Goal: Information Seeking & Learning: Find specific fact

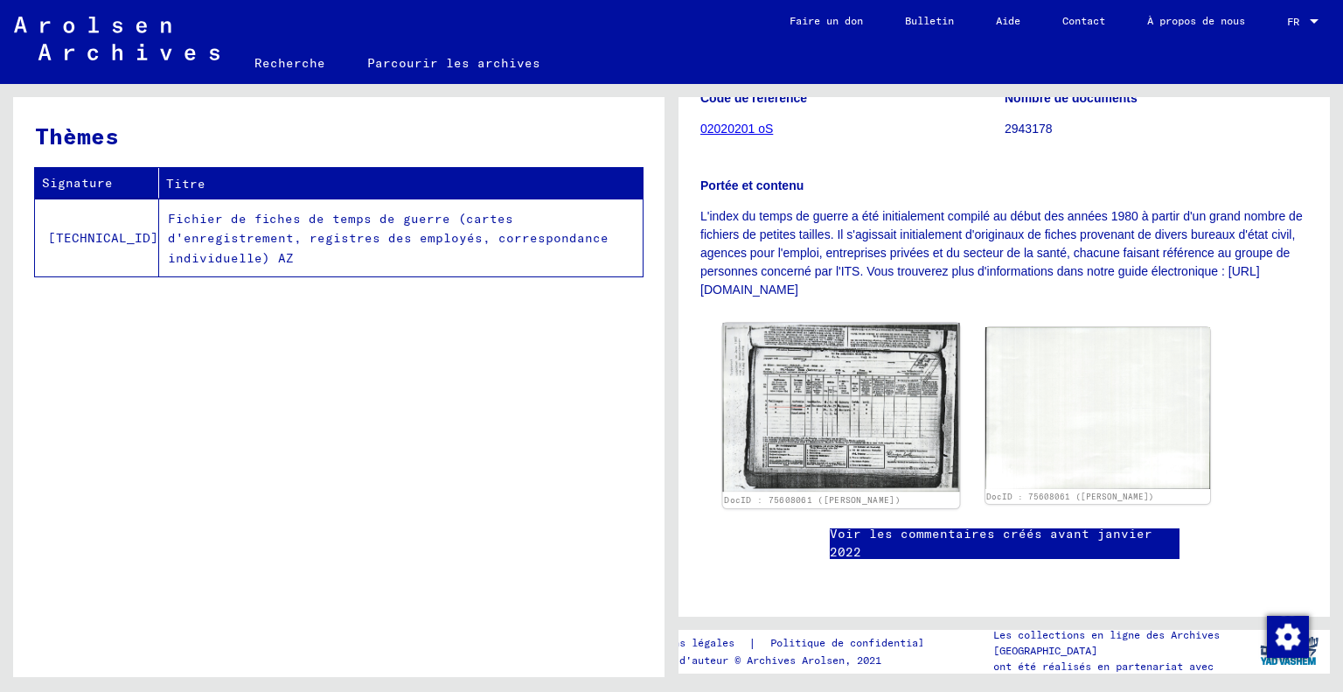
scroll to position [448, 0]
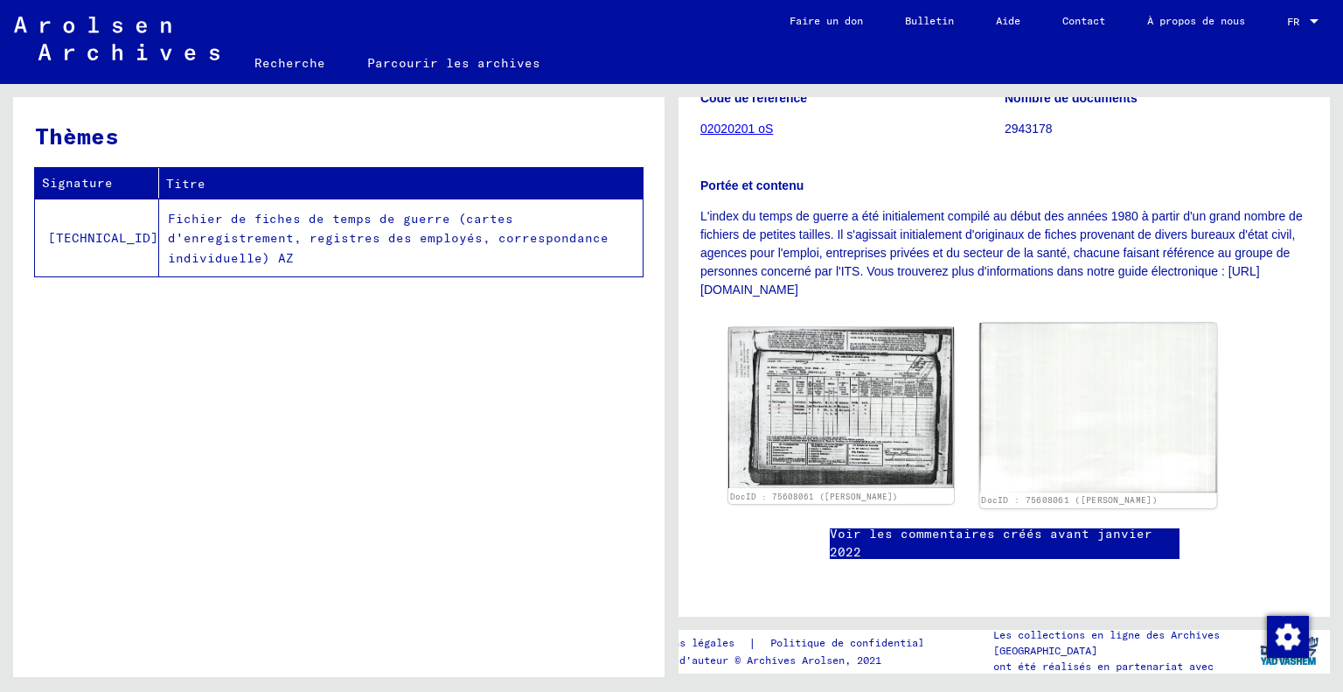
click at [1061, 323] on img at bounding box center [1098, 408] width 236 height 170
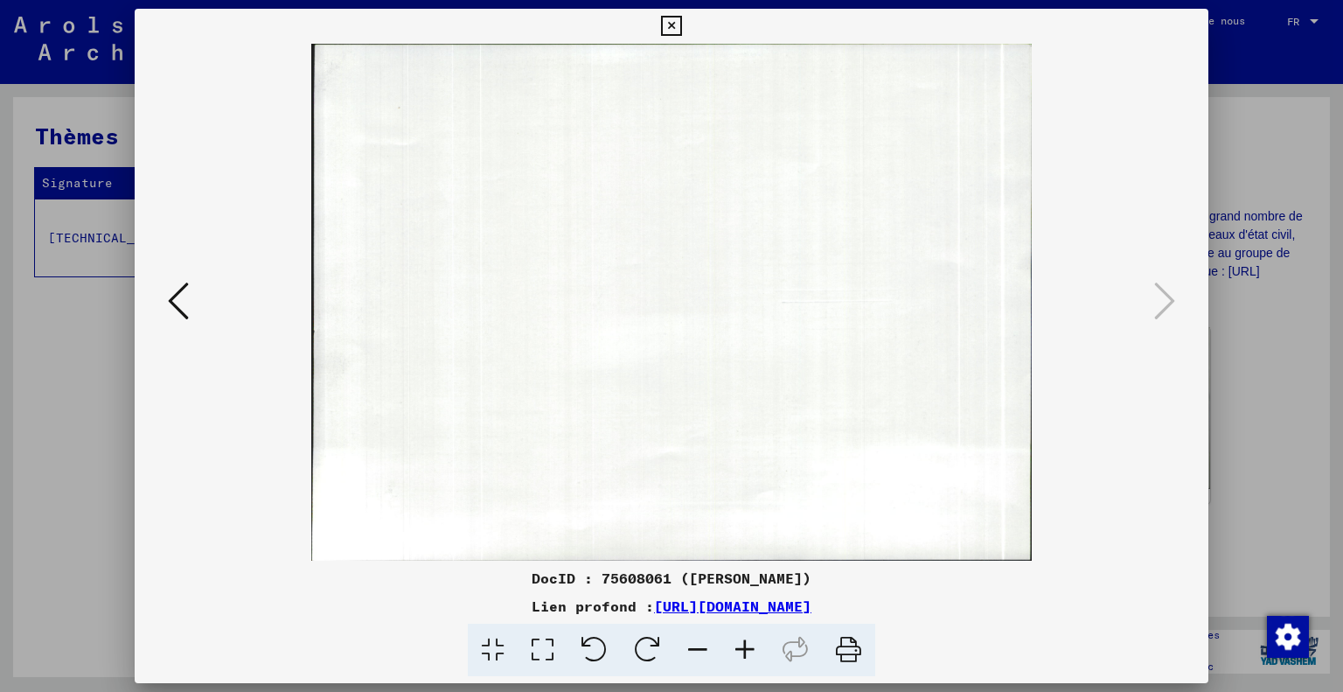
click at [1242, 287] on div at bounding box center [671, 346] width 1343 height 692
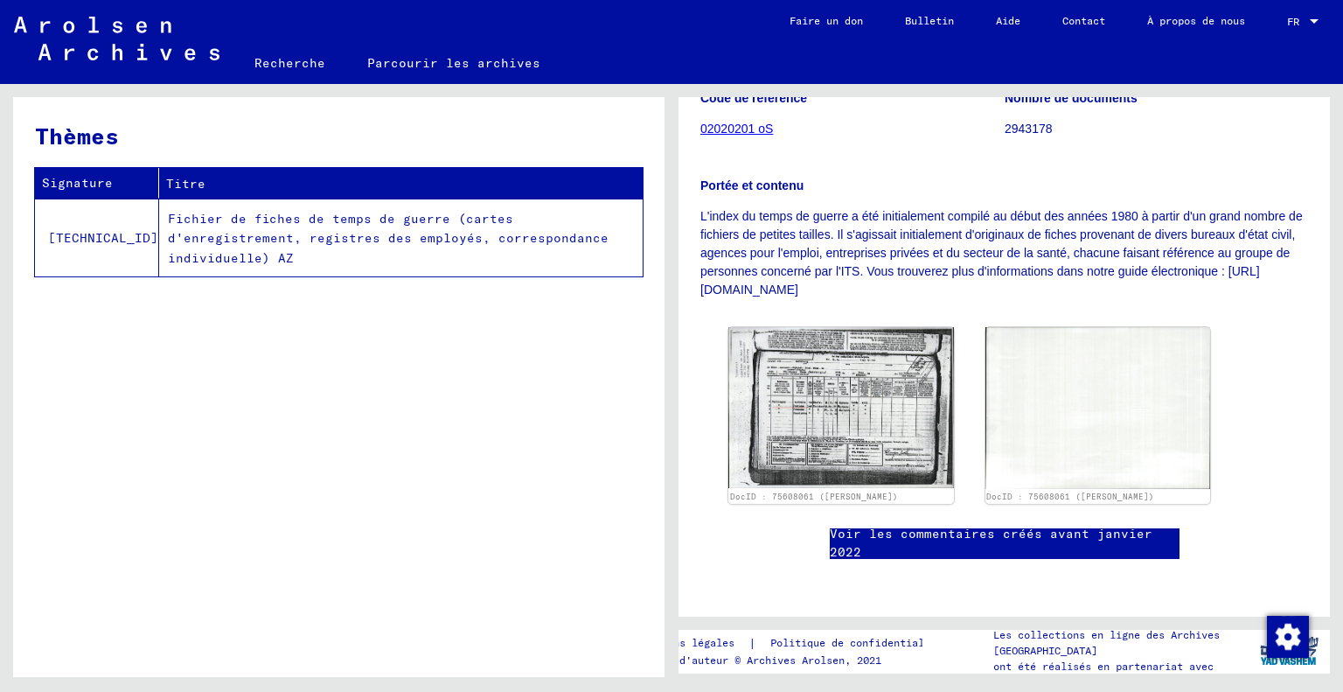
scroll to position [360, 0]
click at [276, 227] on td "Fichier de fiches de temps de guerre (cartes d'enregistrement, registres des em…" at bounding box center [401, 238] width 484 height 78
click at [281, 228] on font "Fichier de fiches de temps de guerre (cartes d'enregistrement, registres des em…" at bounding box center [388, 237] width 441 height 55
click at [194, 219] on font "Fichier de fiches de temps de guerre (cartes d'enregistrement, registres des em…" at bounding box center [388, 238] width 441 height 55
click at [479, 227] on td "Fichier de fiches de temps de guerre (cartes d'enregistrement, registres des em…" at bounding box center [401, 238] width 484 height 78
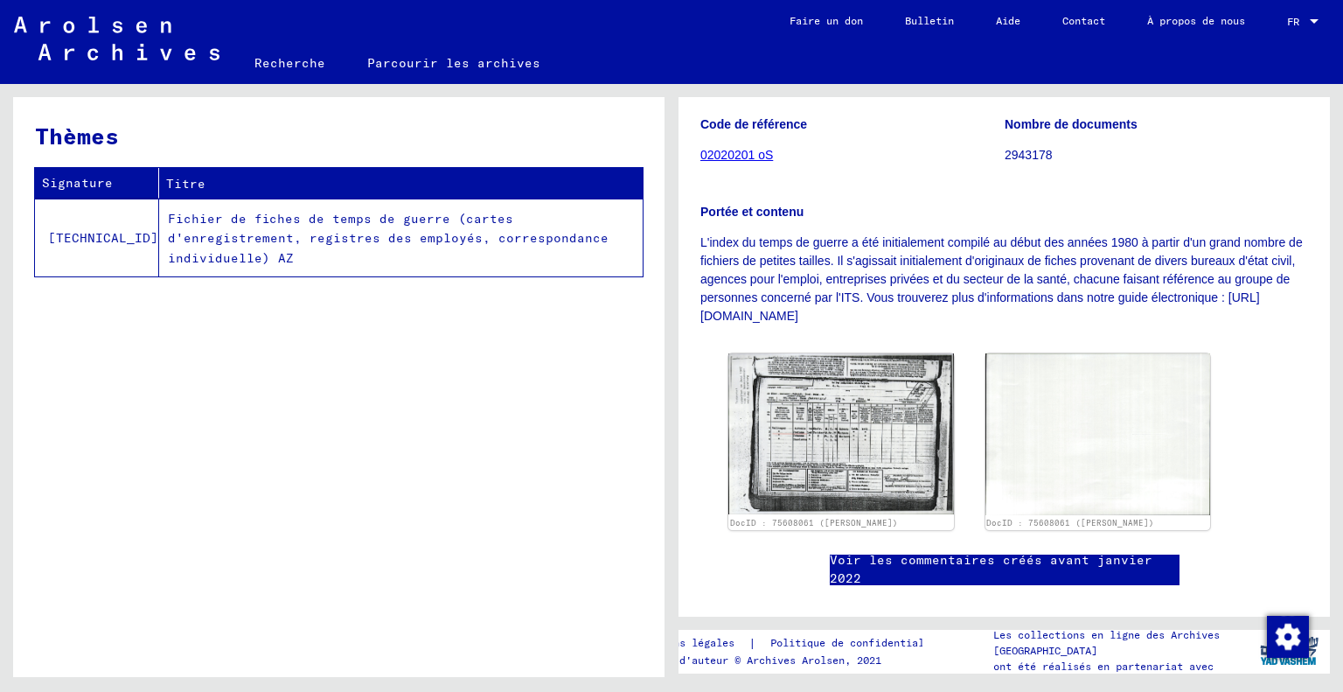
scroll to position [280, 0]
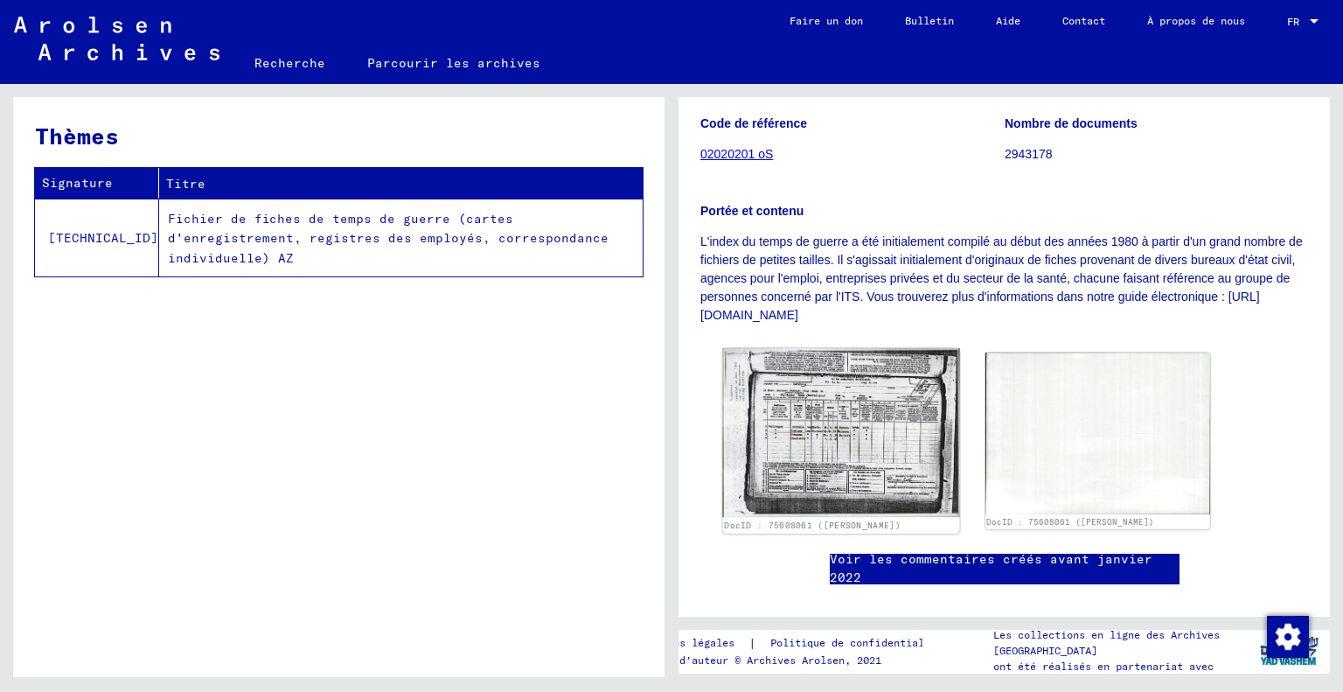
click at [808, 431] on img at bounding box center [841, 432] width 236 height 169
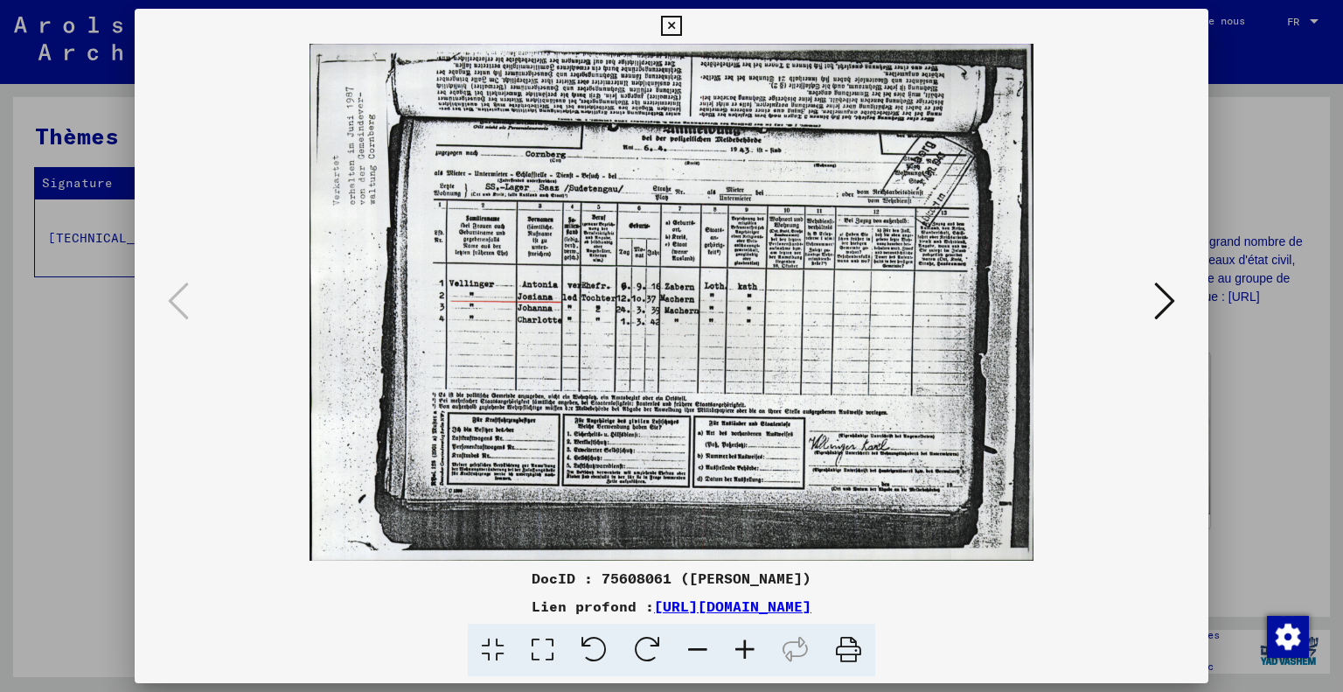
click at [1249, 234] on div at bounding box center [671, 346] width 1343 height 692
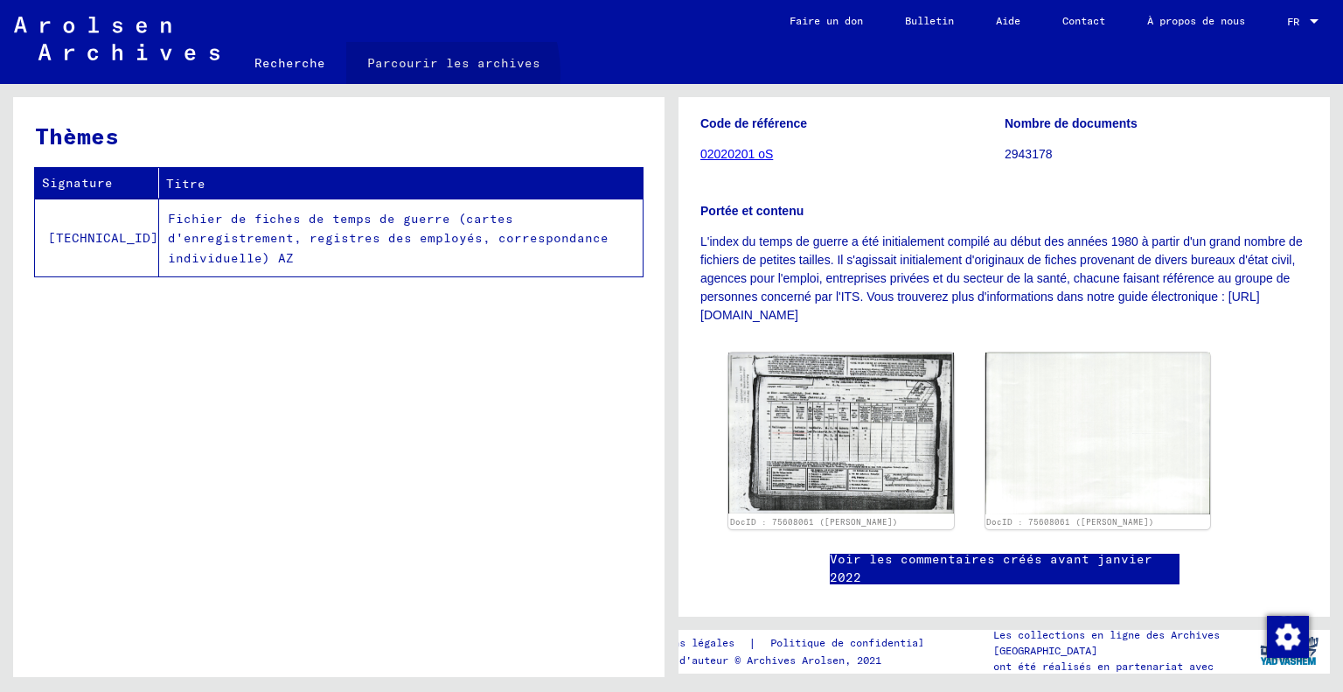
click at [430, 73] on font "Parcourir les archives" at bounding box center [453, 63] width 173 height 28
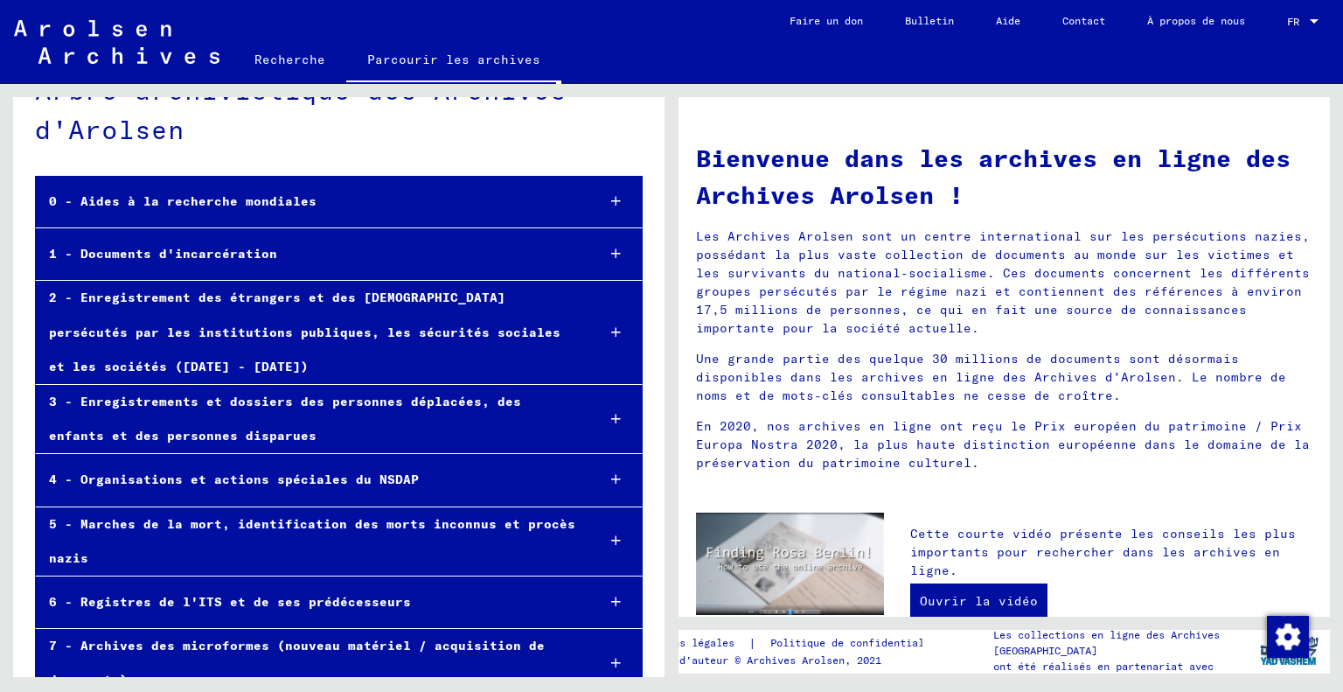
scroll to position [52, 0]
click at [280, 410] on div "3 - Enregistrements et dossiers des personnes déplacées, des enfants et des per…" at bounding box center [309, 419] width 546 height 68
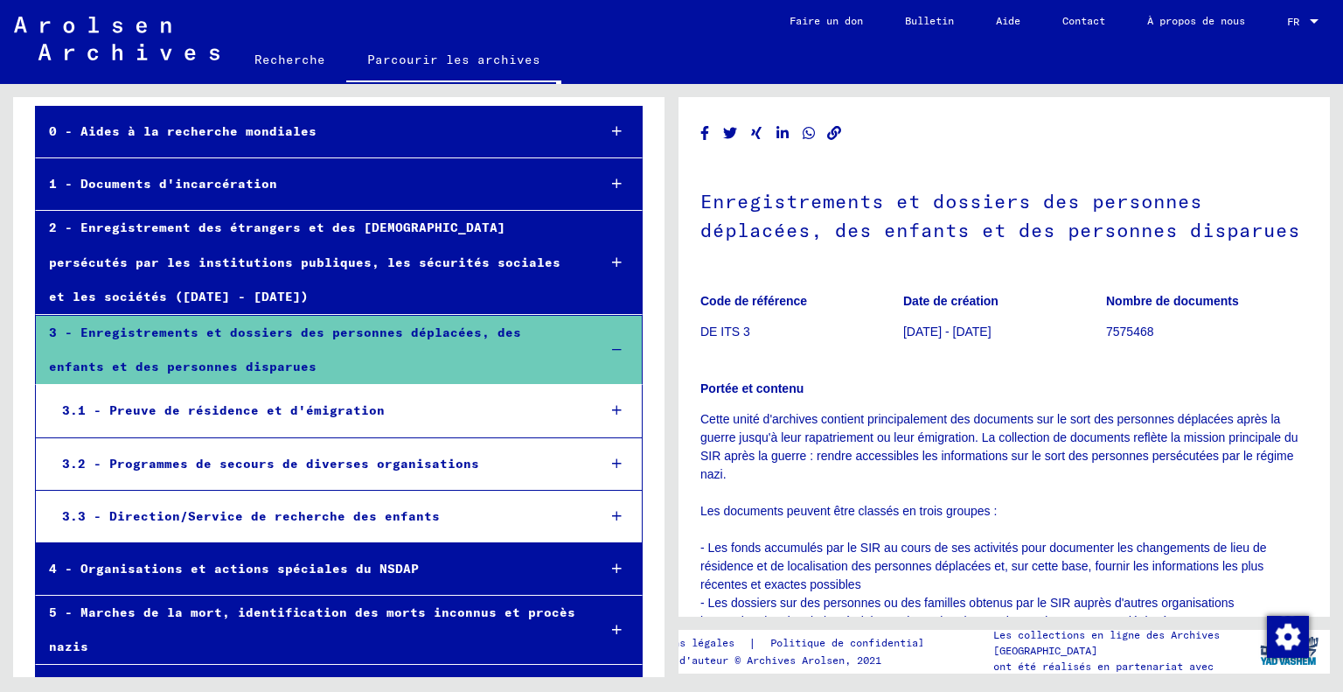
scroll to position [124, 0]
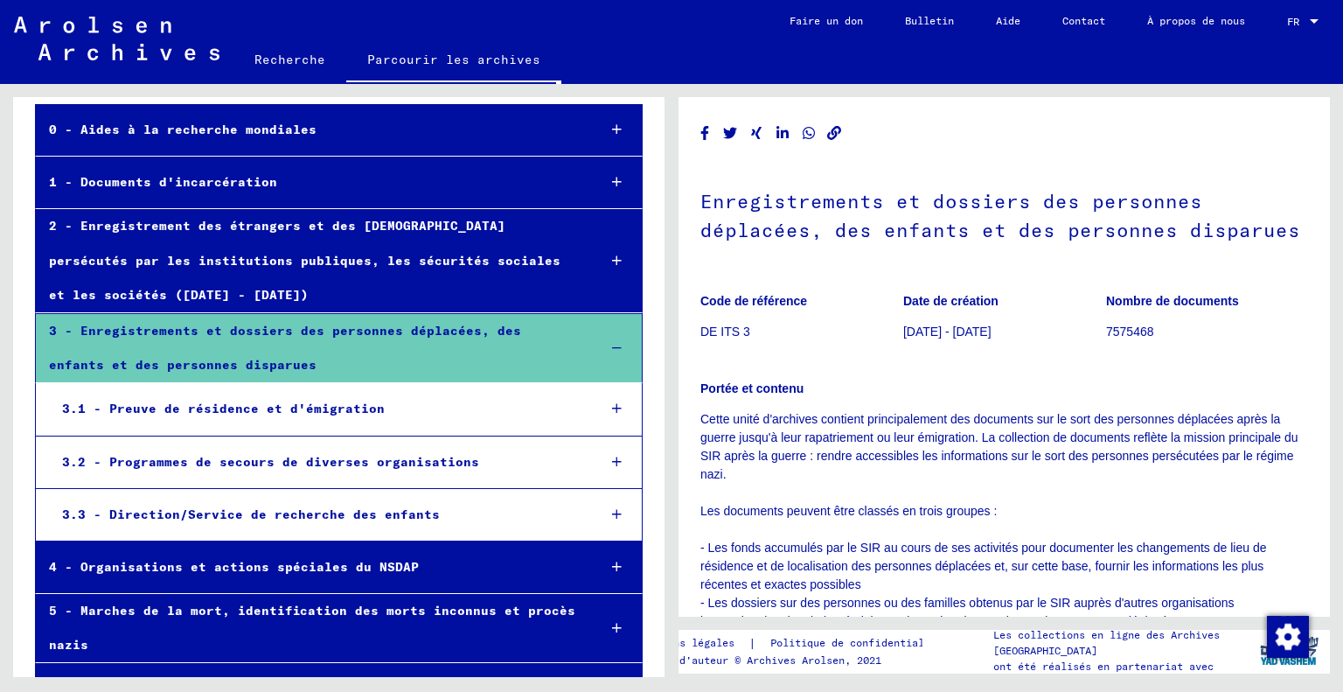
click at [271, 415] on font "3.1 - Preuve de résidence et d'émigration" at bounding box center [223, 409] width 323 height 16
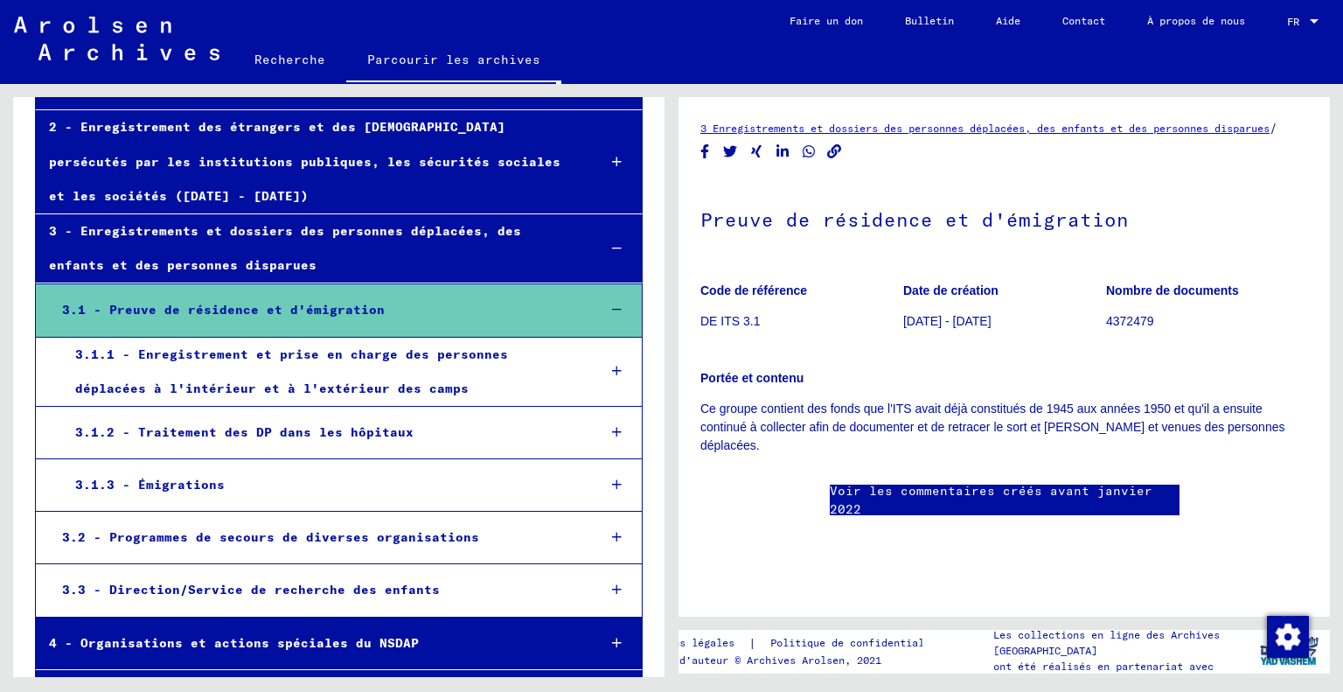
scroll to position [224, 0]
click at [287, 355] on font "3.1.1 - Enregistrement et prise en charge des personnes déplacées à l'intérieur…" at bounding box center [291, 370] width 433 height 50
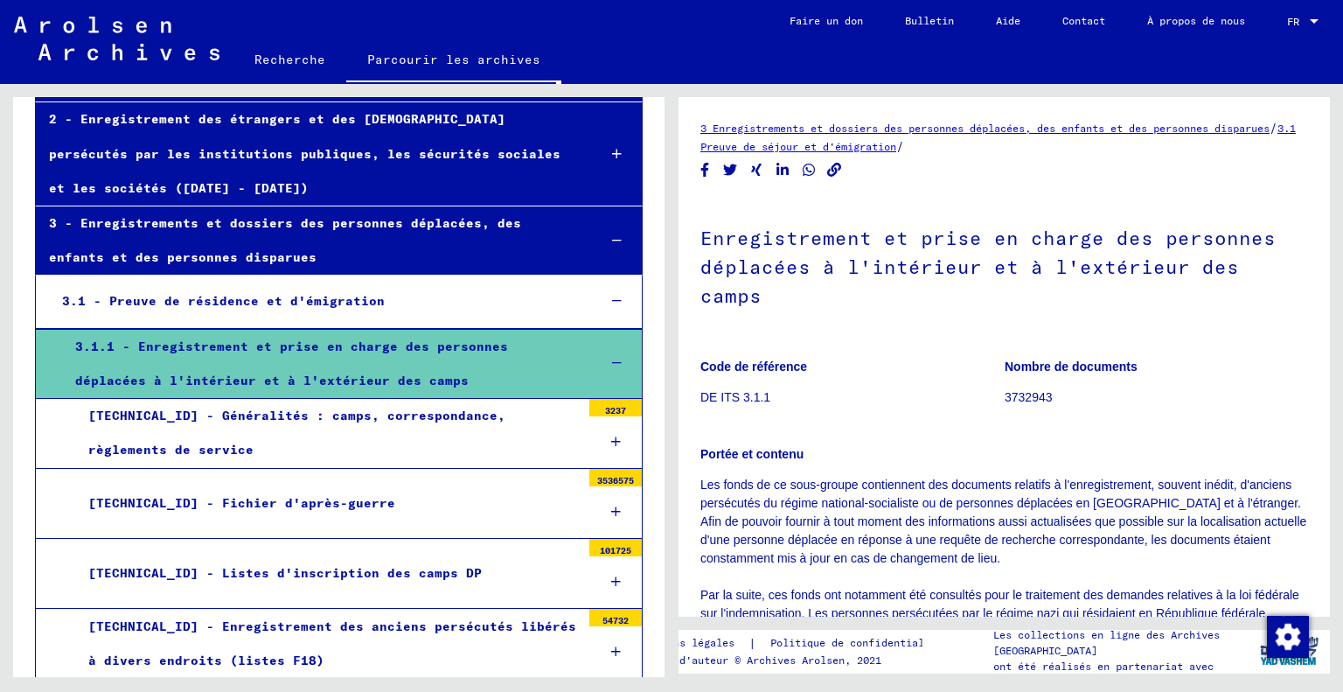
scroll to position [231, 0]
click at [269, 303] on font "3.1 - Preuve de résidence et d'émigration" at bounding box center [223, 301] width 323 height 16
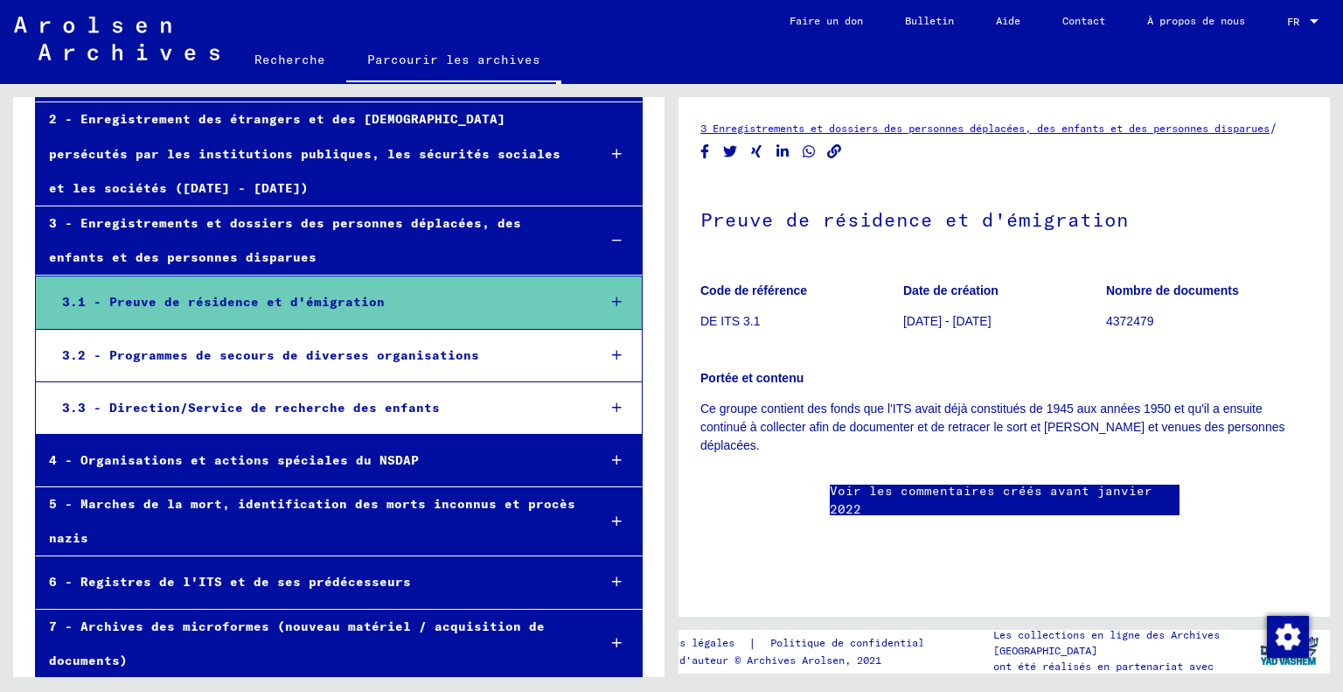
click at [257, 241] on div "3 - Enregistrements et dossiers des personnes déplacées, des enfants et des per…" at bounding box center [309, 240] width 547 height 68
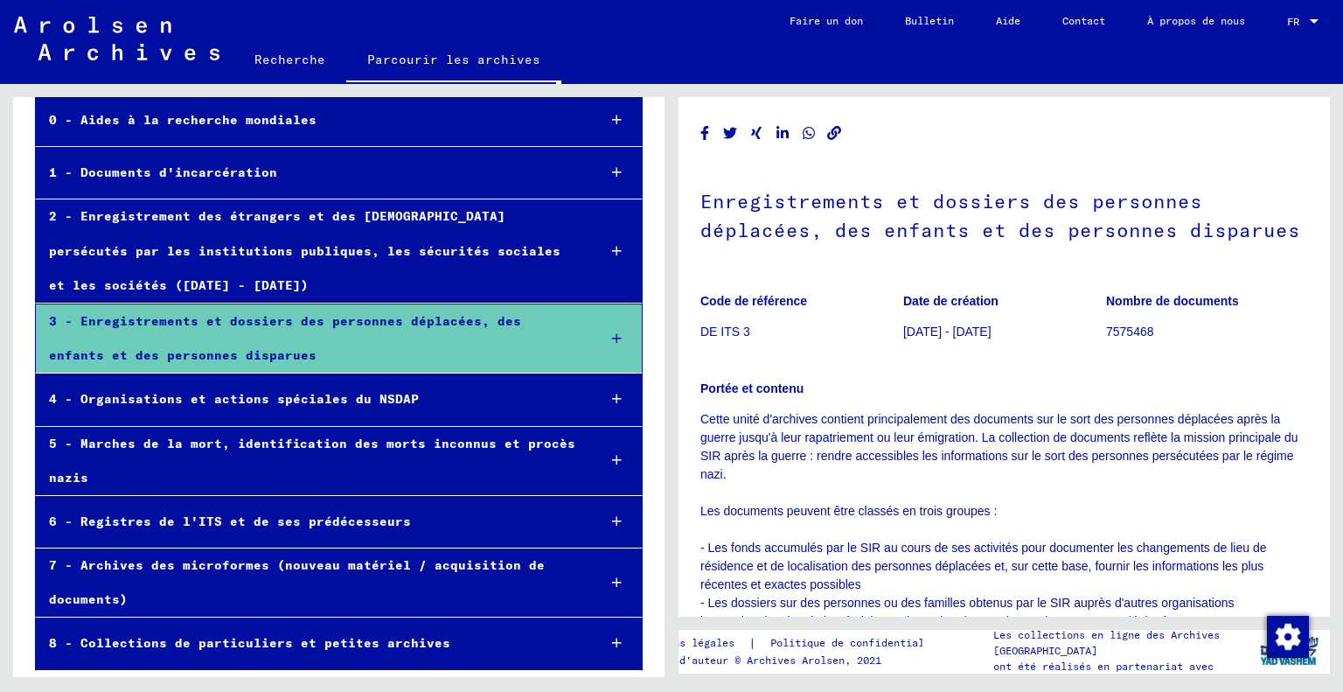
click at [290, 222] on font "2 - Enregistrement des étrangers et des [DEMOGRAPHIC_DATA] persécutés par les i…" at bounding box center [305, 250] width 512 height 84
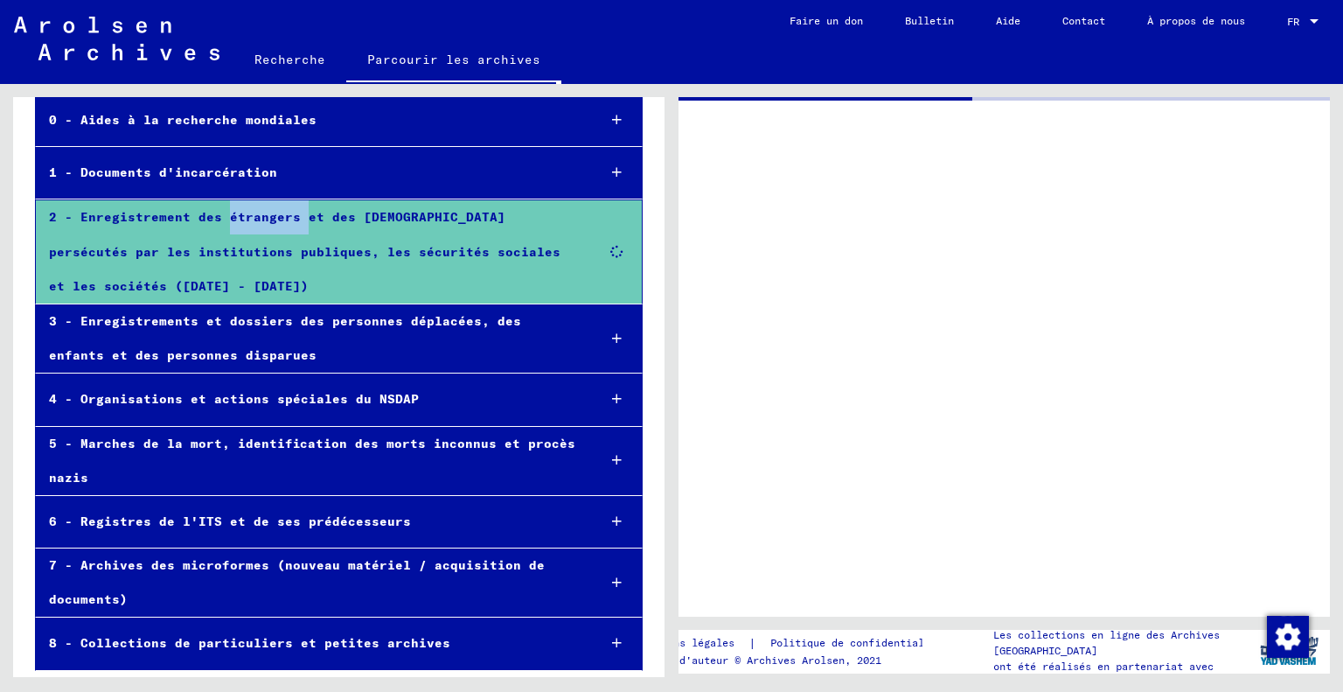
click at [290, 222] on font "2 - Enregistrement des étrangers et des [DEMOGRAPHIC_DATA] persécutés par les i…" at bounding box center [305, 251] width 512 height 84
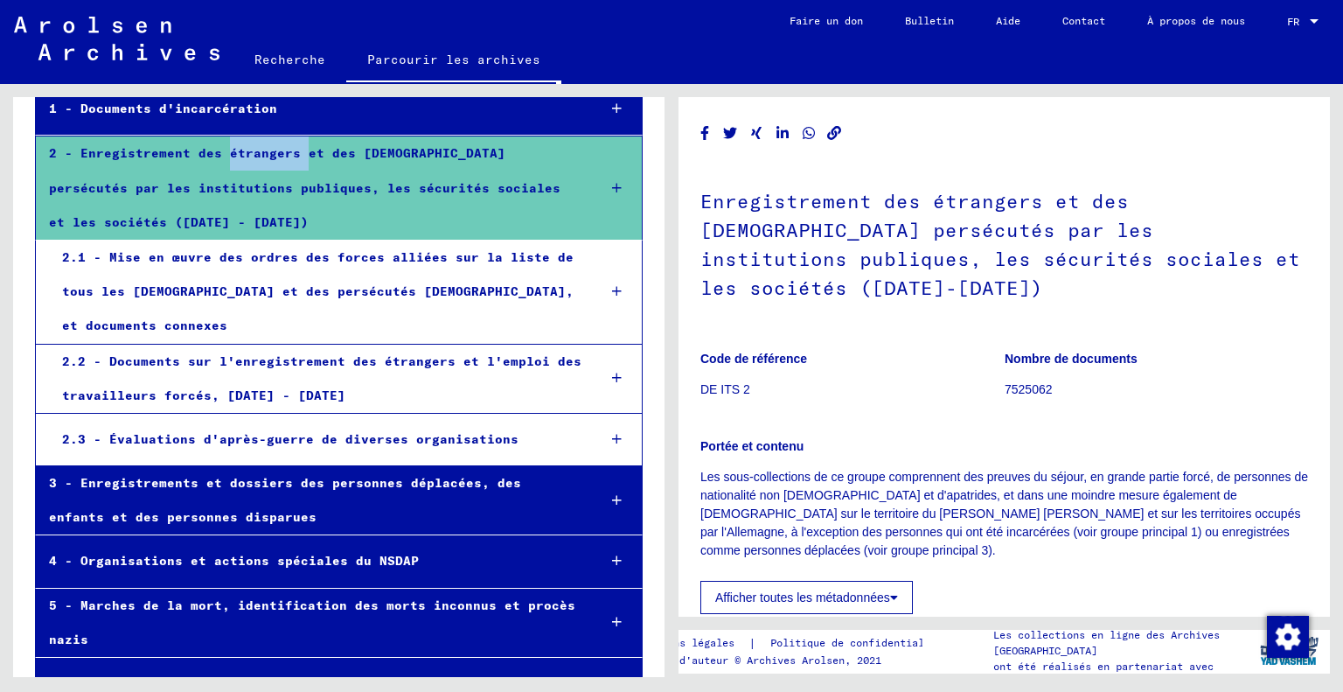
scroll to position [196, 0]
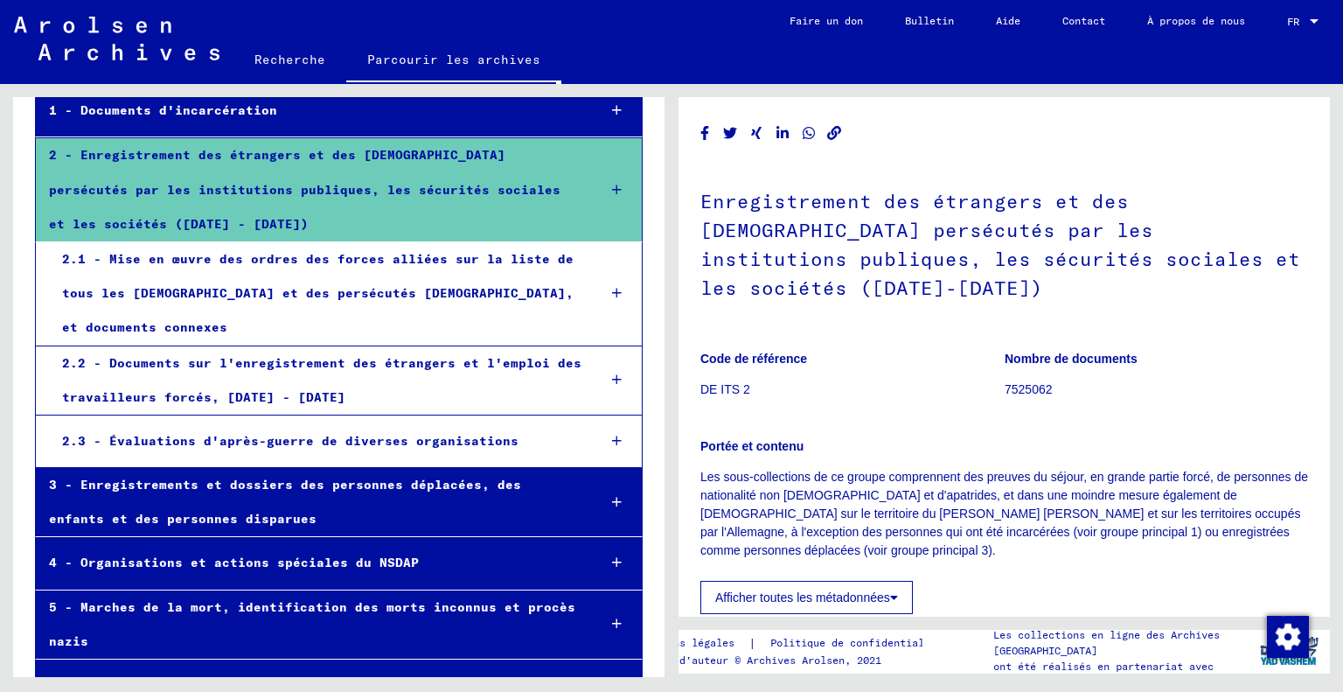
click at [292, 368] on font "2.2 - Documents sur l'enregistrement des étrangers et l'emploi des travailleurs…" at bounding box center [322, 380] width 520 height 50
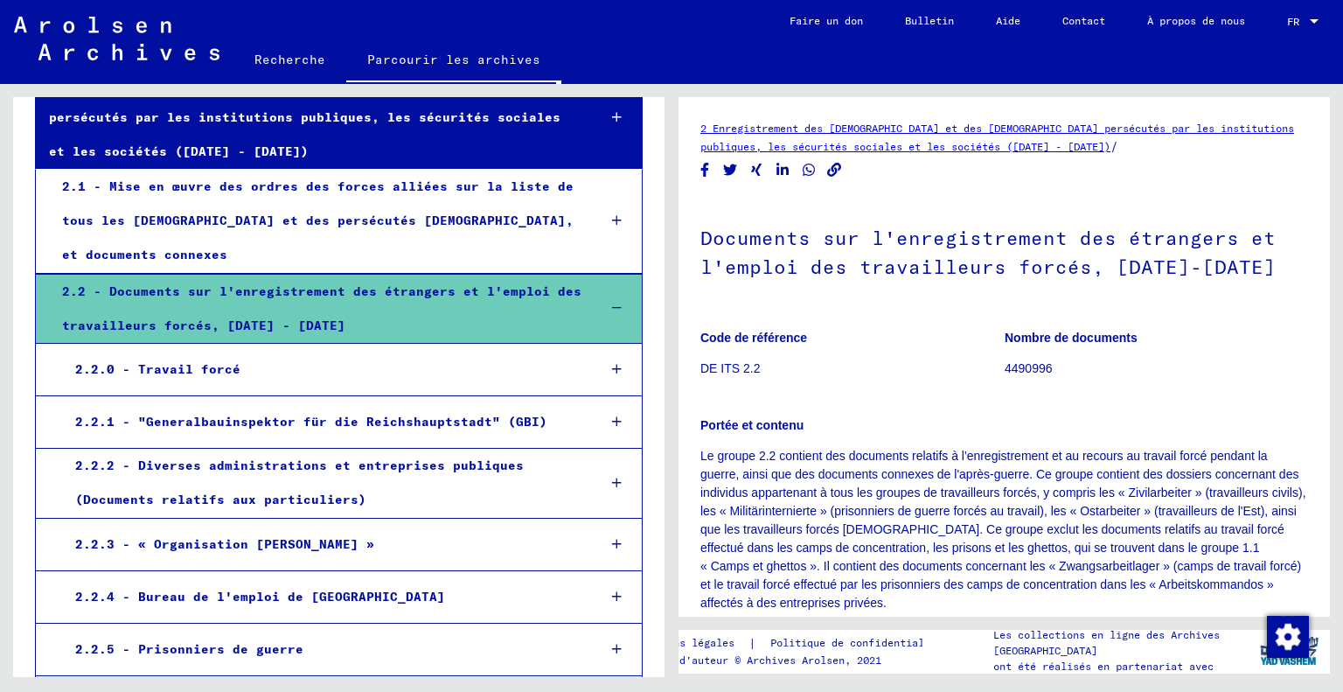
scroll to position [266, 0]
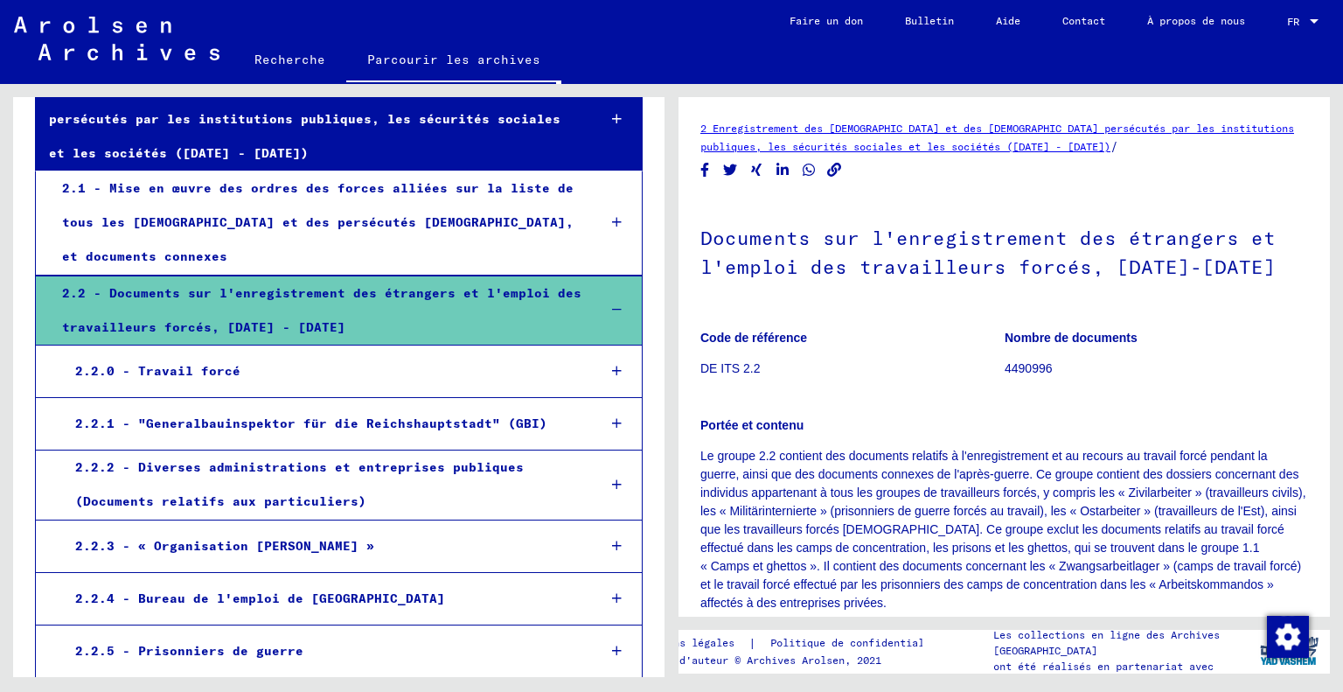
click at [272, 370] on div "2.2.0 - Travail forcé" at bounding box center [322, 371] width 520 height 34
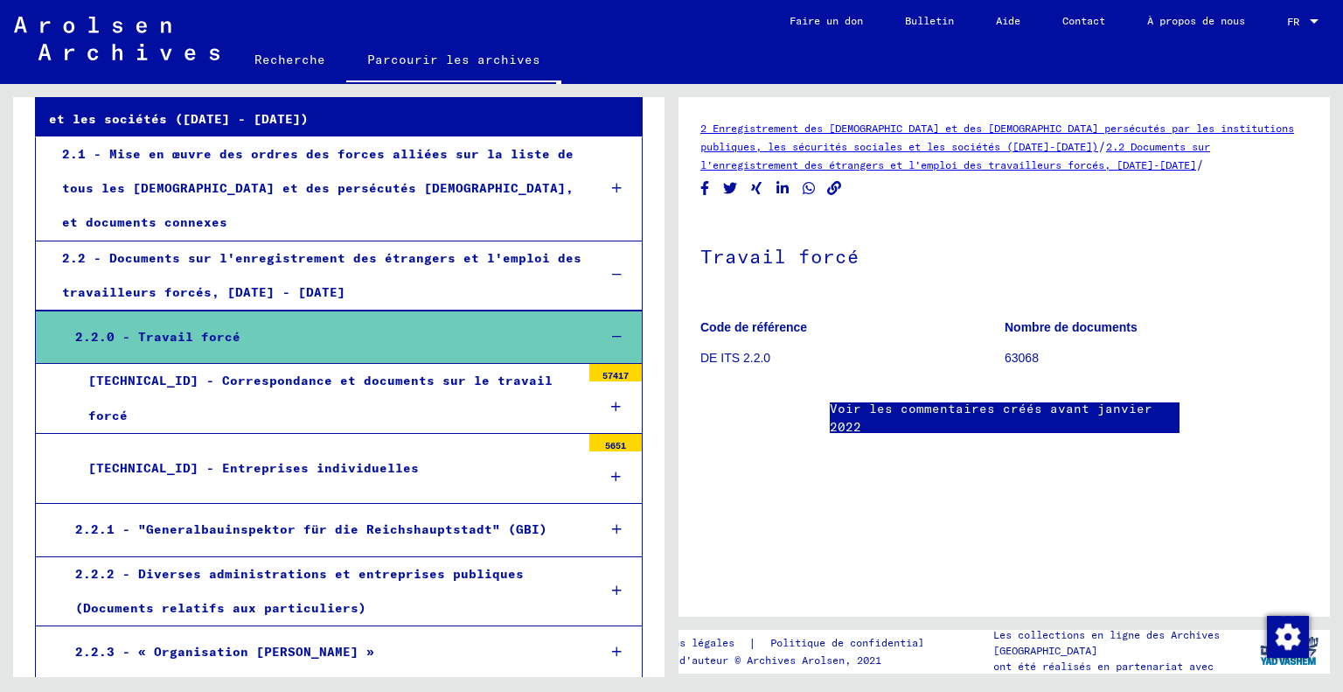
scroll to position [297, 0]
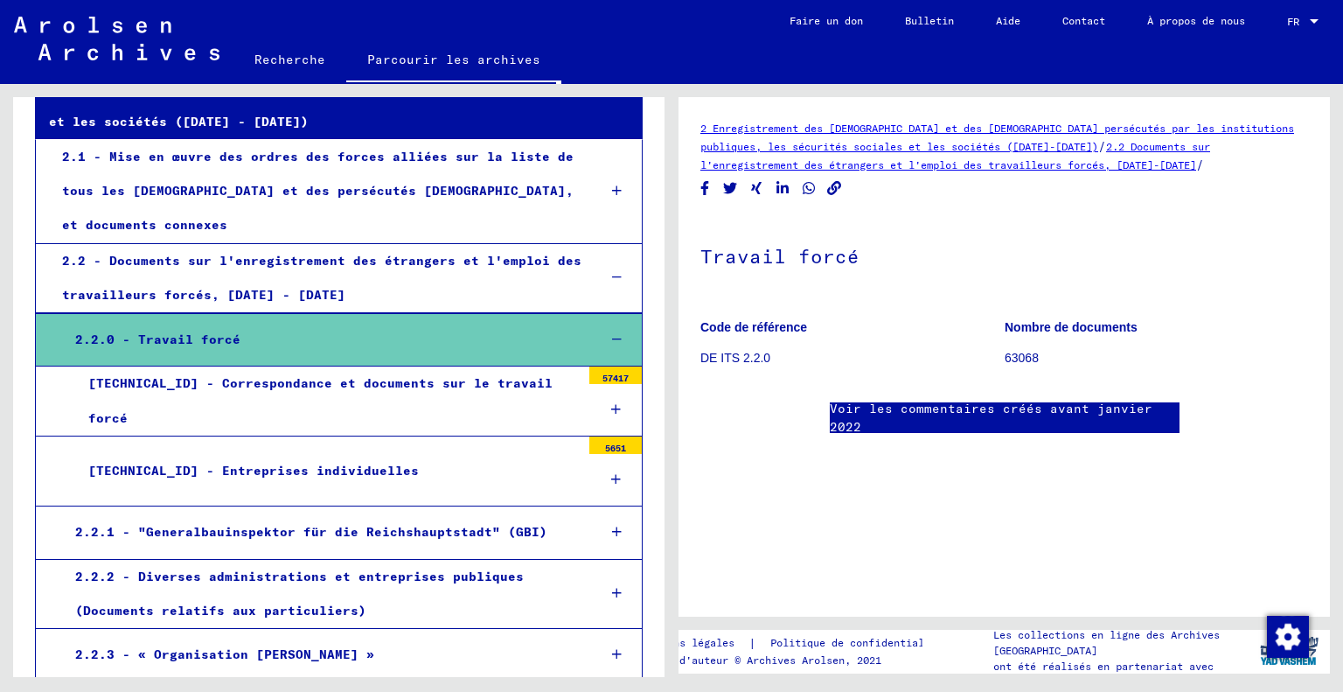
click at [350, 391] on font "[TECHNICAL_ID] - Correspondance et documents sur le travail forcé" at bounding box center [320, 400] width 464 height 50
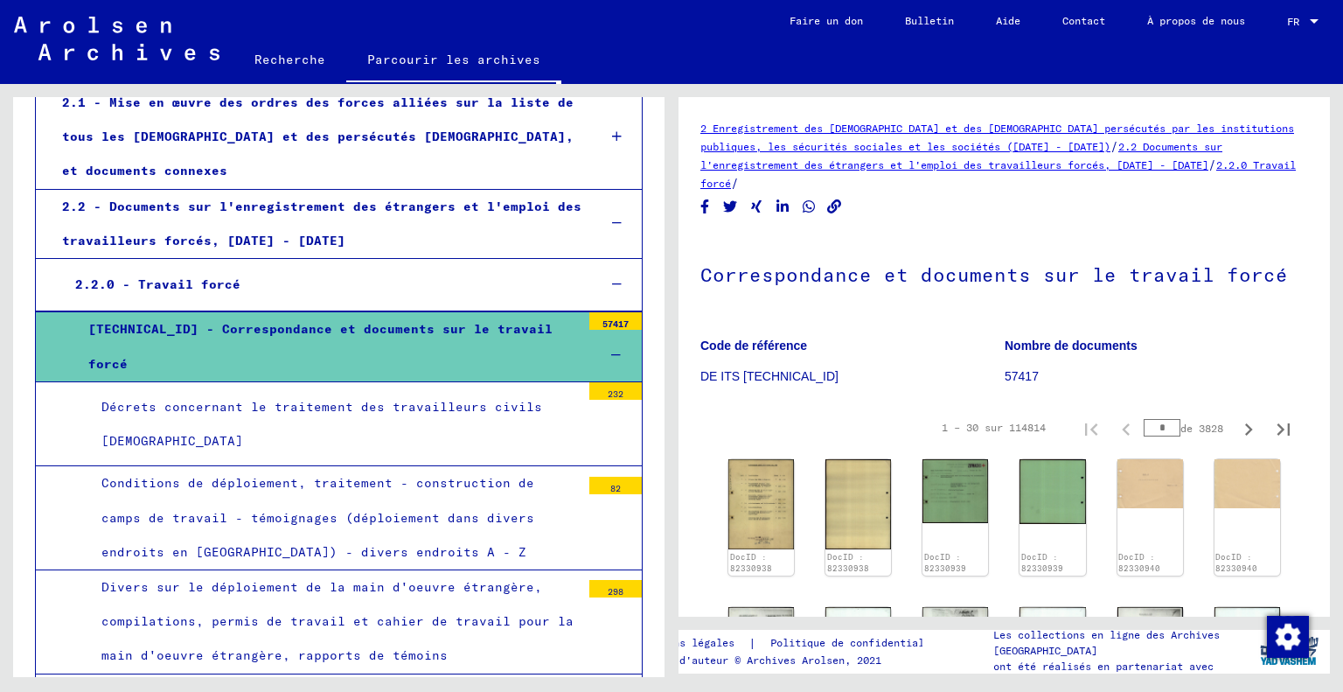
scroll to position [147, 0]
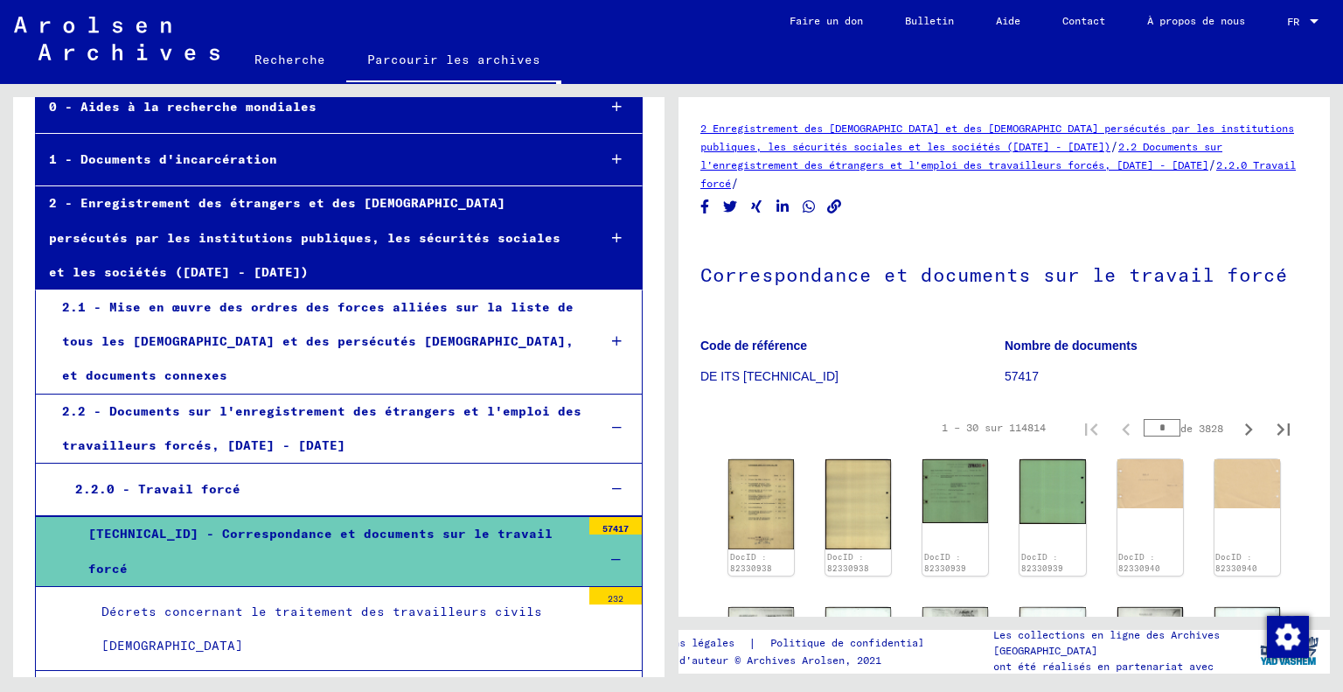
click at [218, 548] on font "[TECHNICAL_ID] - Correspondance et documents sur le travail forcé" at bounding box center [320, 551] width 464 height 50
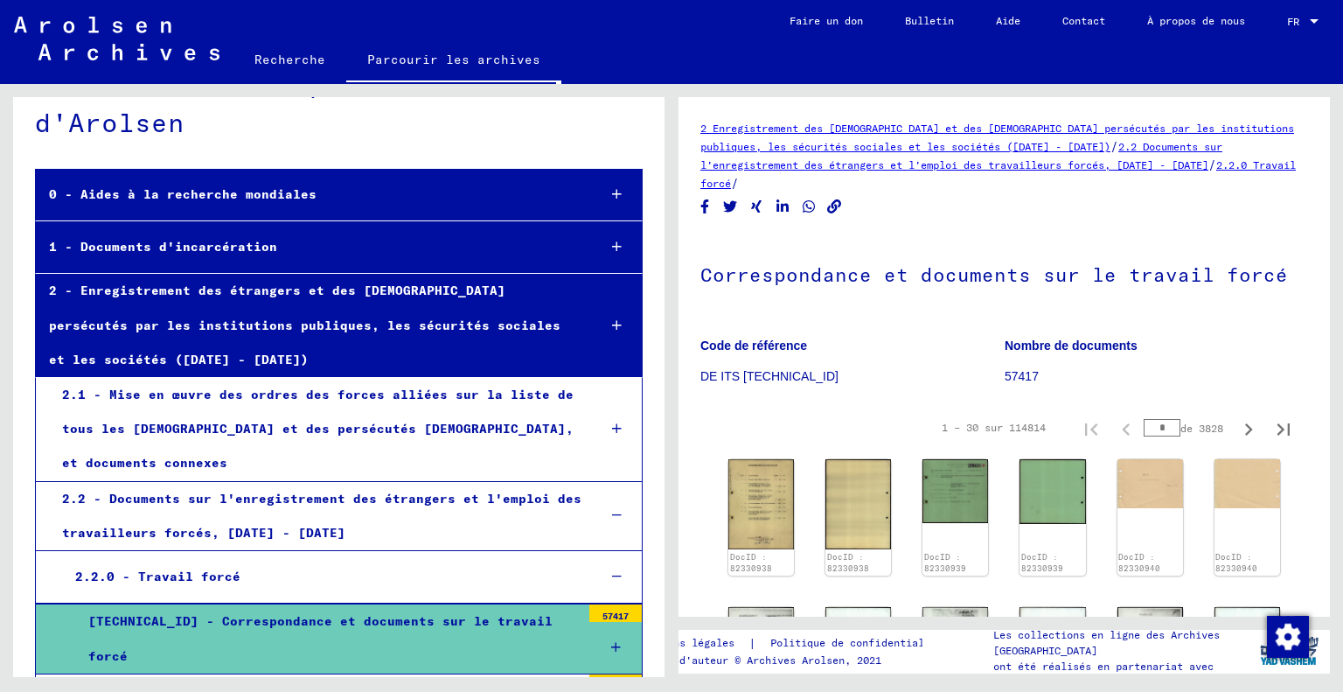
scroll to position [0, 0]
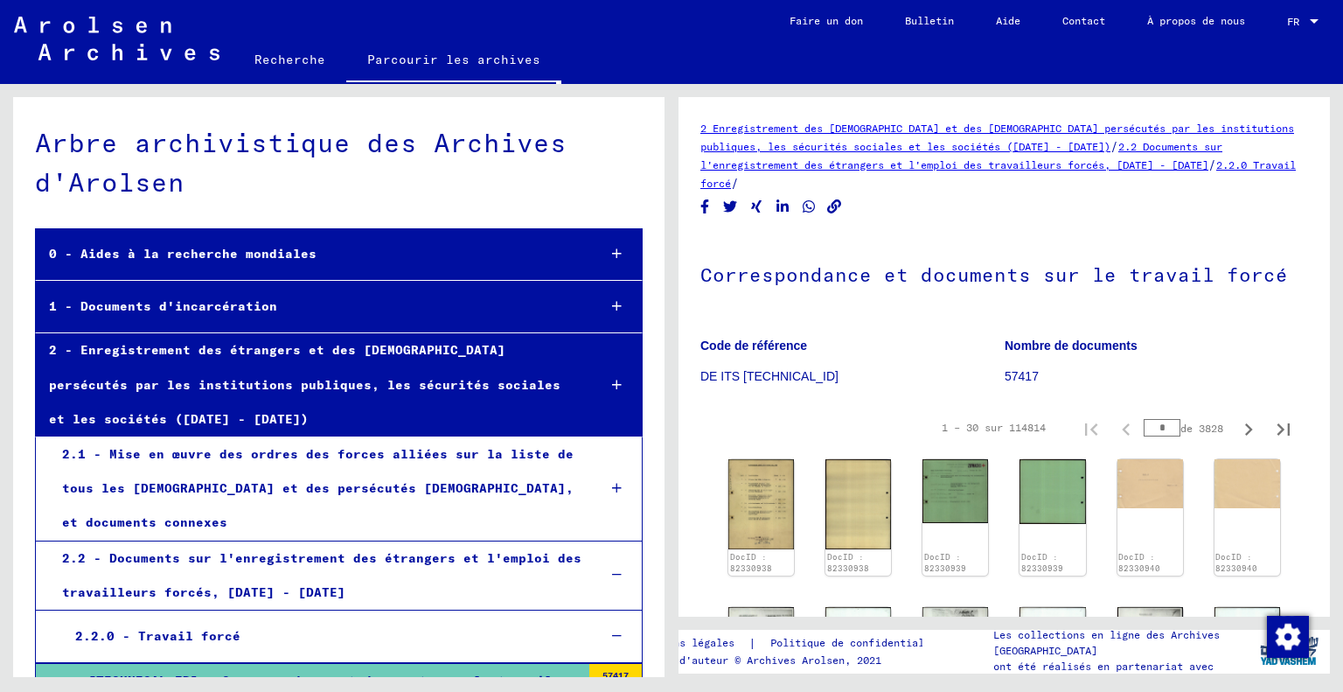
click at [305, 321] on div "1 - Documents d'incarcération" at bounding box center [309, 307] width 547 height 34
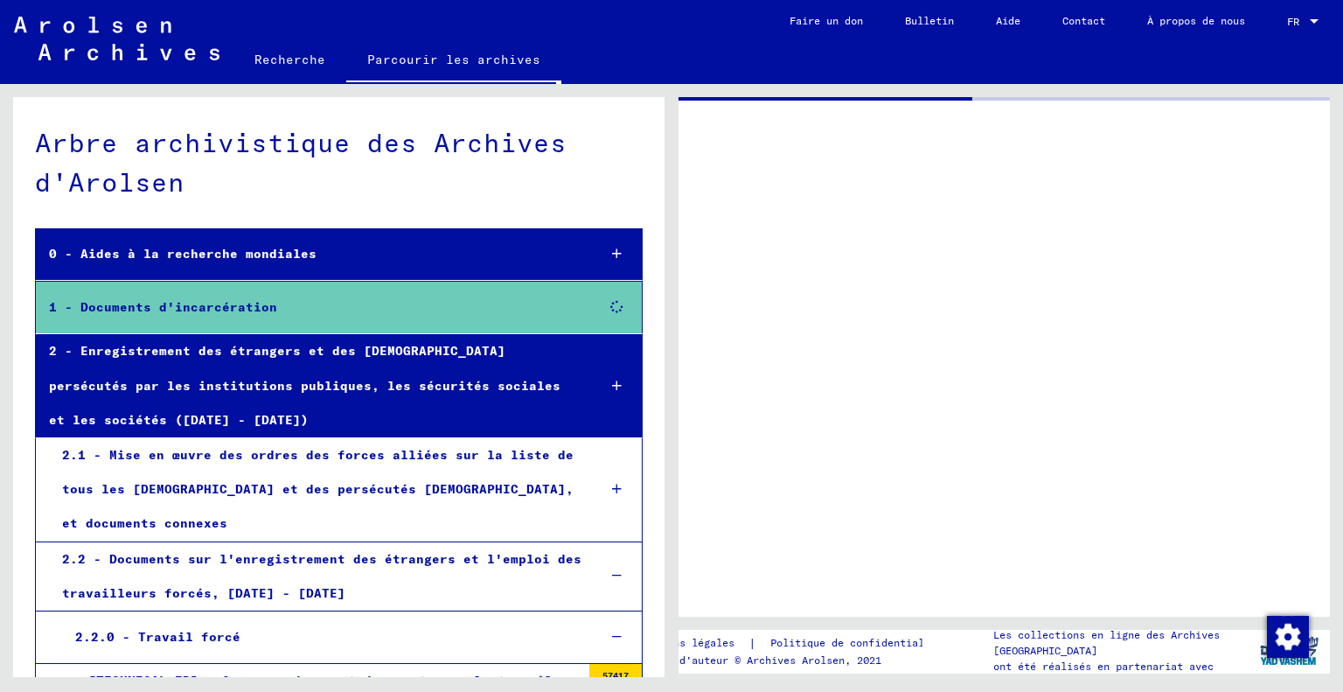
click at [305, 321] on div "1 - Documents d'incarcération" at bounding box center [309, 307] width 547 height 34
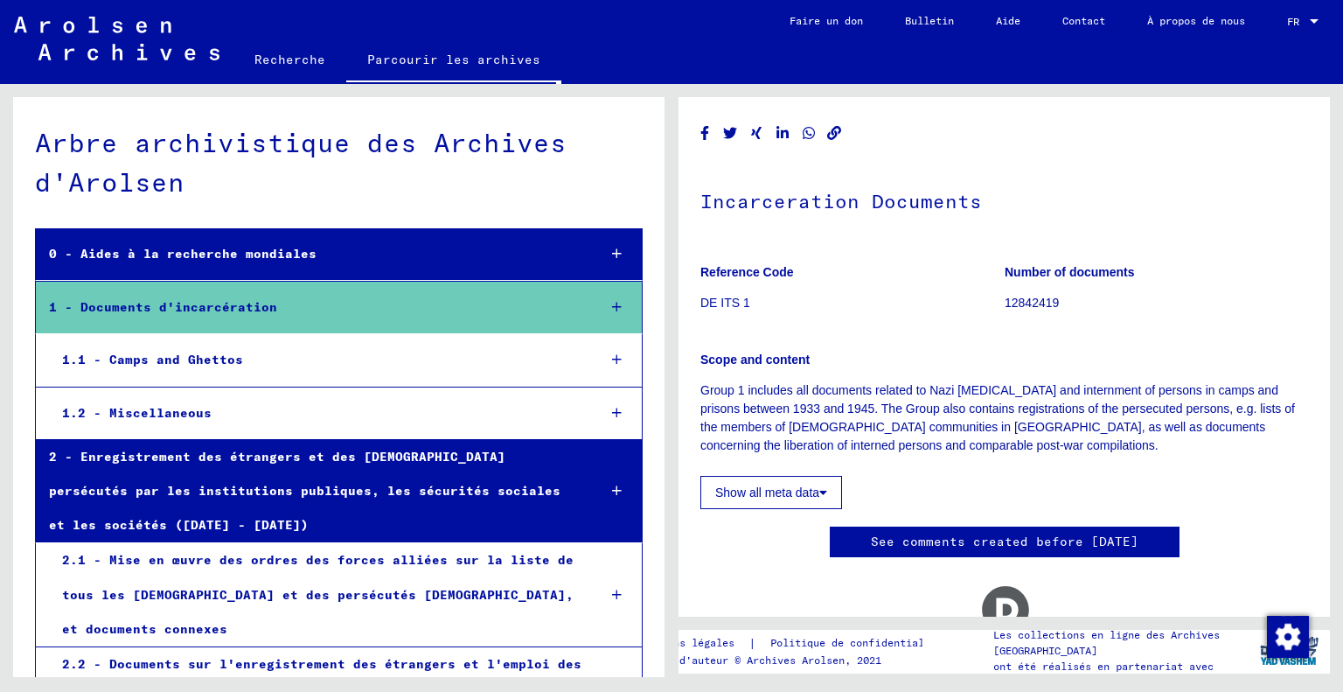
click at [281, 244] on div "0 - Aides à la recherche mondiales" at bounding box center [309, 254] width 547 height 34
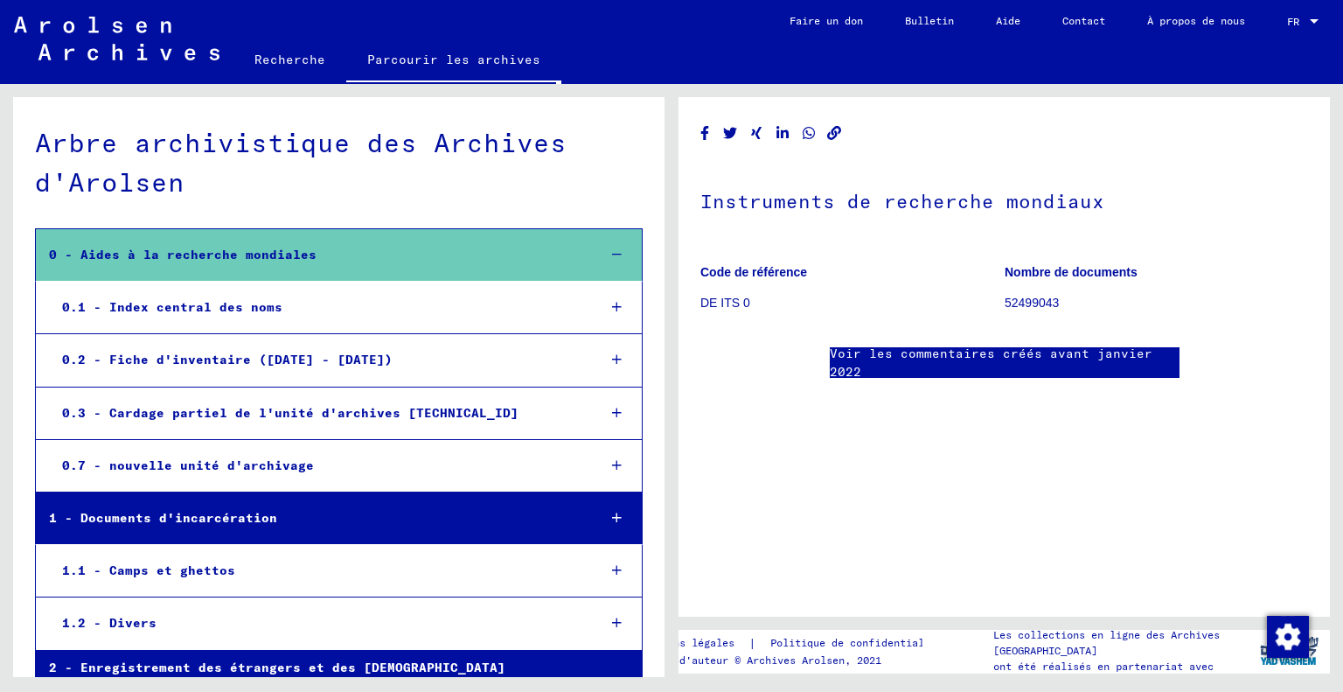
click at [320, 250] on div "0 - Aides à la recherche mondiales" at bounding box center [309, 255] width 547 height 34
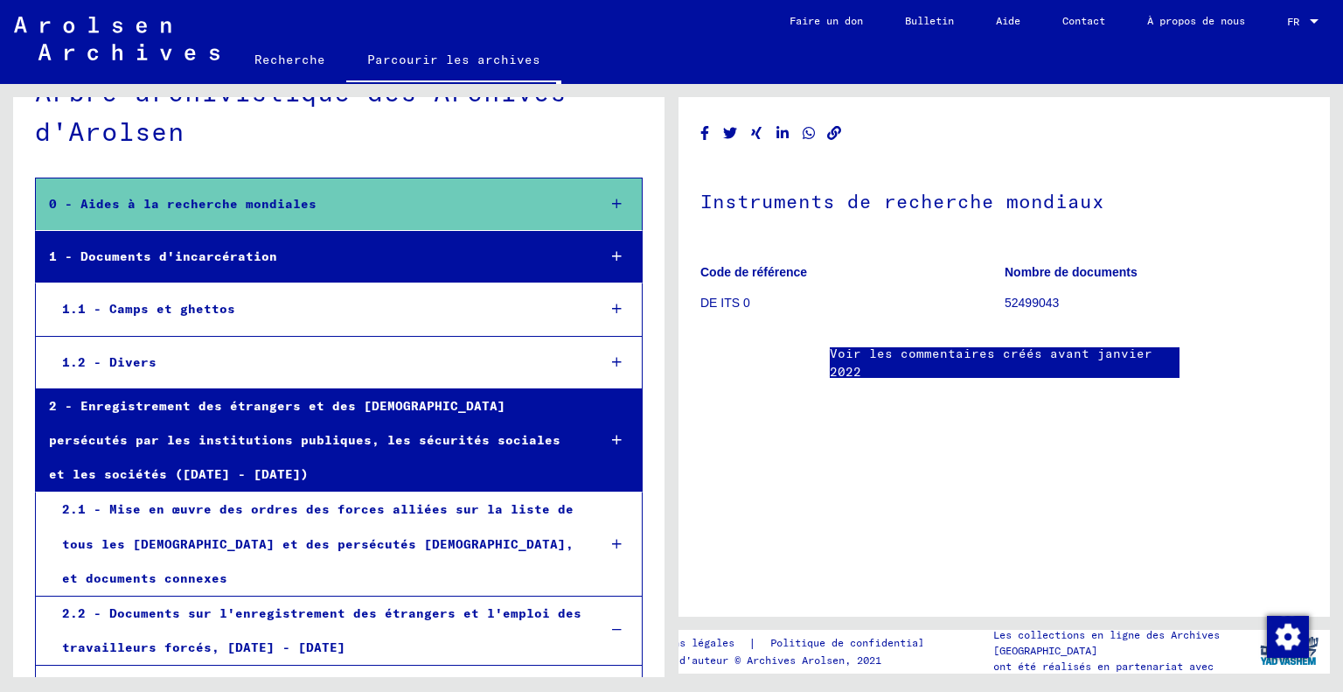
scroll to position [49, 0]
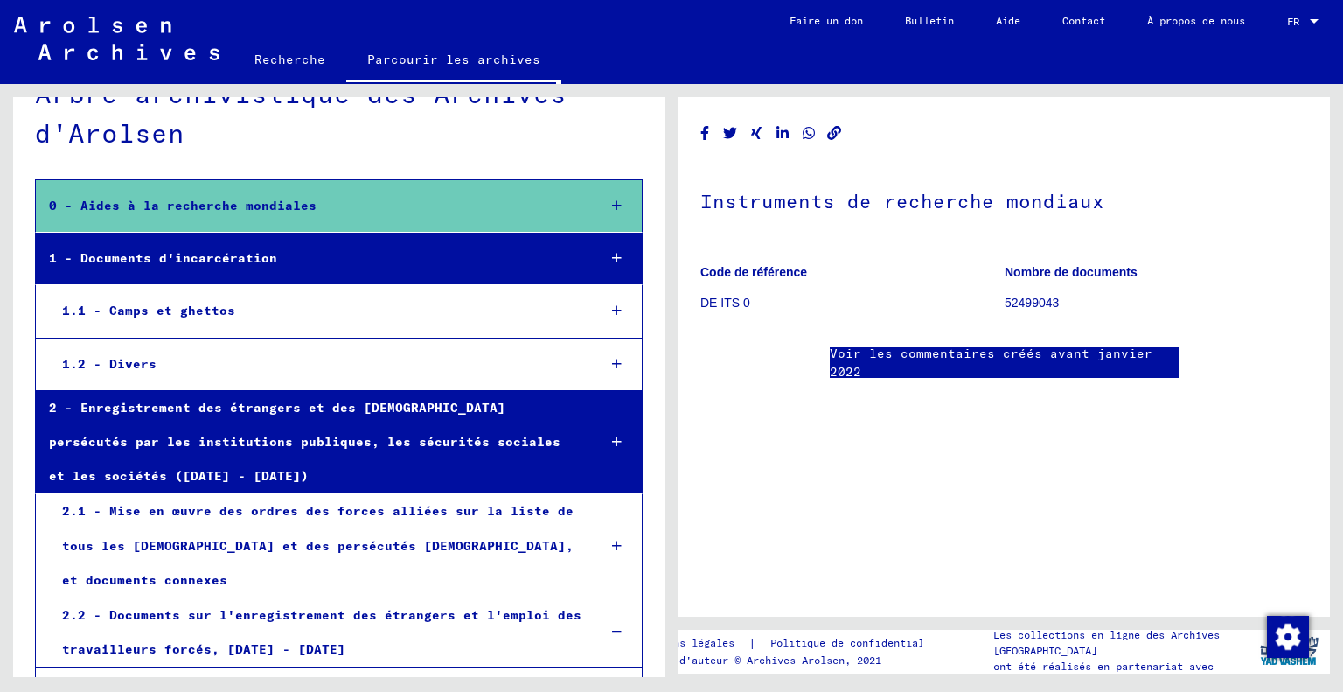
click at [230, 356] on div "1.2 - Divers" at bounding box center [316, 364] width 534 height 34
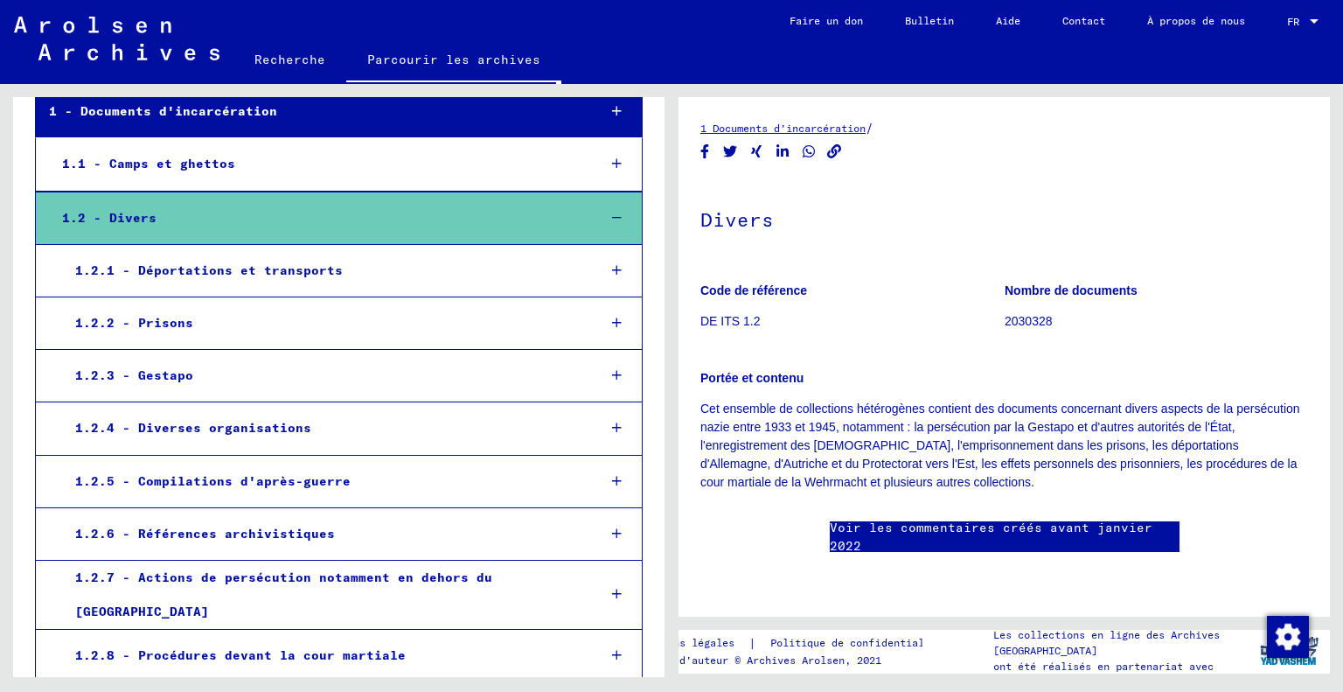
scroll to position [192, 0]
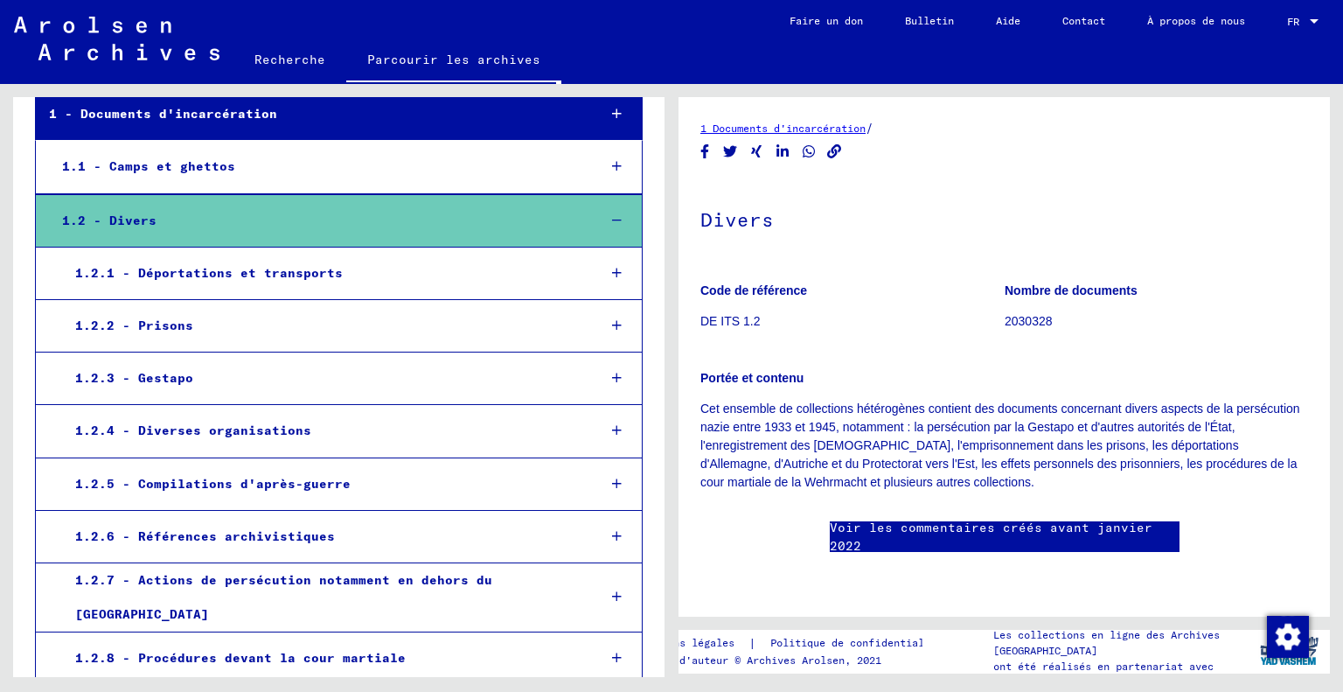
click at [269, 276] on font "1.2.1 - Déportations et transports" at bounding box center [209, 273] width 268 height 16
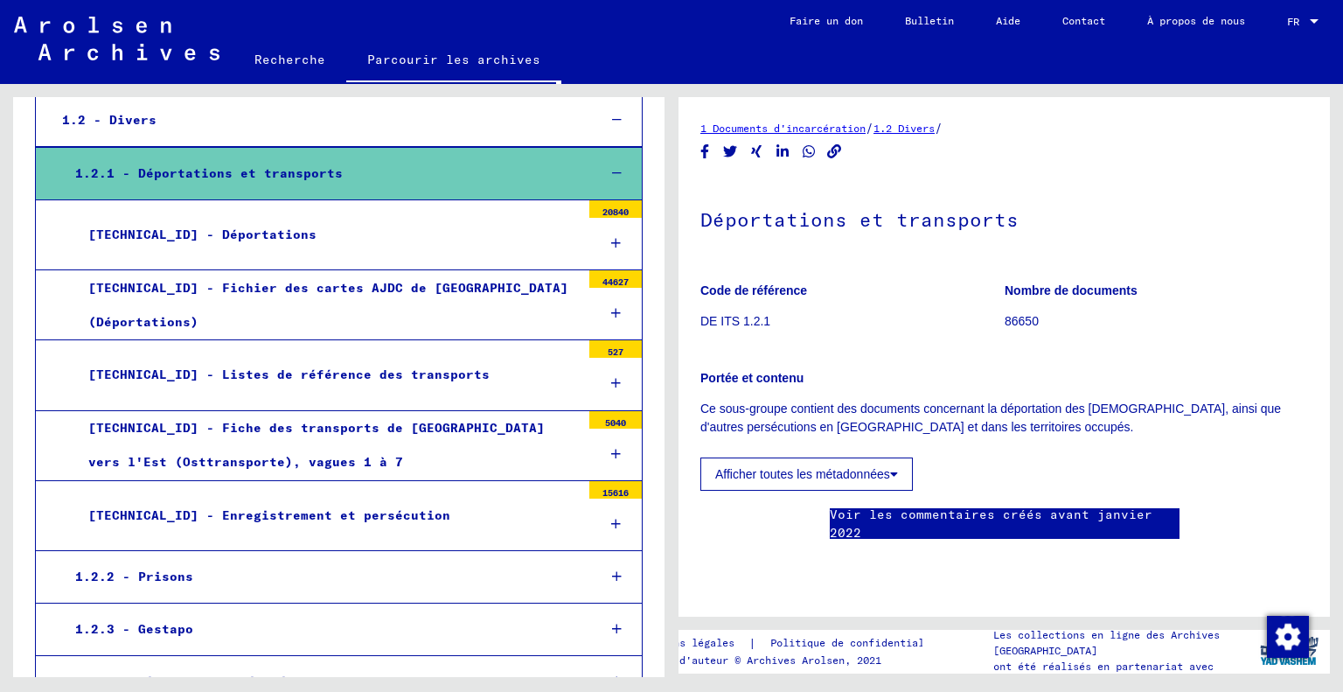
scroll to position [292, 0]
click at [322, 521] on div "[TECHNICAL_ID] - Enregistrement et persécution" at bounding box center [328, 516] width 506 height 34
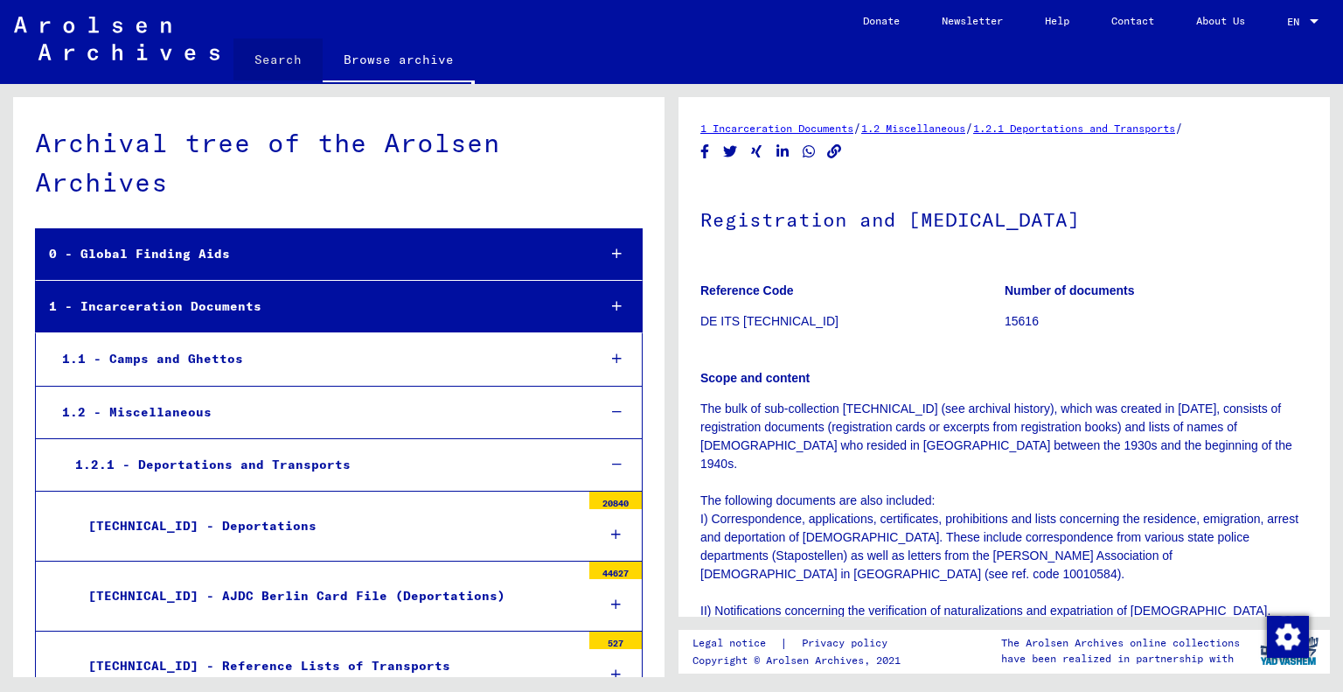
click at [268, 48] on link "Search" at bounding box center [278, 59] width 89 height 42
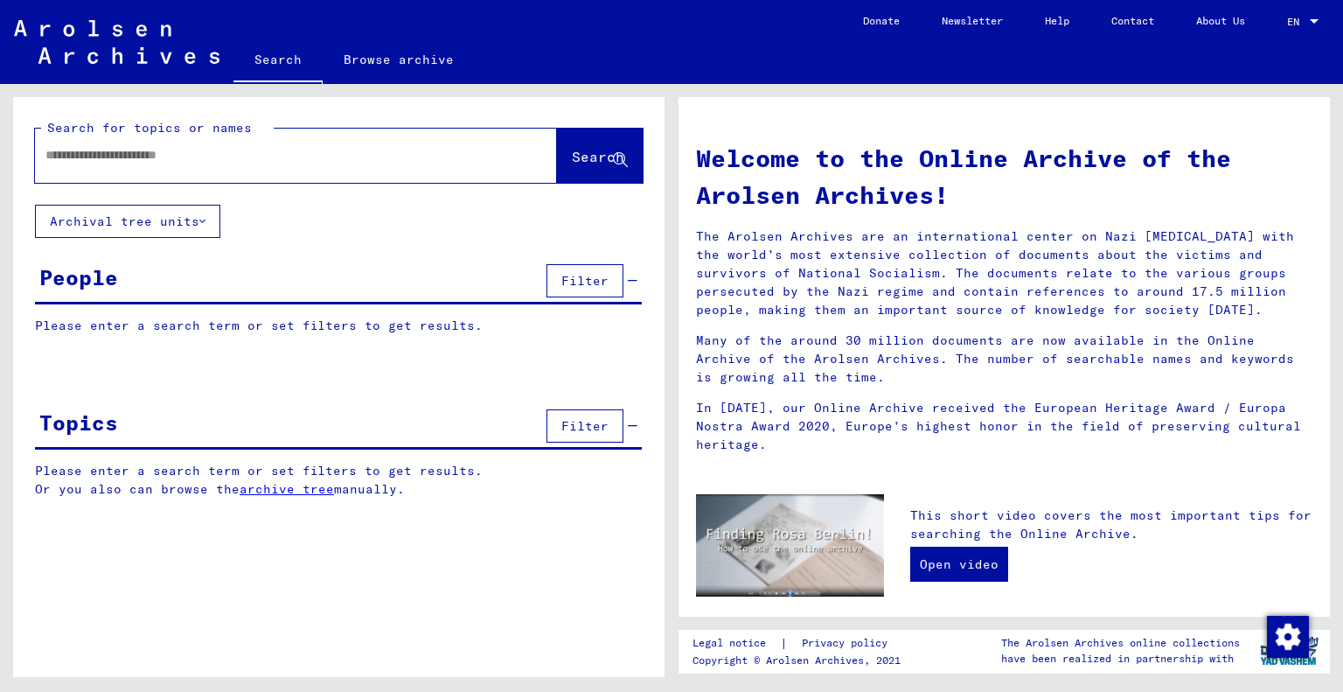
click at [193, 149] on input "text" at bounding box center [274, 155] width 459 height 18
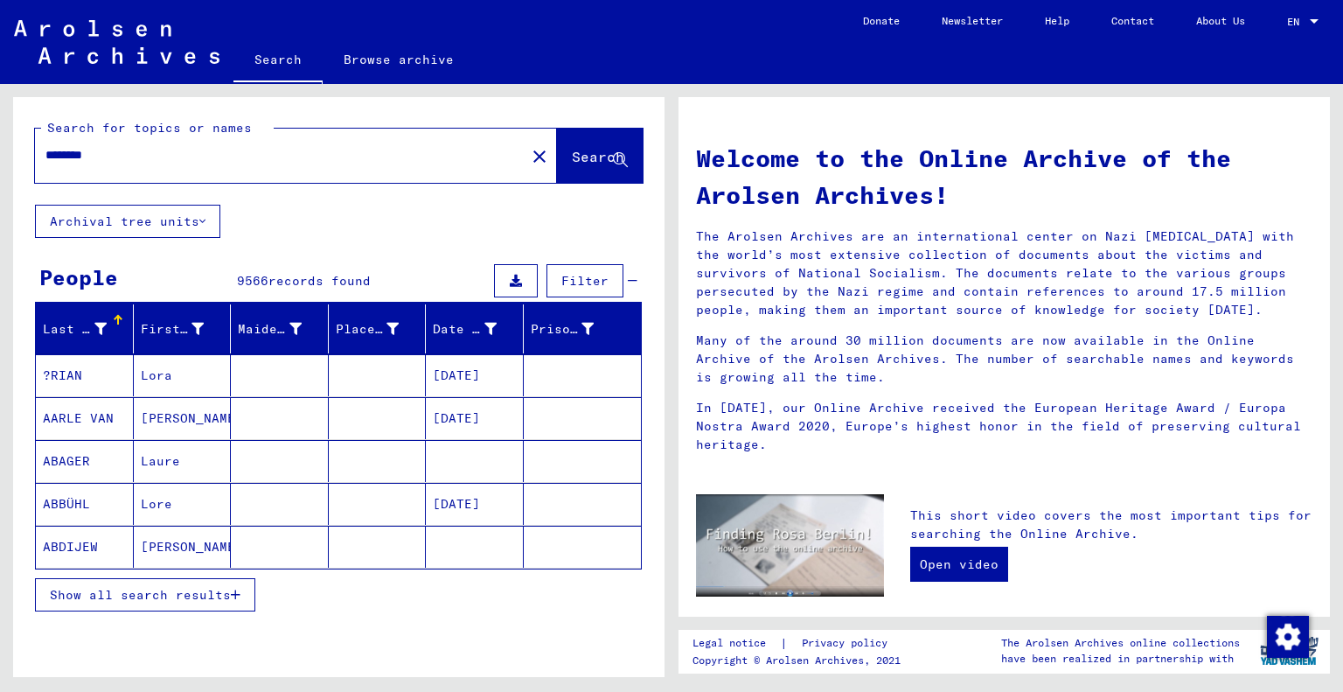
click at [245, 160] on input "********" at bounding box center [274, 155] width 459 height 18
paste input "text"
type input "********"
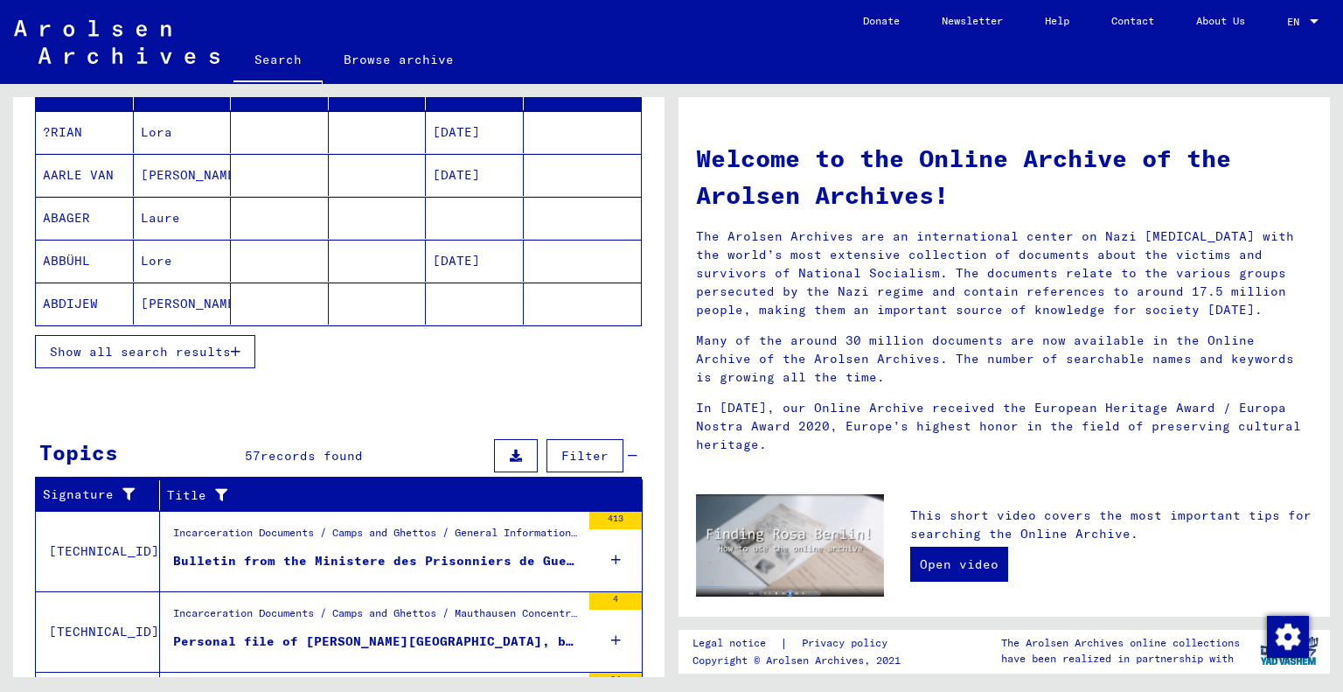
scroll to position [251, 0]
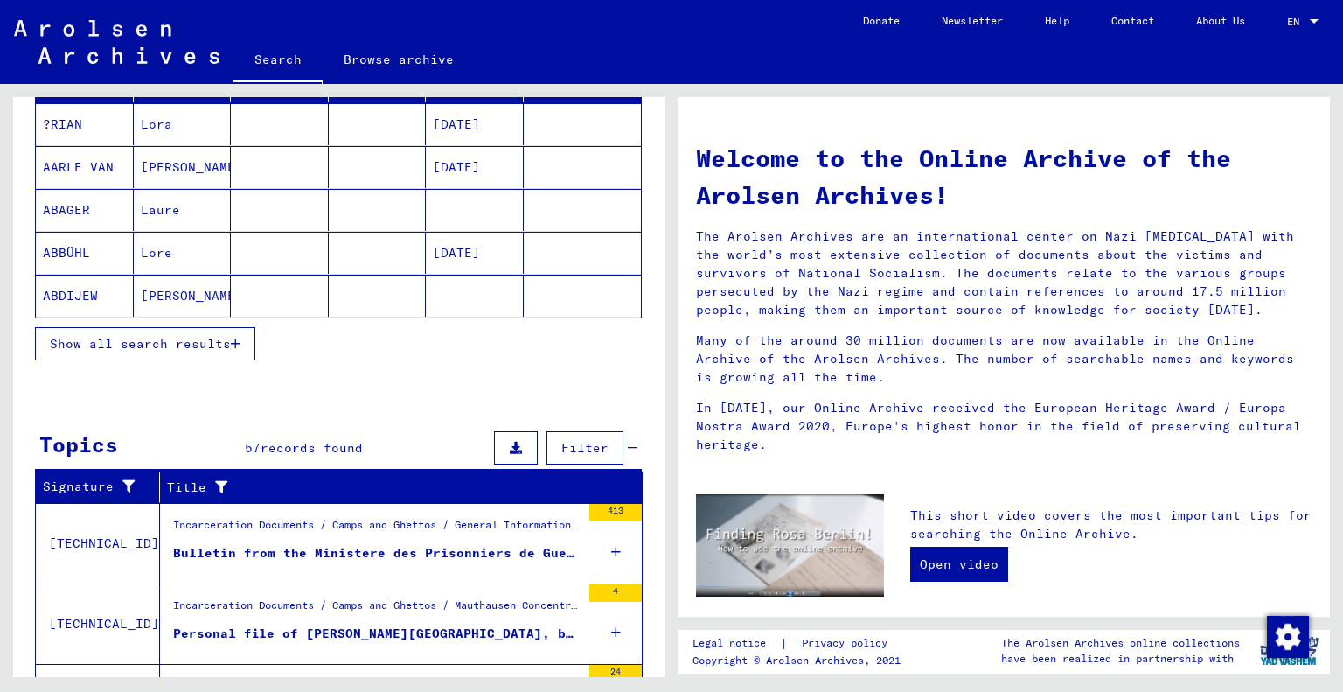
click at [332, 518] on div "Incarceration Documents / Camps and Ghettos / General Information / Documents/C…" at bounding box center [377, 529] width 408 height 24
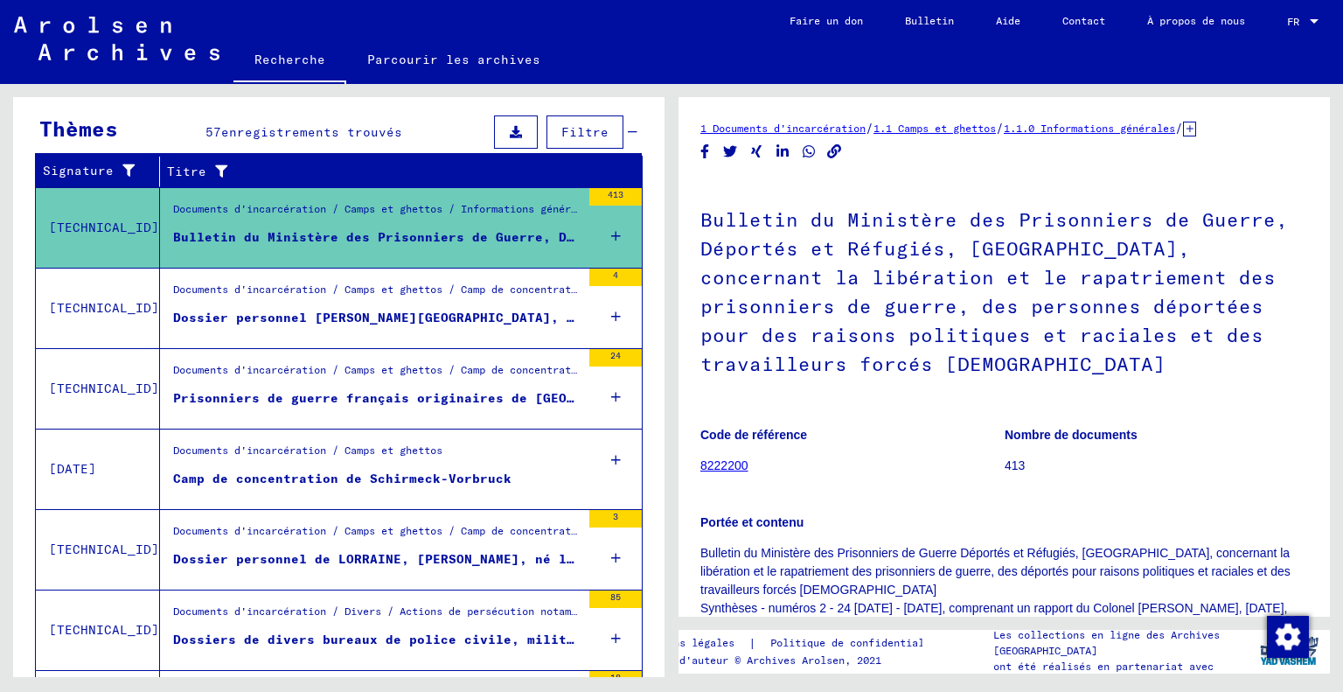
scroll to position [10, 0]
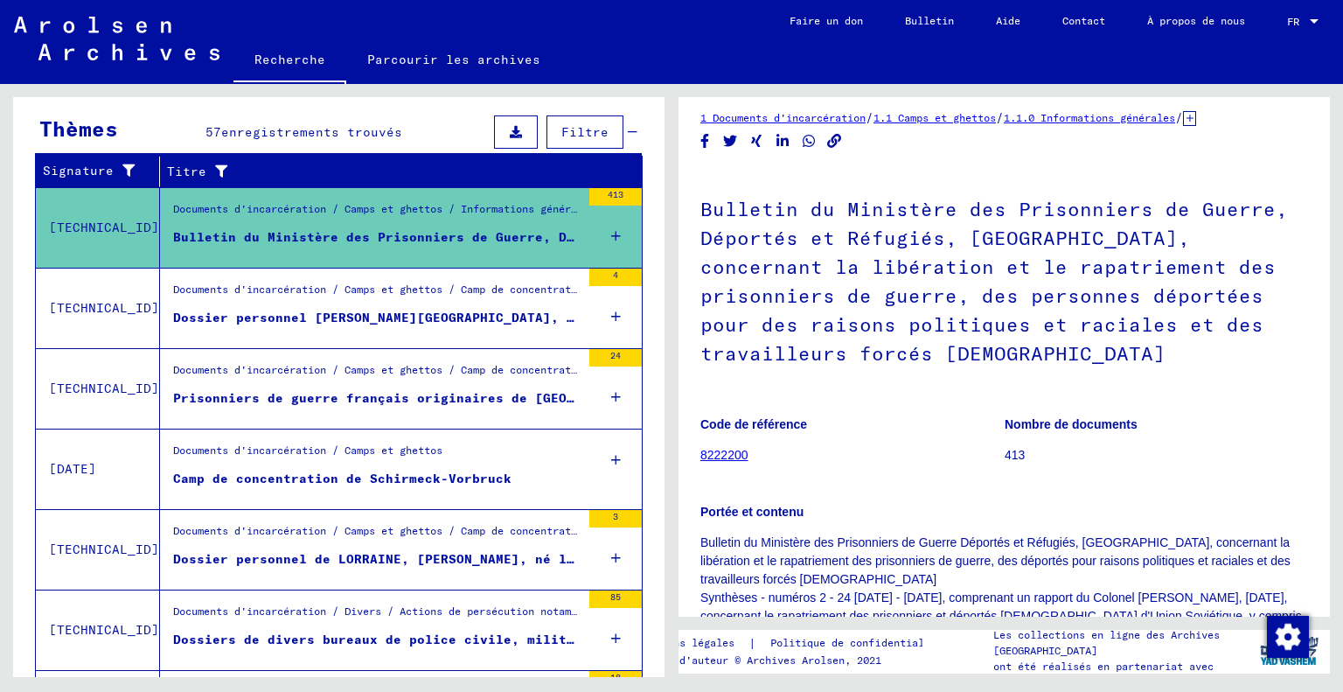
click at [965, 361] on h1 "Bulletin du Ministère des Prisonniers de Guerre, Déportés et Réfugiés, [GEOGRAP…" at bounding box center [1005, 279] width 608 height 221
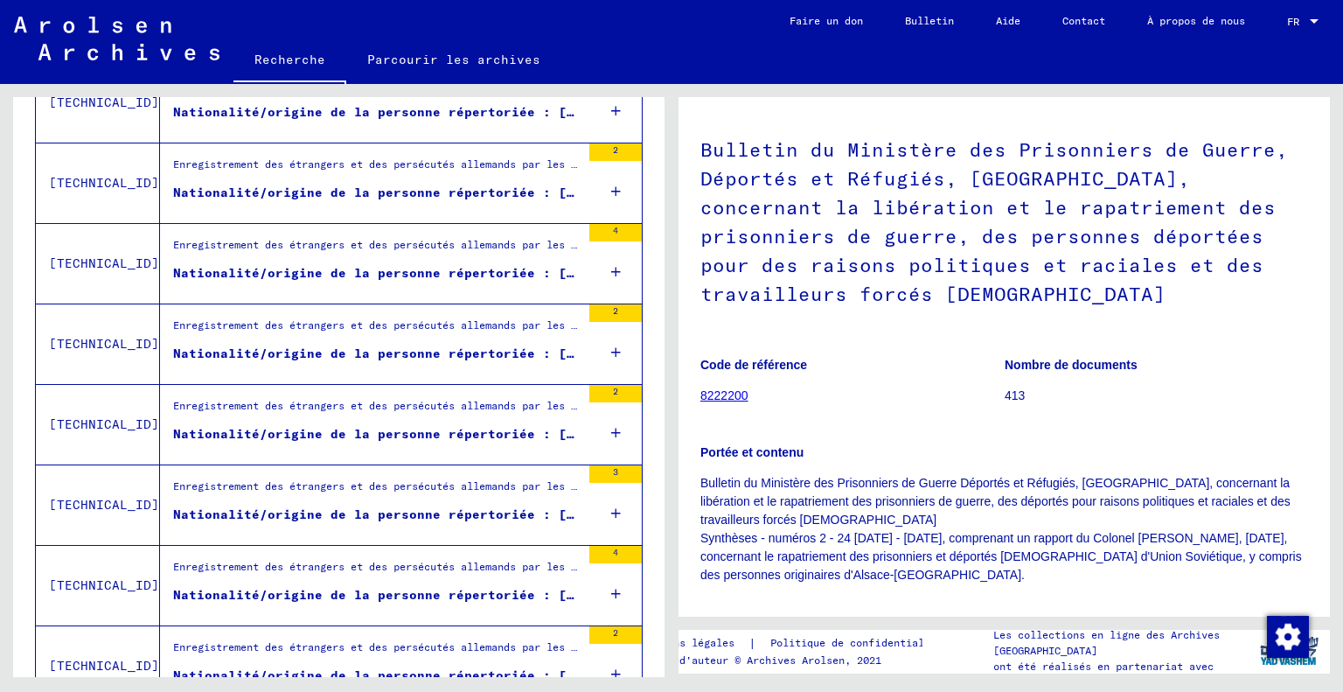
scroll to position [1203, 0]
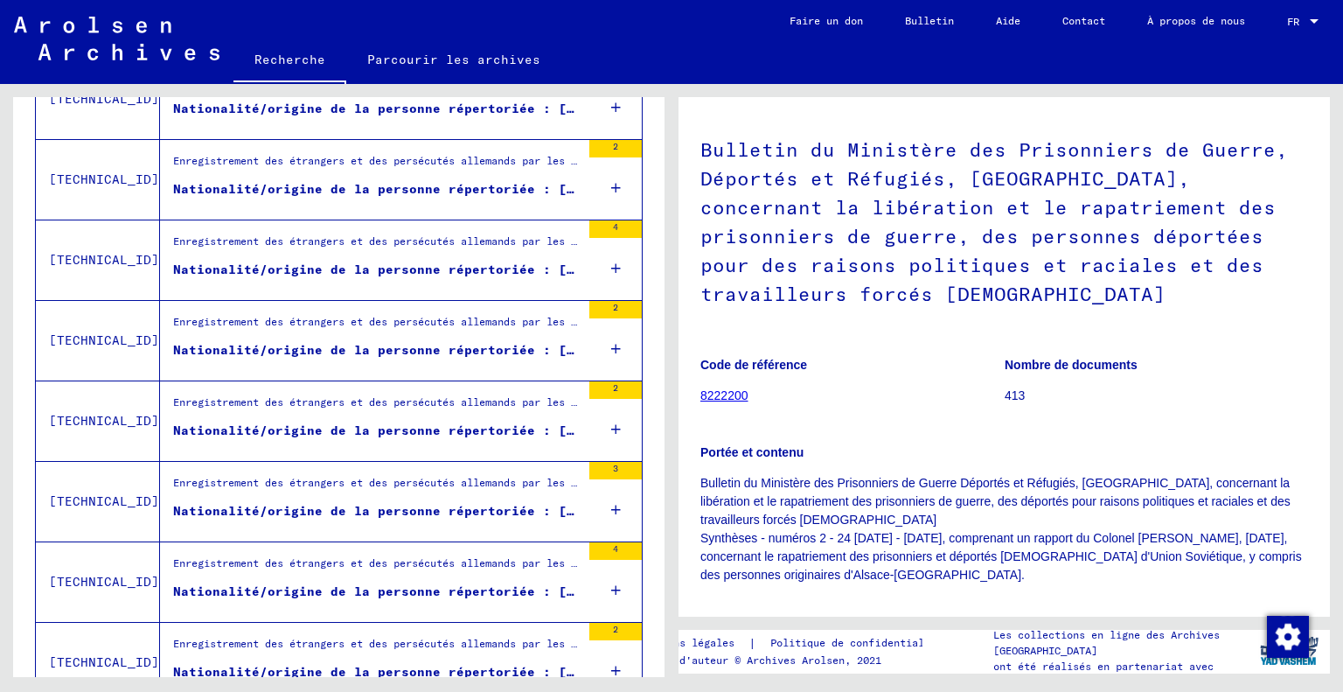
click at [418, 464] on div "Enregistrement des étrangers et des persécutés allemands par les institutions p…" at bounding box center [370, 502] width 421 height 80
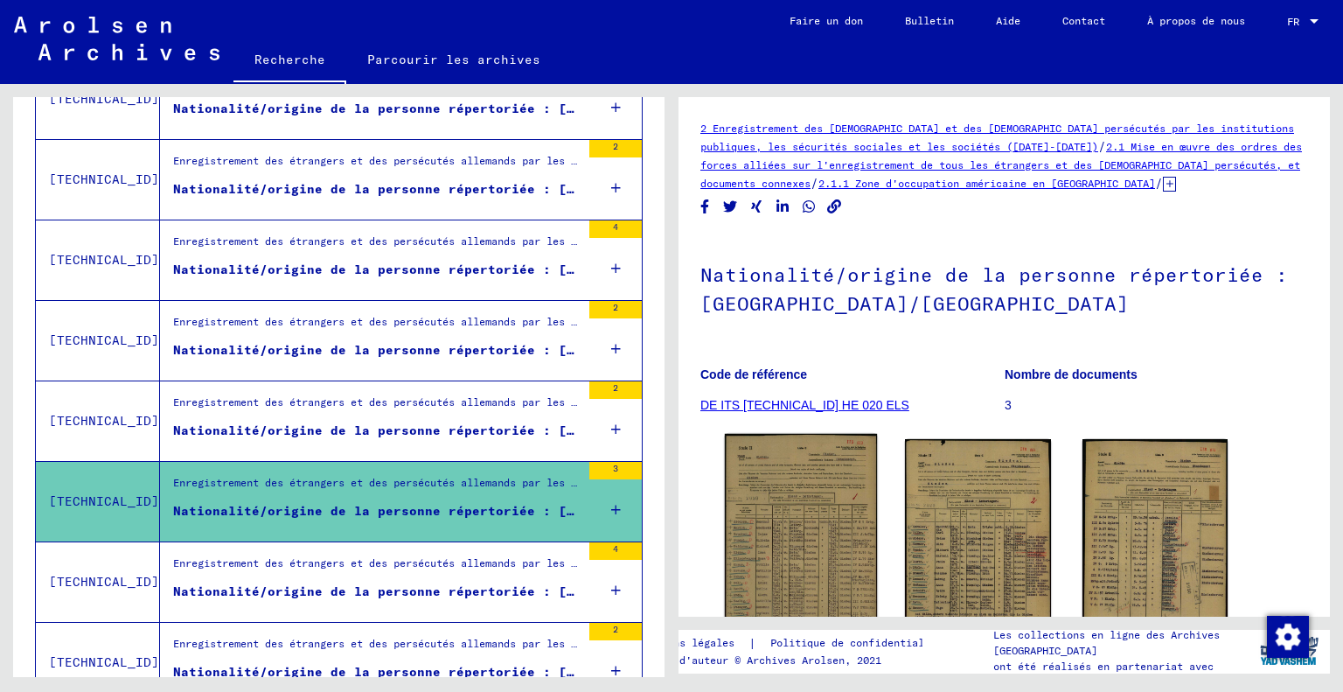
click at [782, 522] on img at bounding box center [801, 540] width 153 height 213
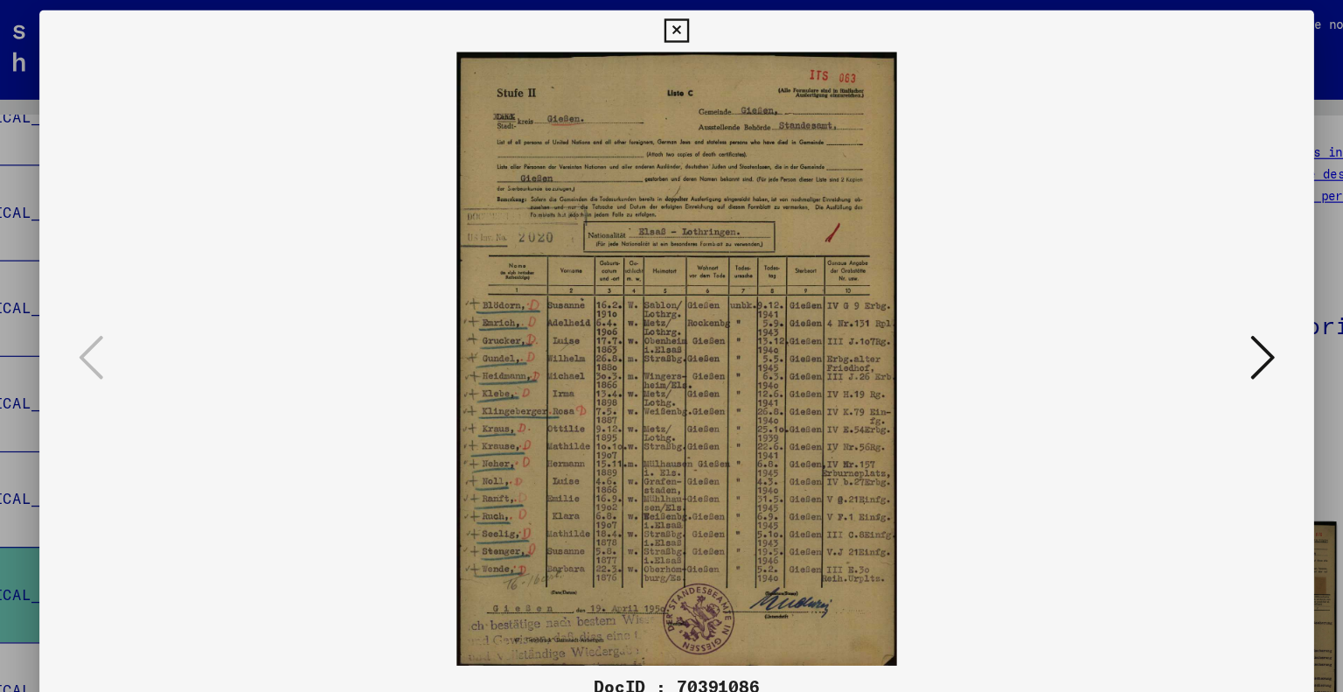
click at [1218, 222] on div at bounding box center [671, 346] width 1343 height 692
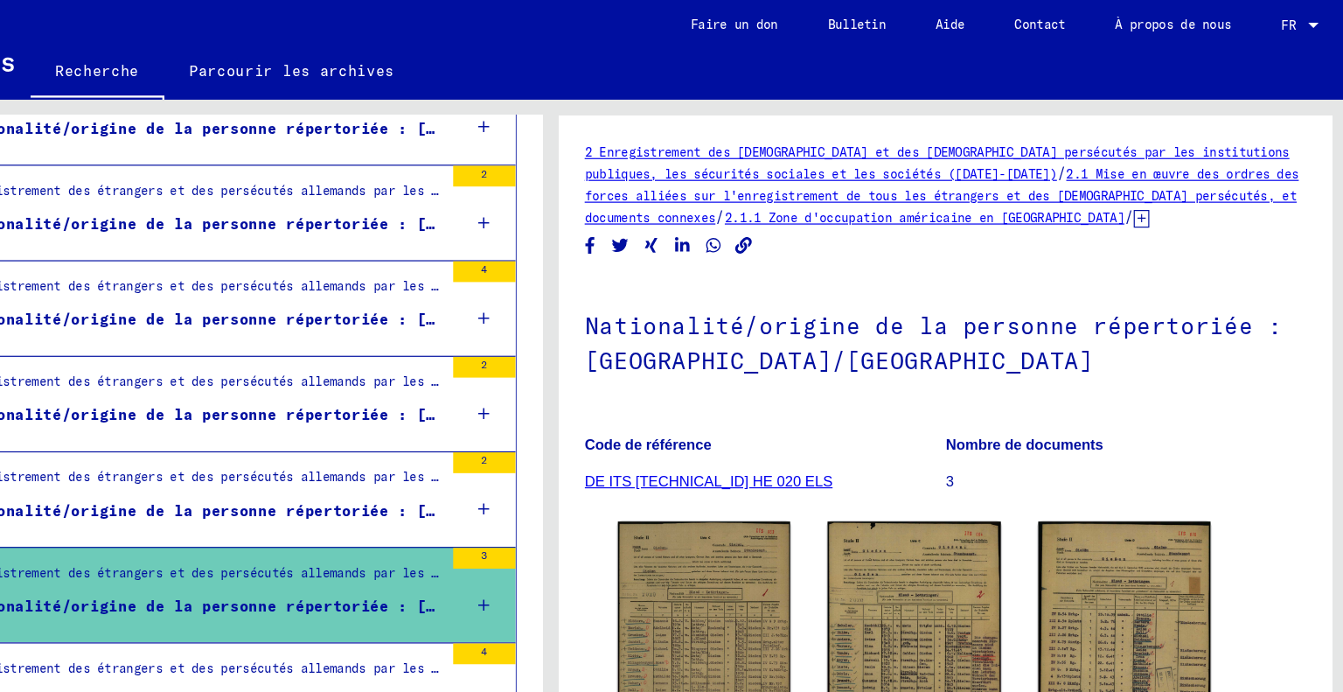
click at [1055, 155] on div "2 Enregistrement des étrangers et des [DEMOGRAPHIC_DATA] persécutés par les ins…" at bounding box center [1005, 155] width 608 height 73
click at [1051, 164] on font "2.1 Mise en œuvre des ordres des forces alliées sur l'enregistrement de tous le…" at bounding box center [1002, 165] width 602 height 50
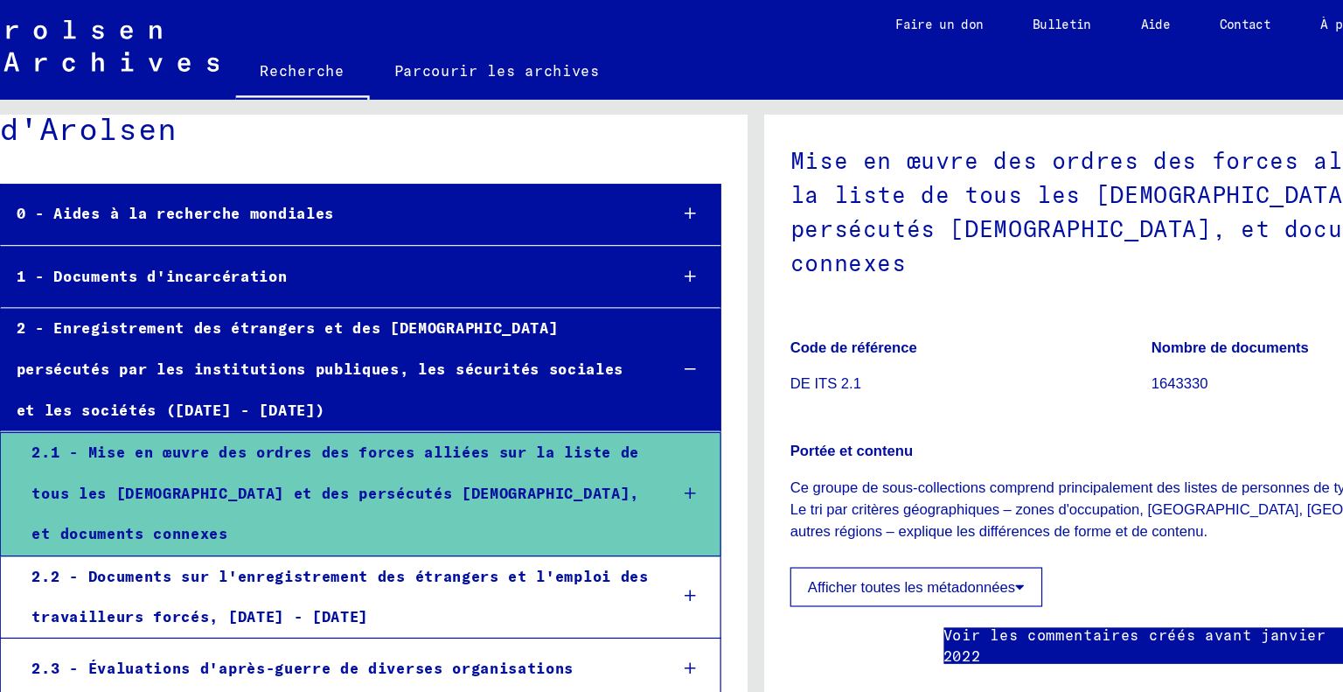
scroll to position [208, 0]
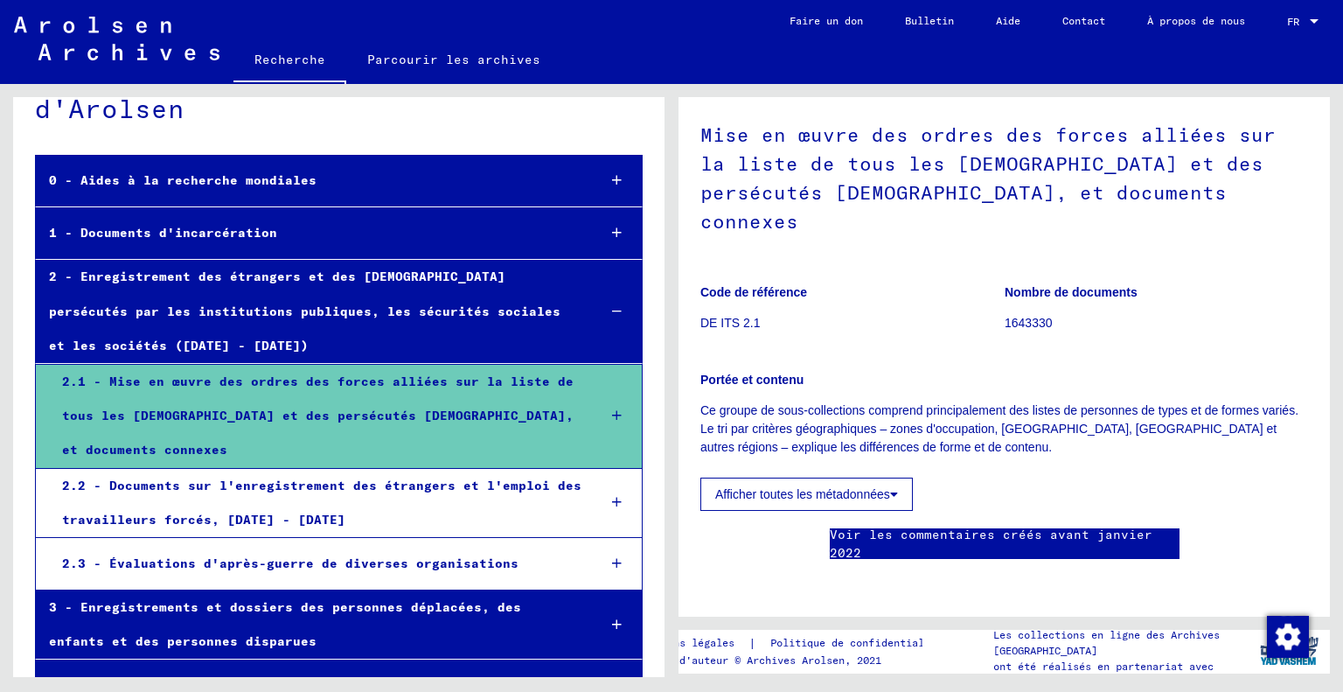
click at [386, 504] on div "2.2 - Documents sur l'enregistrement des étrangers et l'emploi des travailleurs…" at bounding box center [316, 503] width 534 height 68
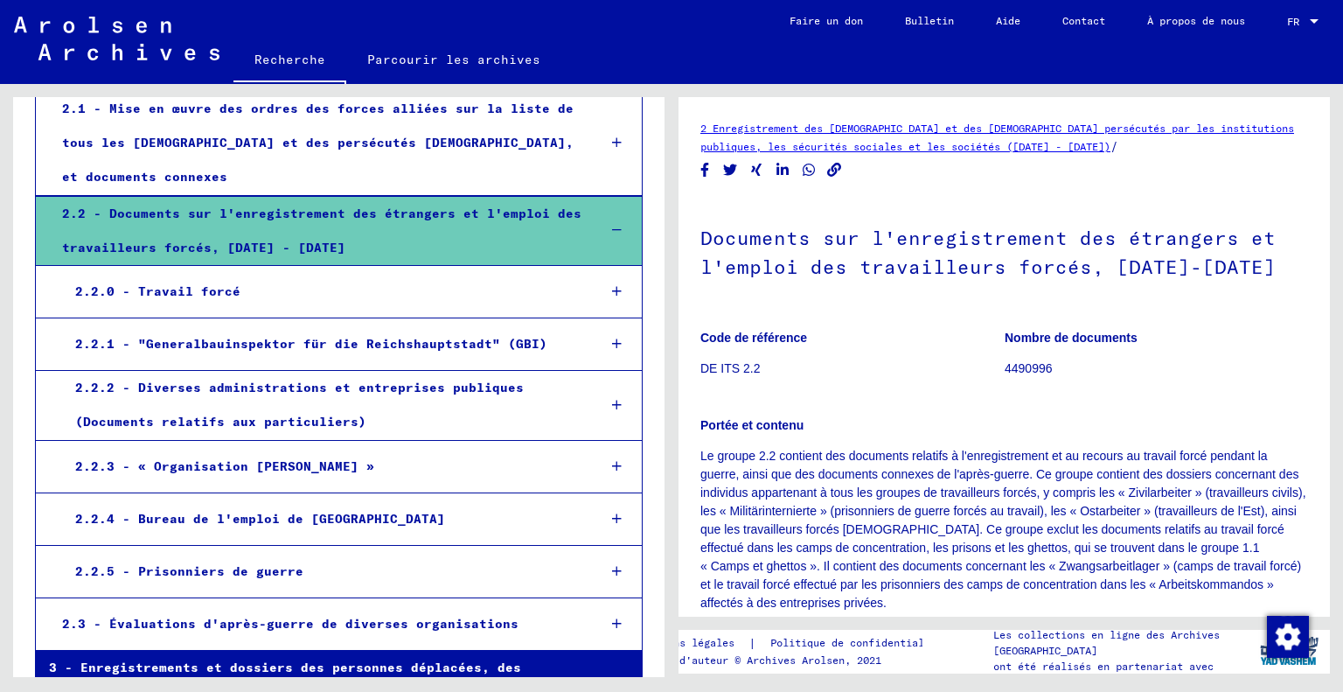
scroll to position [345, 0]
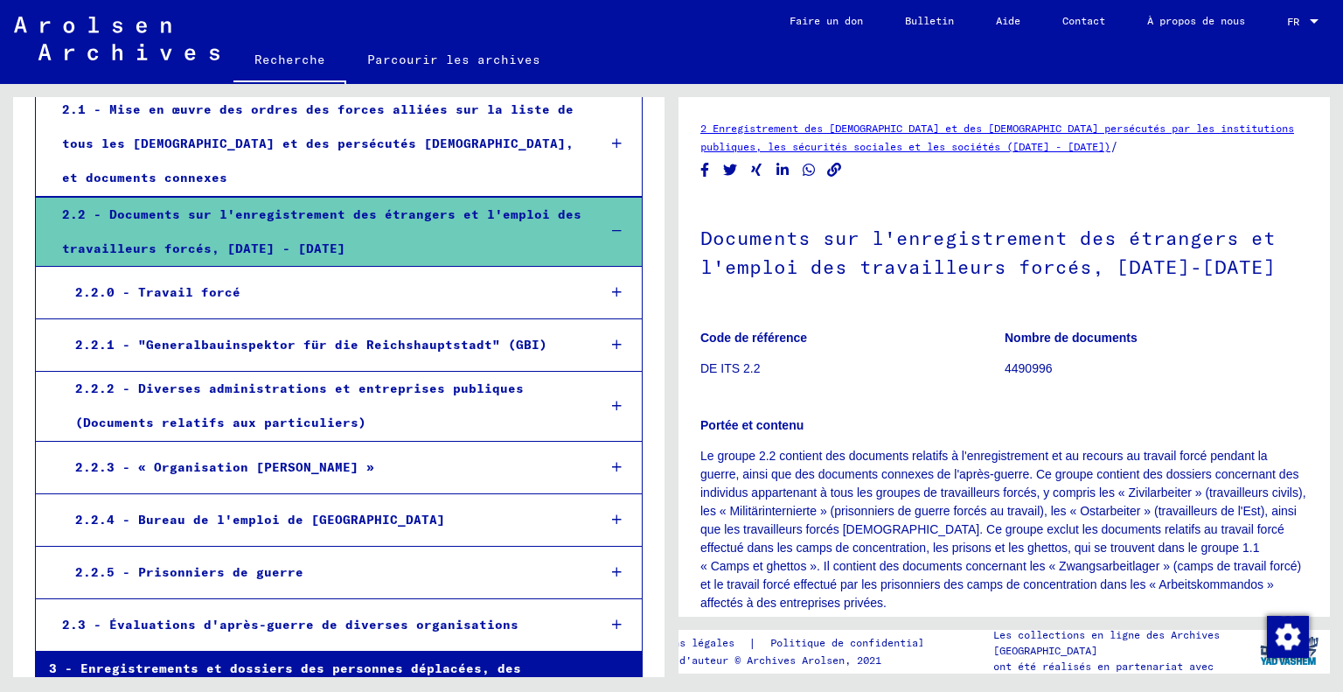
click at [297, 290] on div "2.2.0 - Travail forcé" at bounding box center [322, 293] width 520 height 34
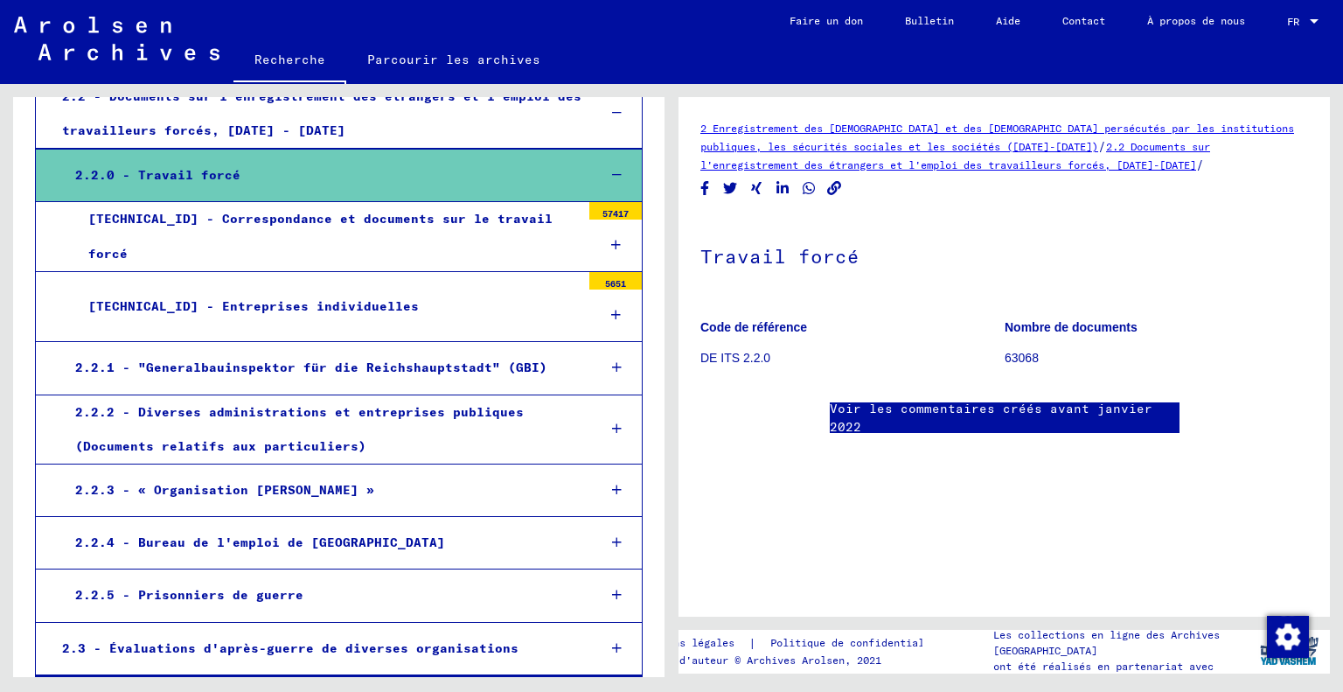
scroll to position [459, 0]
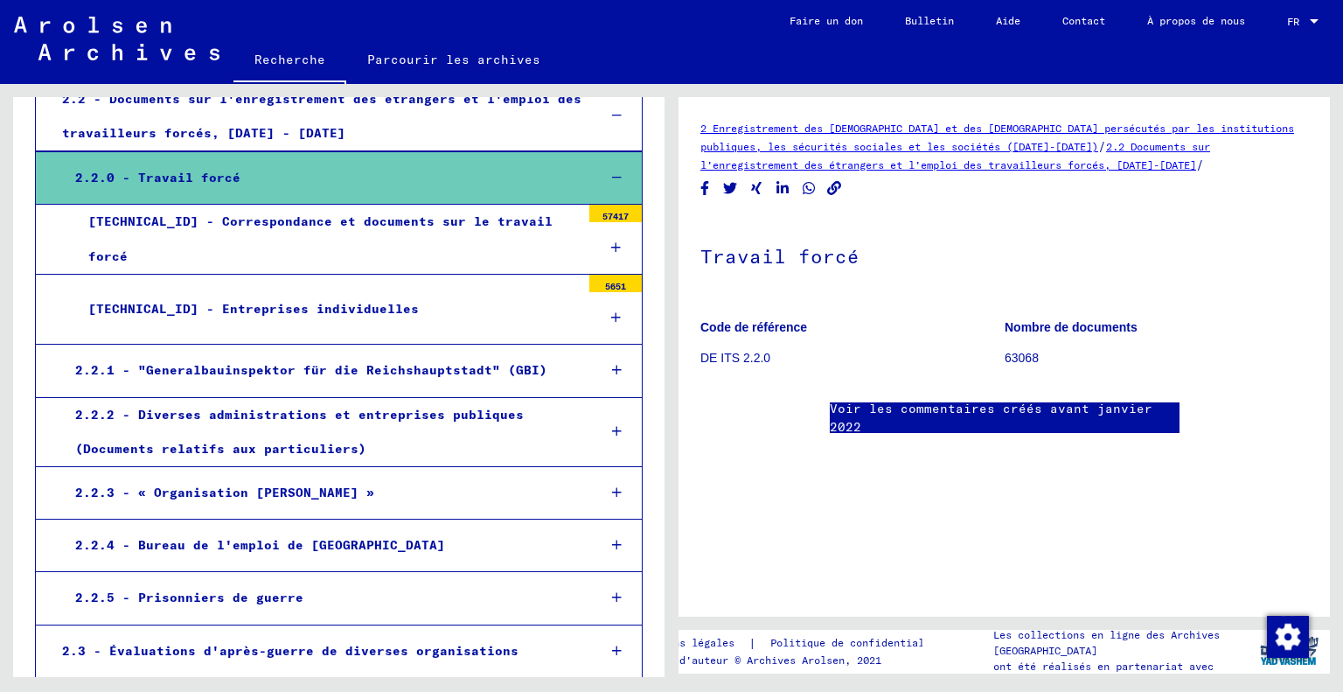
click at [313, 241] on font "[TECHNICAL_ID] - Correspondance et documents sur le travail forcé" at bounding box center [320, 238] width 464 height 50
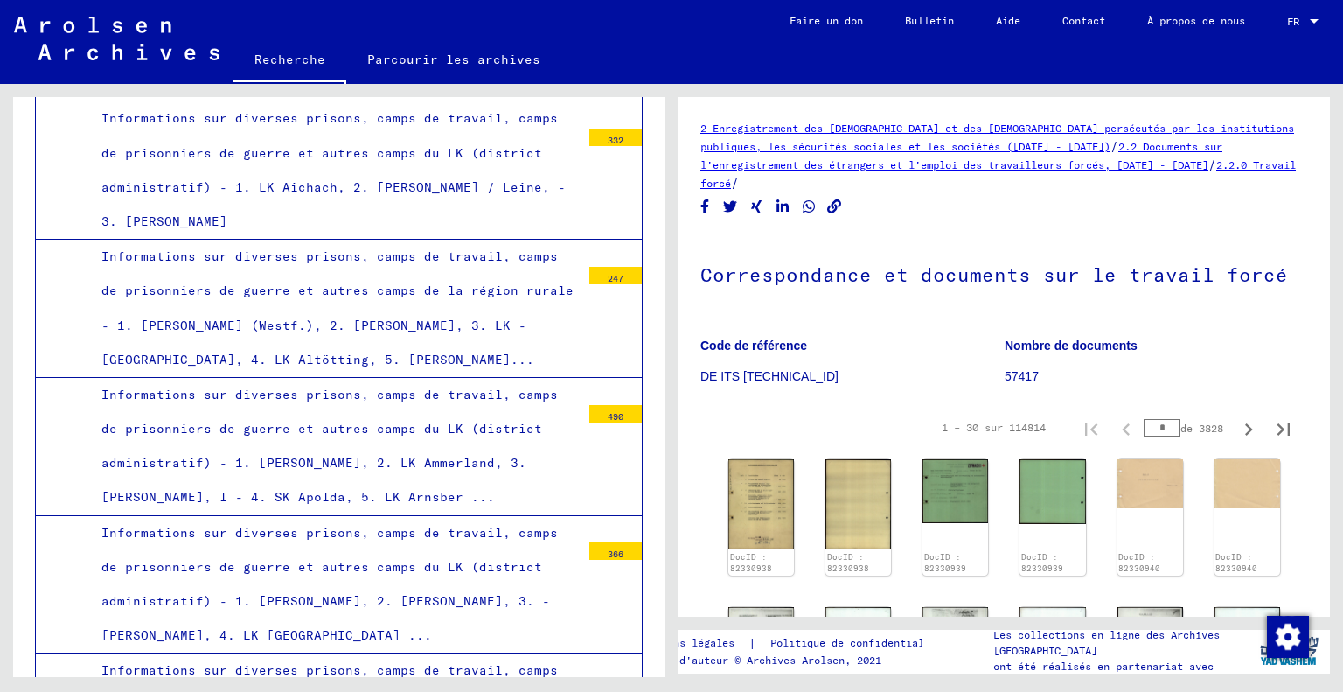
scroll to position [14498, 0]
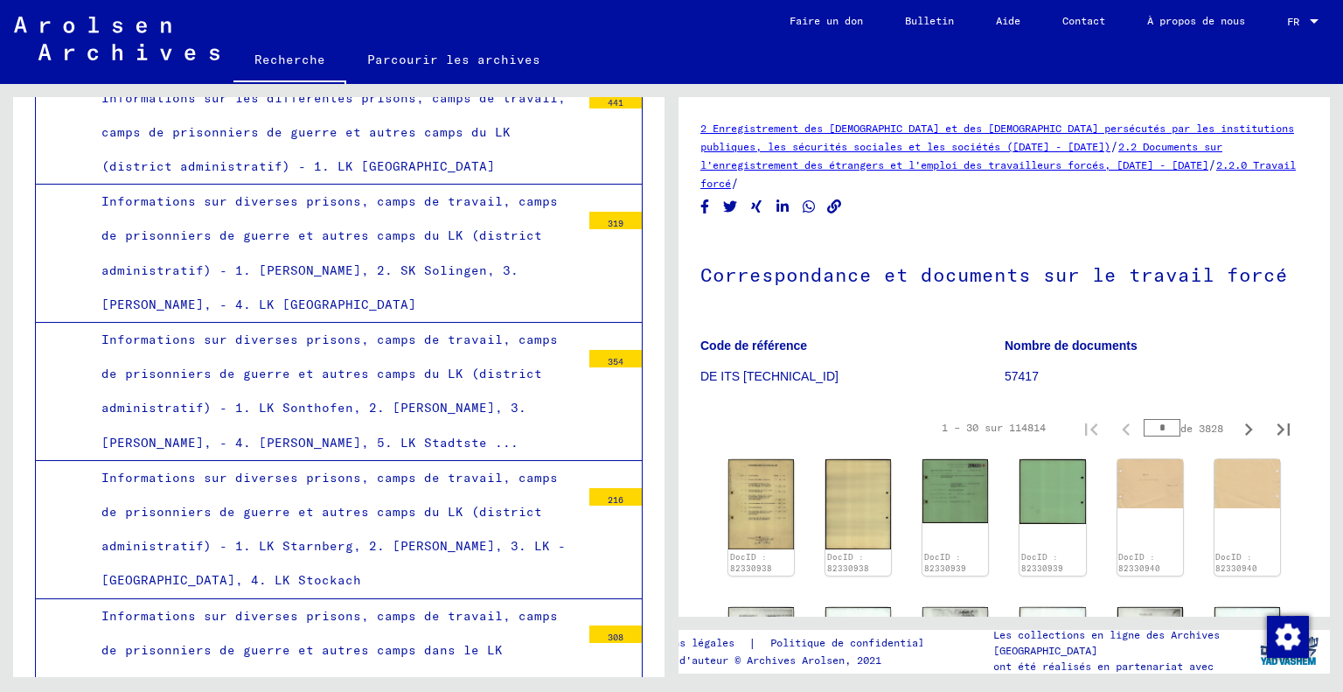
click at [287, 39] on link "Recherche" at bounding box center [290, 60] width 113 height 45
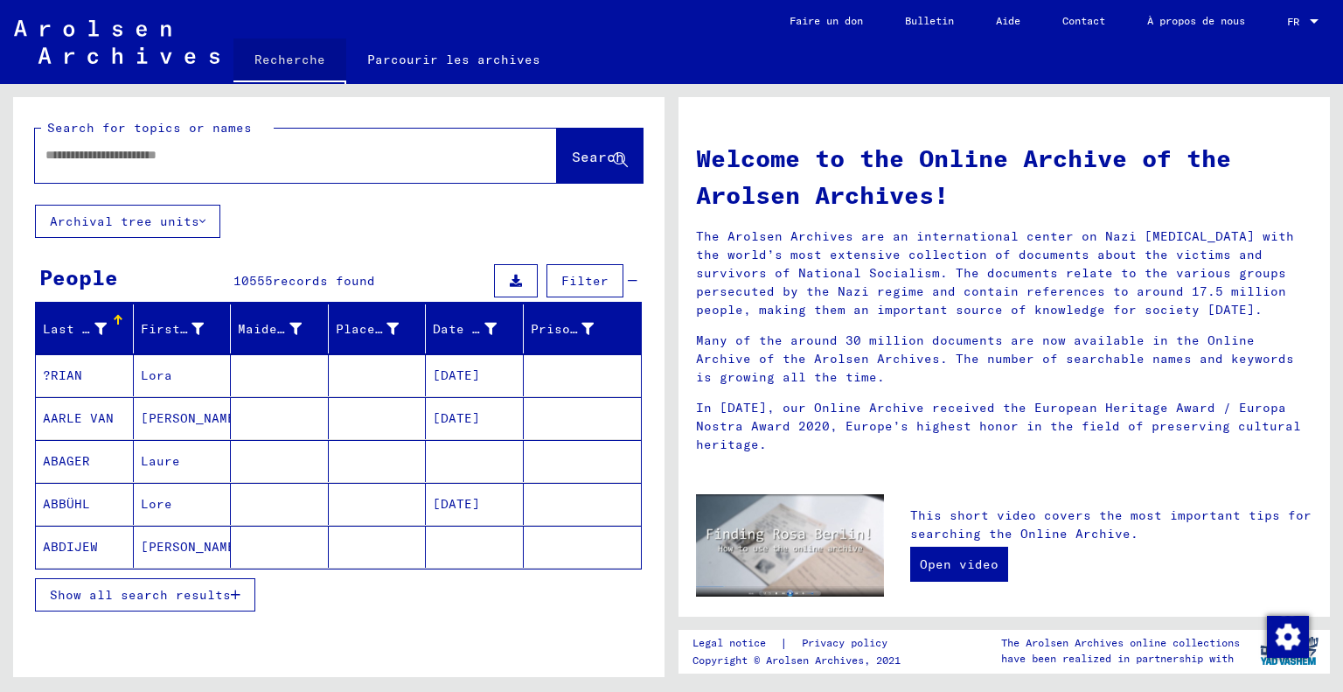
click at [402, 29] on mat-toolbar "Recherche Parcourir les archives Detailed questions/information about the docum…" at bounding box center [671, 42] width 1343 height 84
click at [402, 52] on font "Parcourir les archives" at bounding box center [453, 60] width 173 height 16
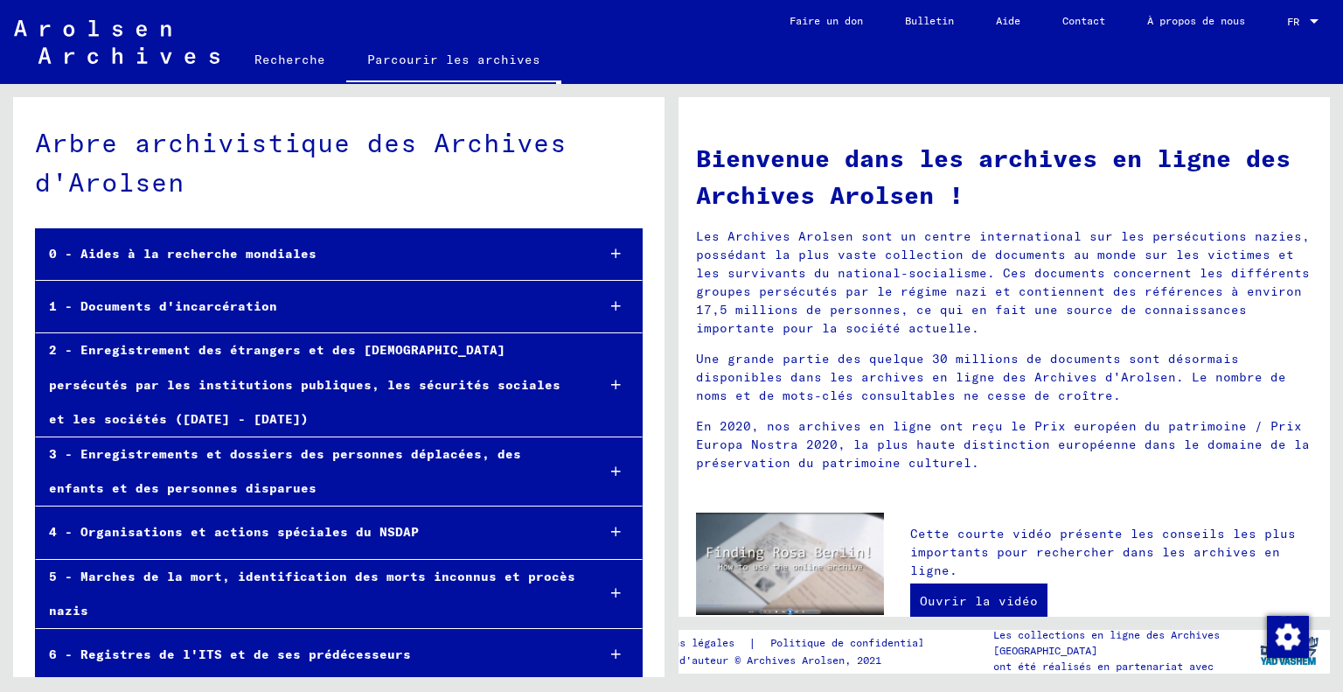
click at [222, 294] on div "1 - Documents d'incarcération" at bounding box center [309, 307] width 546 height 34
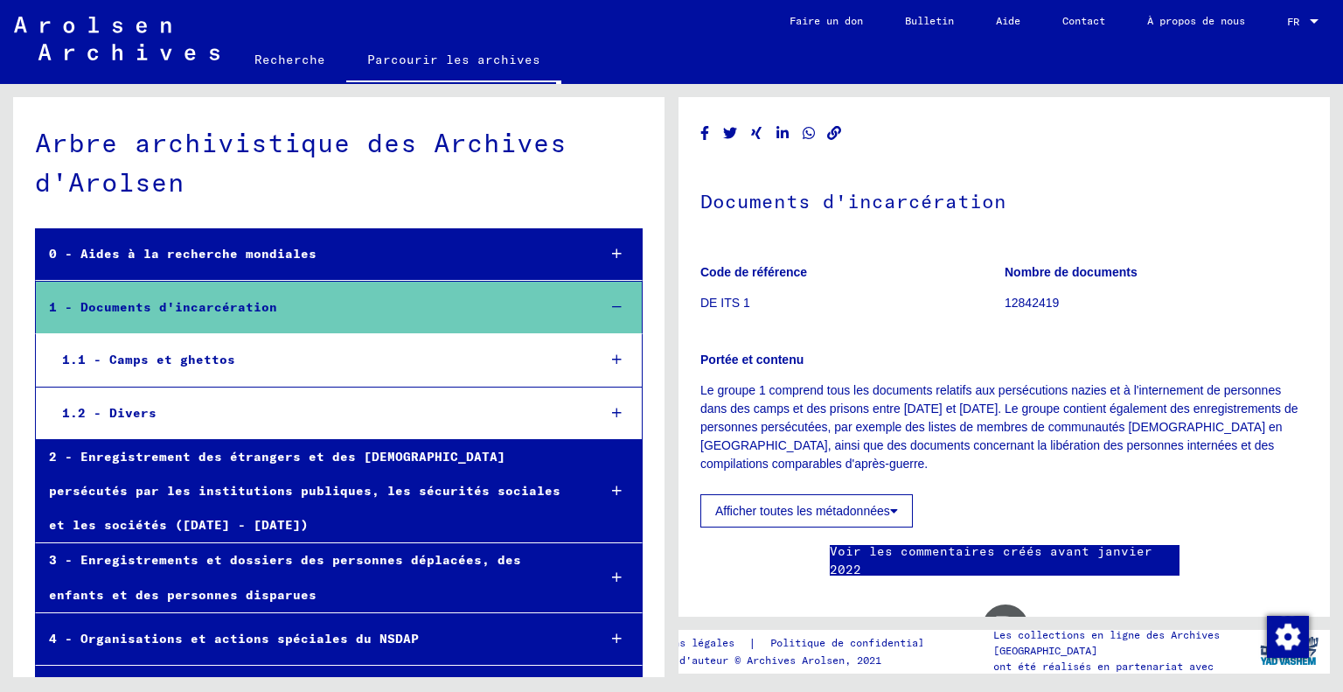
click at [203, 352] on font "1.1 - Camps et ghettos" at bounding box center [148, 360] width 173 height 16
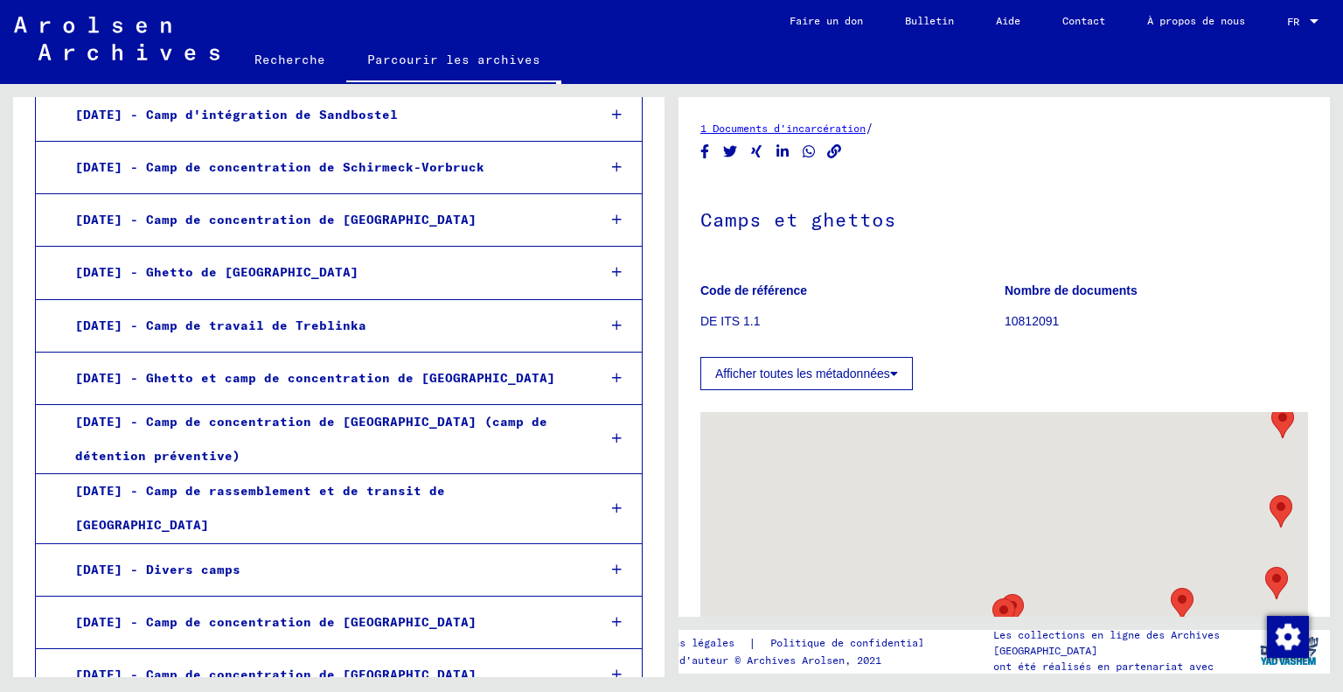
scroll to position [2537, 0]
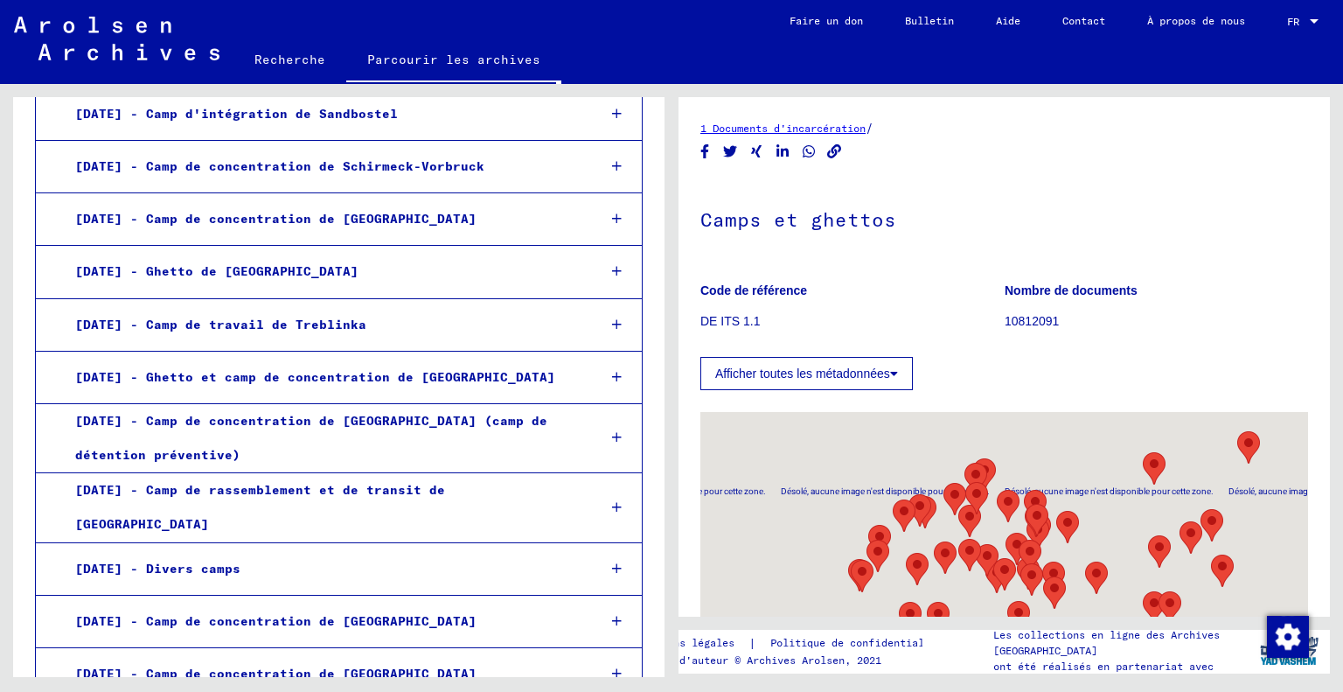
drag, startPoint x: 984, startPoint y: 538, endPoint x: 953, endPoint y: 399, distance: 142.4
click at [953, 399] on div "← Déplacement vers la gauche → Déplacement vers la droite ↑ Déplacement vers le…" at bounding box center [1005, 619] width 608 height 459
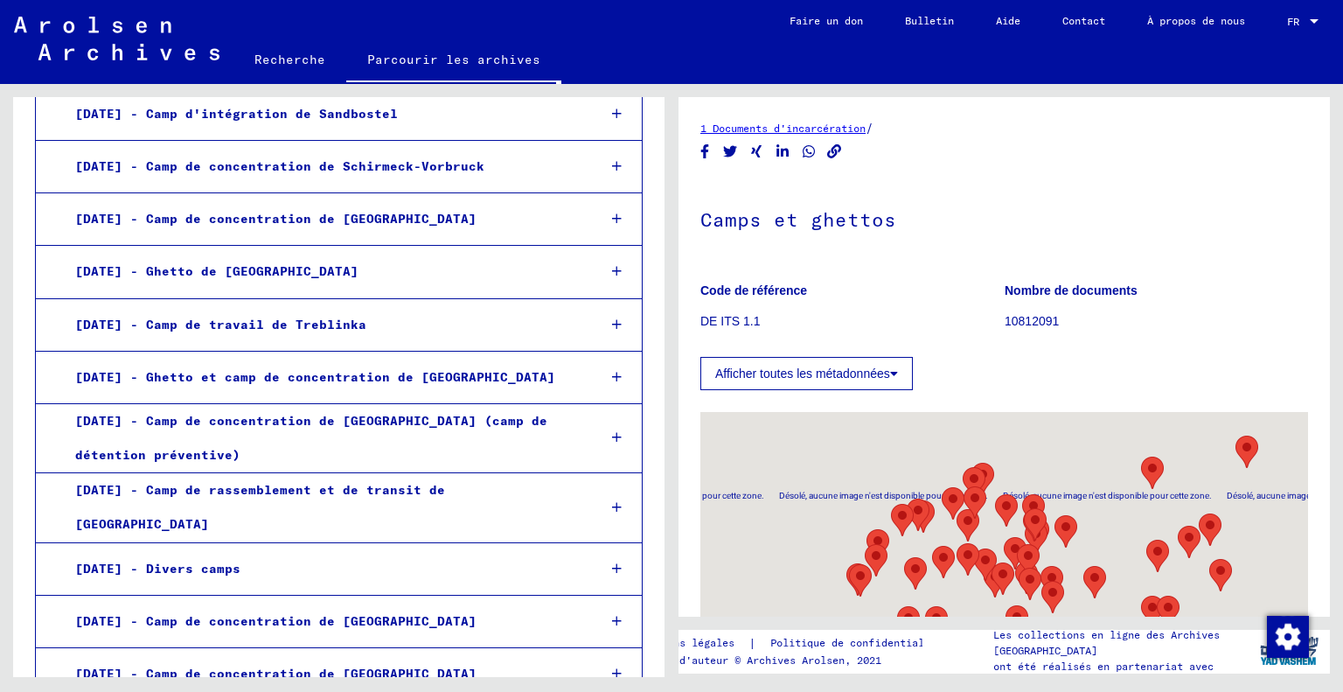
drag, startPoint x: 1137, startPoint y: 564, endPoint x: 1081, endPoint y: 492, distance: 91.0
click at [1081, 492] on div at bounding box center [1005, 630] width 608 height 437
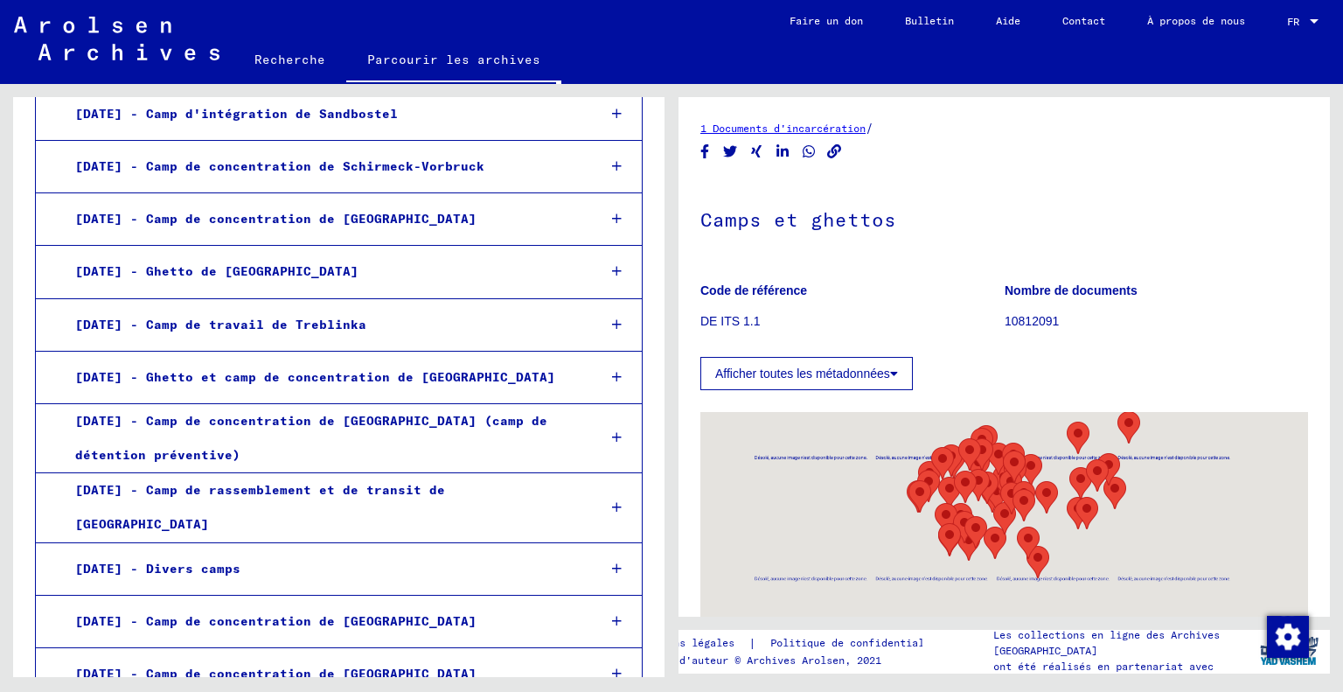
click at [1057, 515] on div at bounding box center [1005, 630] width 608 height 437
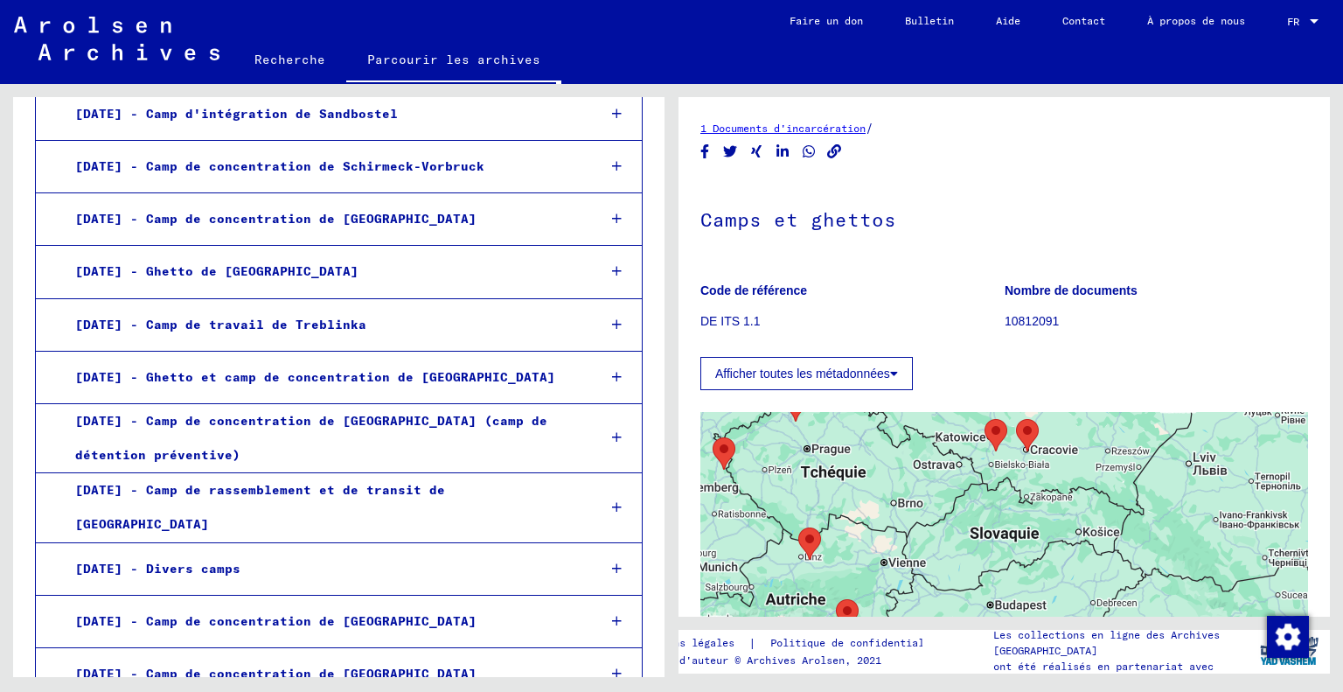
drag, startPoint x: 1173, startPoint y: 545, endPoint x: 1199, endPoint y: 449, distance: 99.7
click at [1199, 449] on div at bounding box center [1005, 630] width 608 height 437
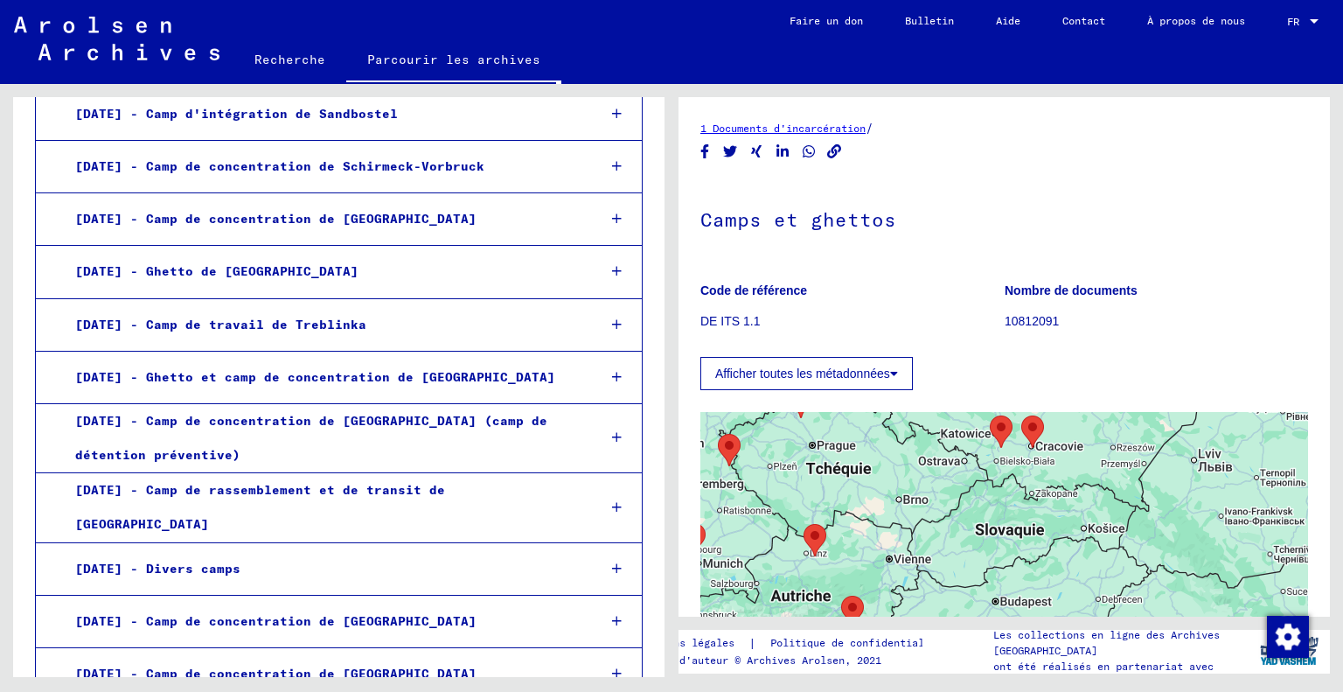
drag, startPoint x: 1015, startPoint y: 473, endPoint x: 1119, endPoint y: 522, distance: 115.0
click at [1119, 522] on div at bounding box center [1005, 630] width 608 height 437
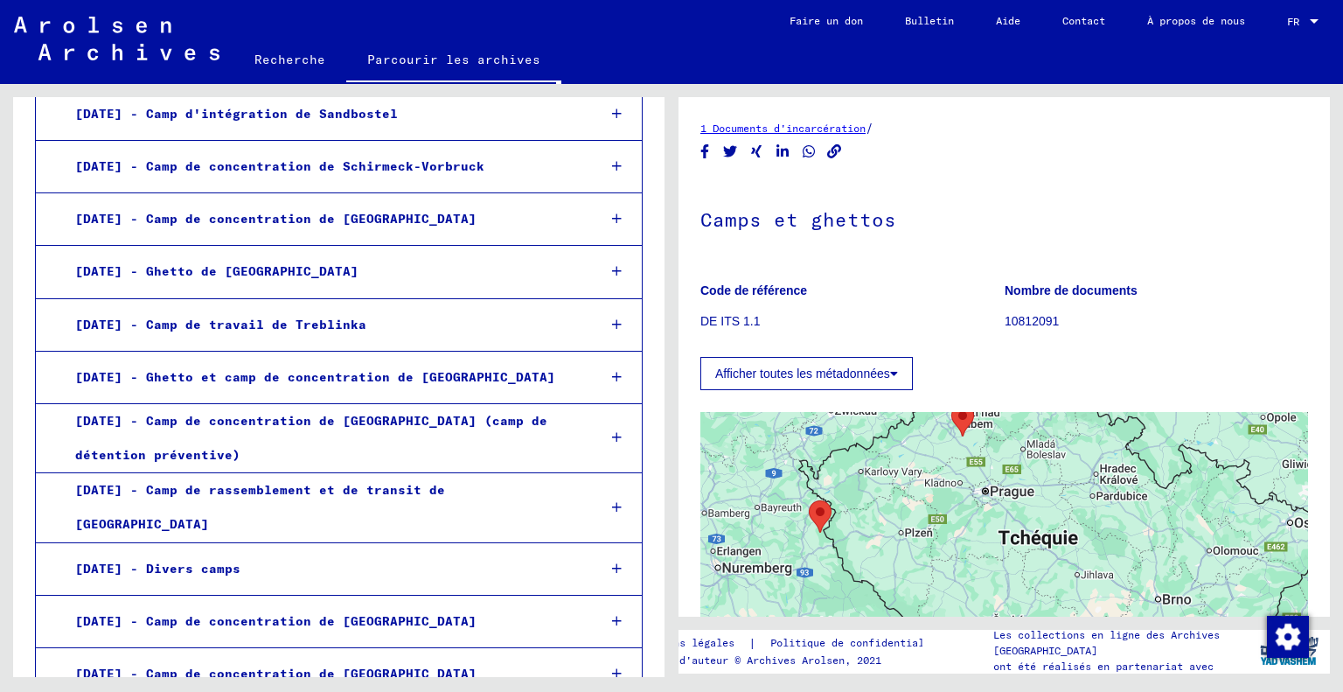
click at [809, 500] on area "Flossenbürg Concentration Camp" at bounding box center [809, 500] width 0 height 0
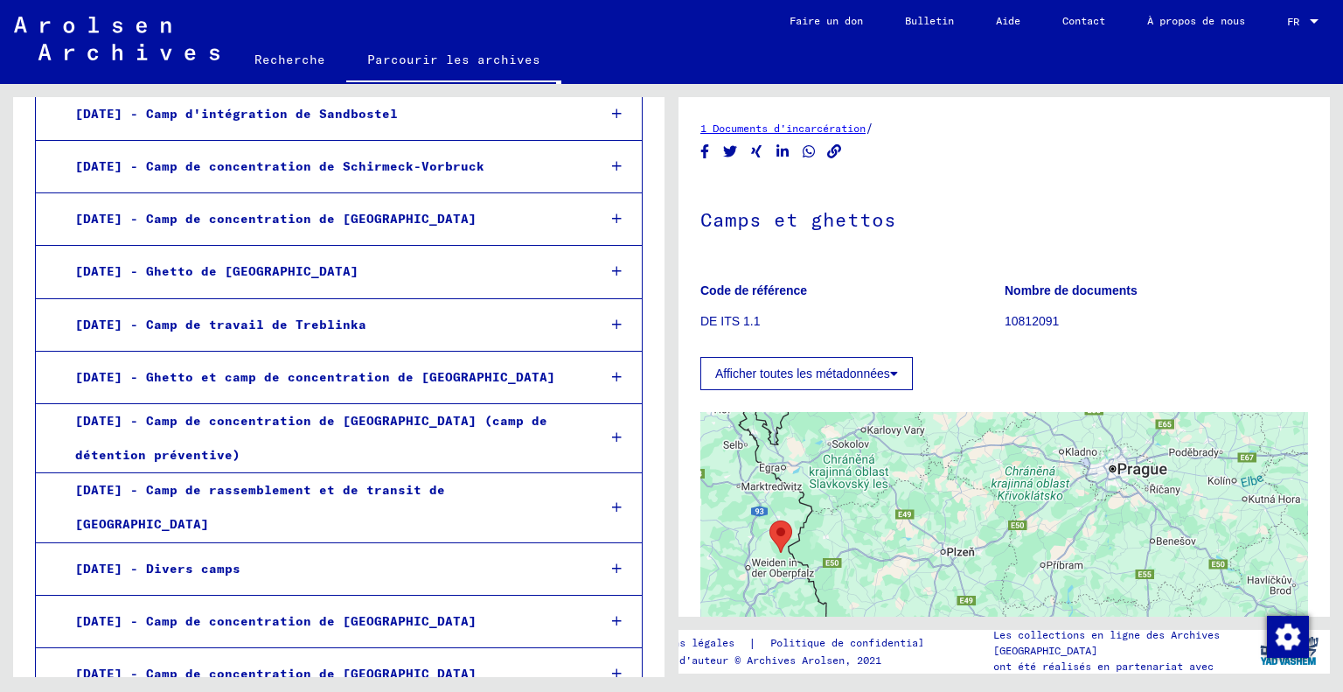
drag, startPoint x: 802, startPoint y: 560, endPoint x: 980, endPoint y: 559, distance: 177.6
click at [980, 559] on div "Pour naviguer, appuyez sur les touches fléchées." at bounding box center [1005, 630] width 608 height 437
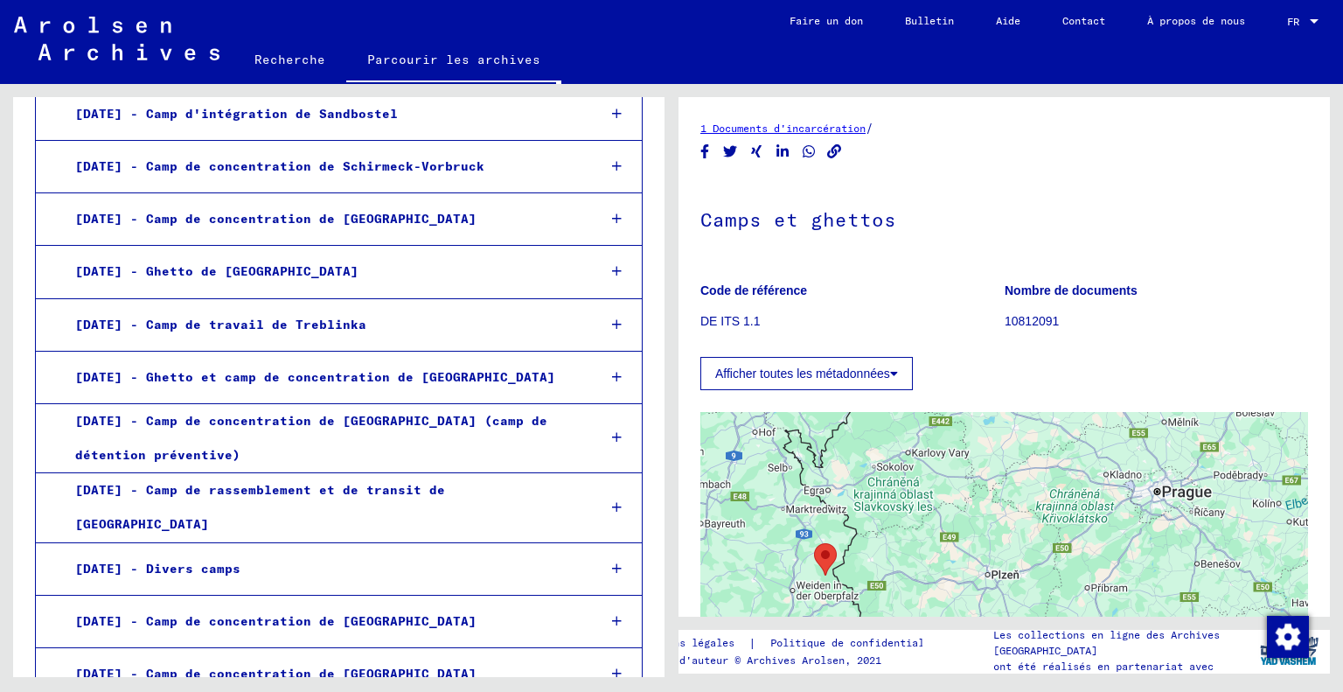
drag, startPoint x: 861, startPoint y: 517, endPoint x: 877, endPoint y: 548, distance: 35.6
click at [877, 548] on div "Pour naviguer, appuyez sur les touches fléchées." at bounding box center [1005, 630] width 608 height 437
click at [822, 362] on button "Afficher toutes les métadonnées" at bounding box center [807, 373] width 213 height 33
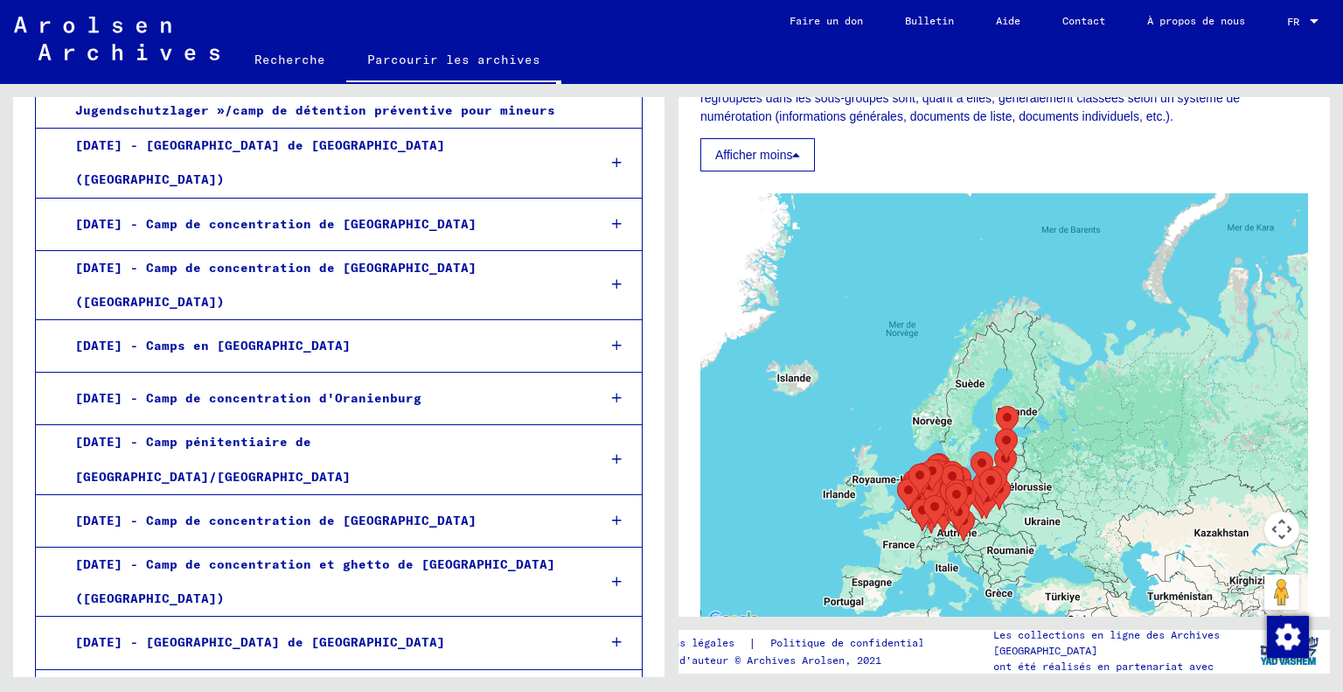
scroll to position [1901, 0]
click at [310, 73] on font "Recherche" at bounding box center [290, 59] width 71 height 28
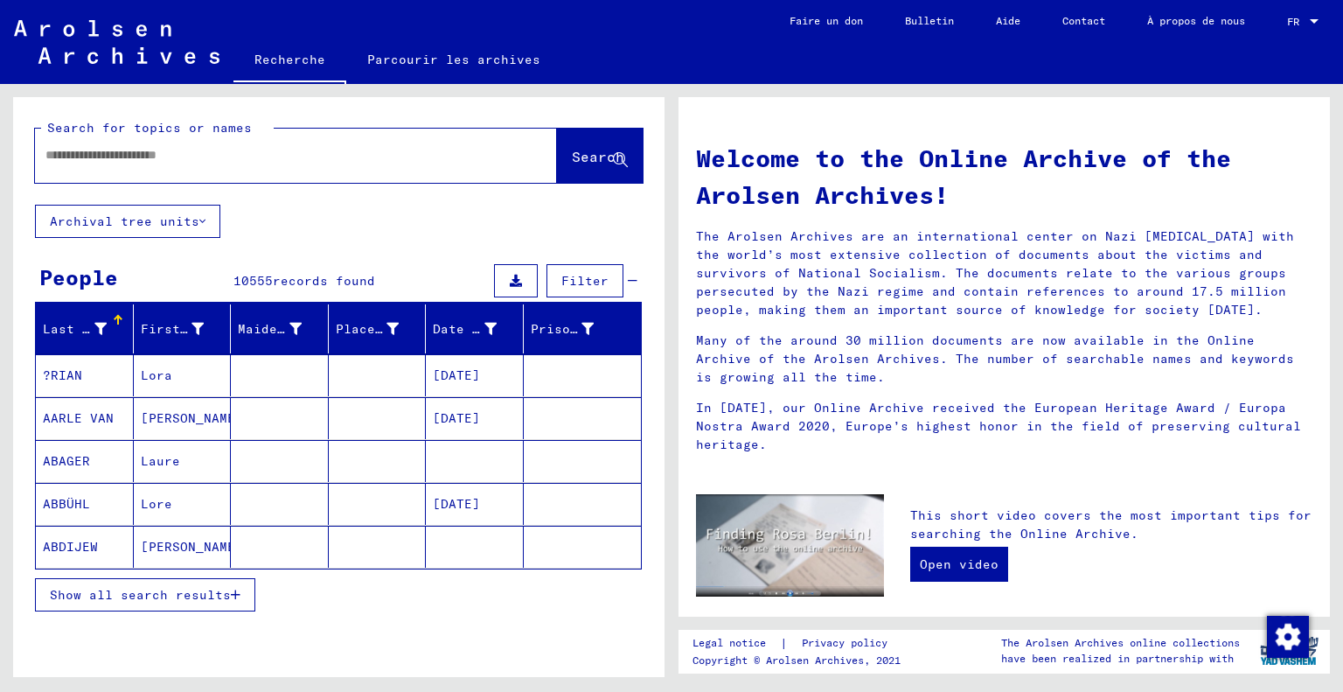
click at [290, 170] on div at bounding box center [270, 155] width 470 height 39
click at [214, 147] on input "text" at bounding box center [274, 155] width 459 height 18
click at [178, 166] on div at bounding box center [270, 155] width 470 height 39
click at [105, 171] on div at bounding box center [270, 155] width 470 height 39
click at [95, 137] on div "Search for topics or names" at bounding box center [157, 128] width 233 height 18
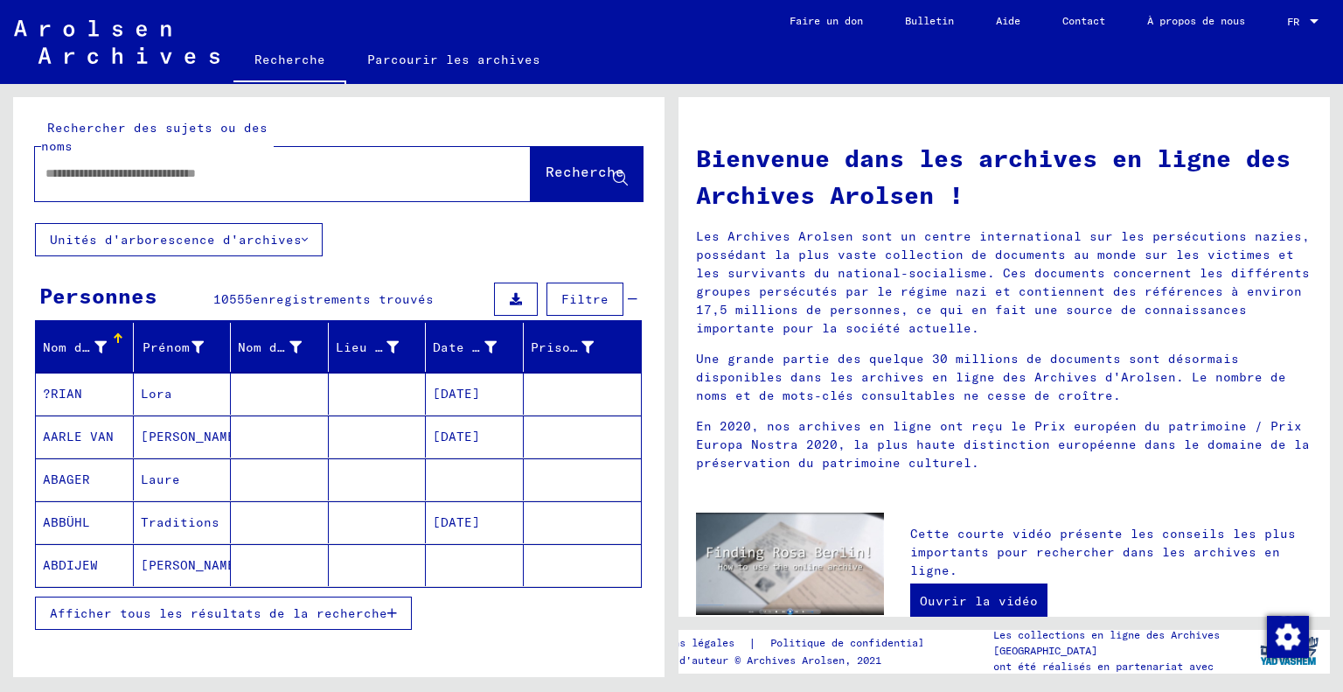
click at [96, 158] on div at bounding box center [256, 173] width 443 height 39
click at [96, 161] on div at bounding box center [256, 173] width 443 height 39
click at [101, 171] on input "text" at bounding box center [261, 173] width 433 height 18
type input "**********"
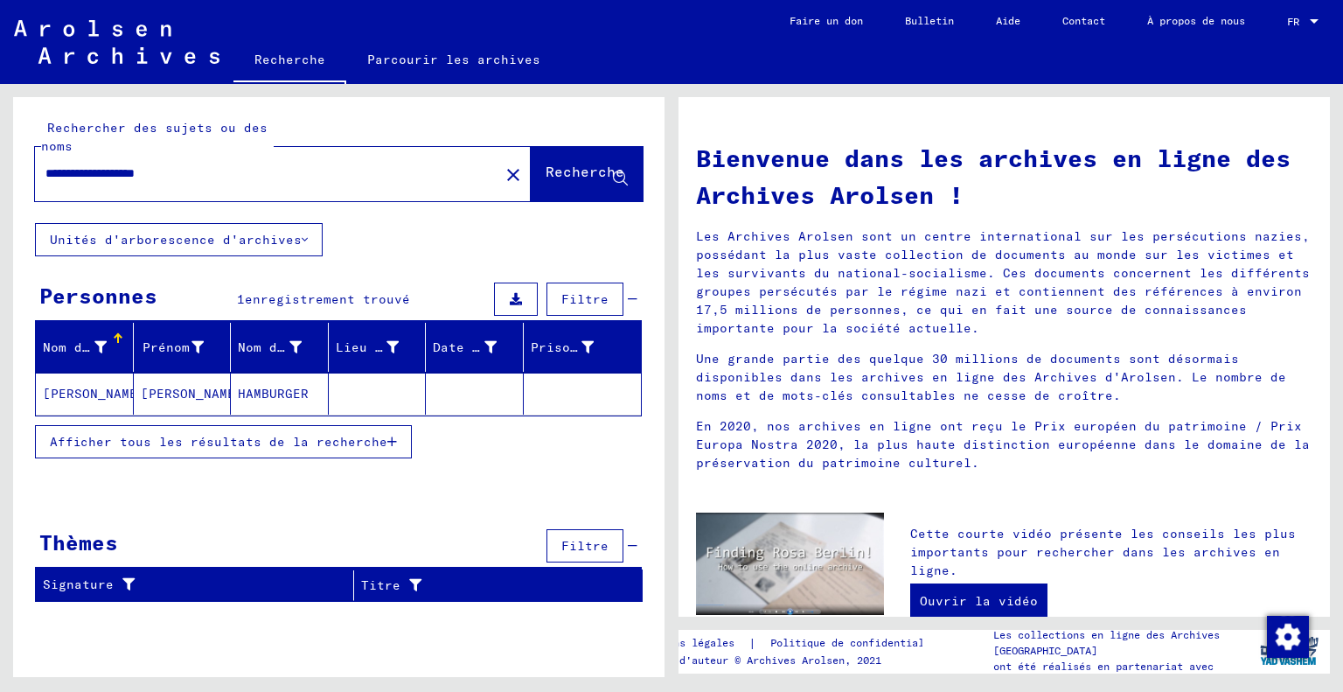
click at [185, 387] on font "[PERSON_NAME]" at bounding box center [192, 394] width 102 height 16
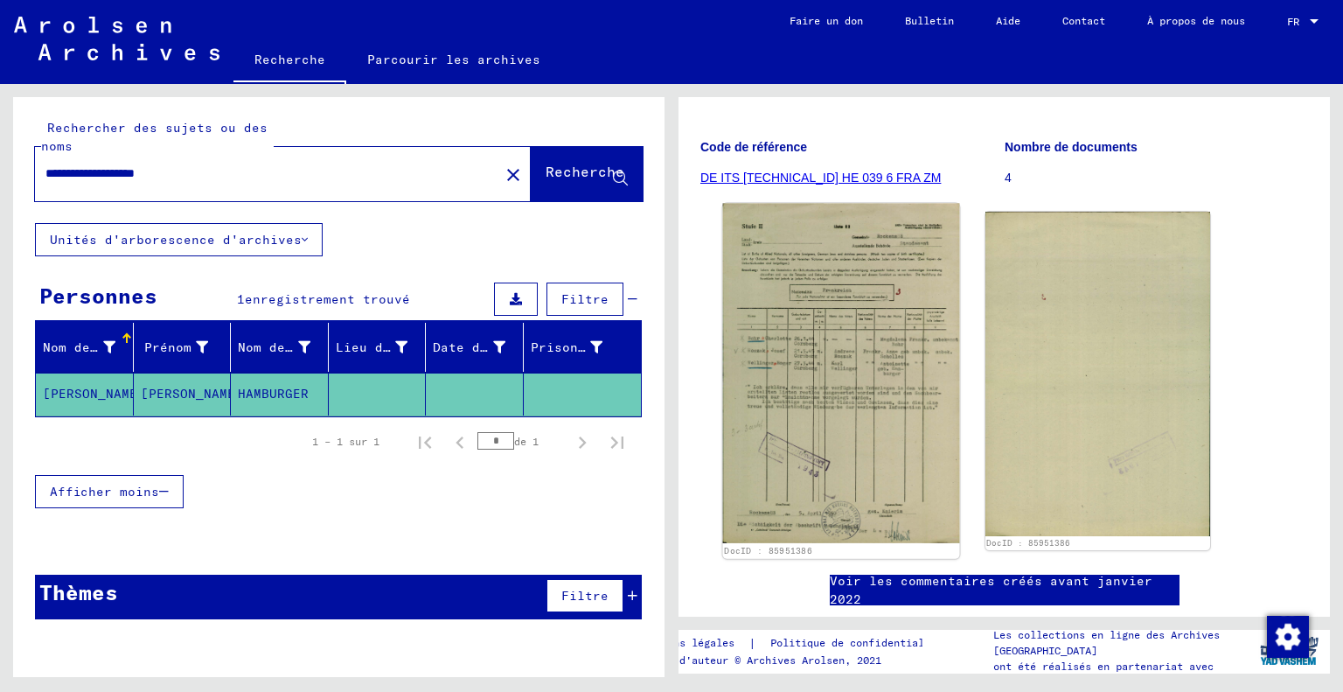
scroll to position [199, 0]
click at [835, 337] on img at bounding box center [841, 373] width 236 height 340
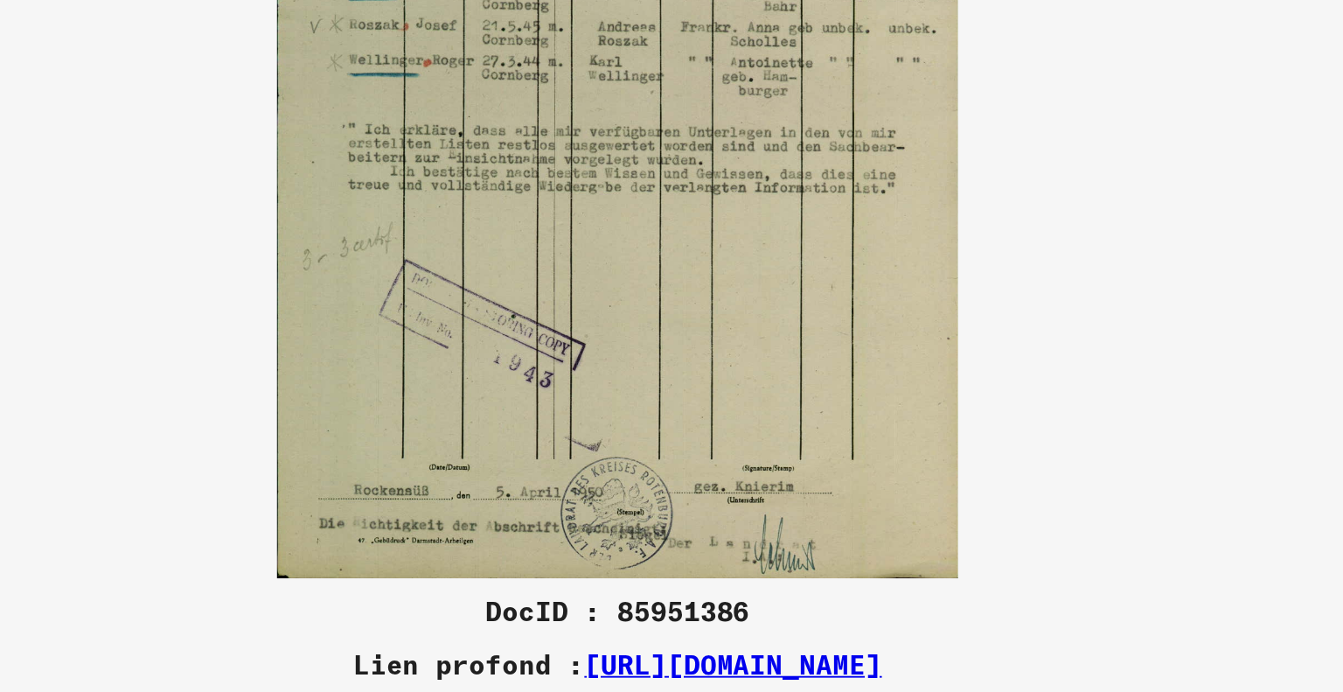
click at [786, 520] on img at bounding box center [672, 302] width 956 height 517
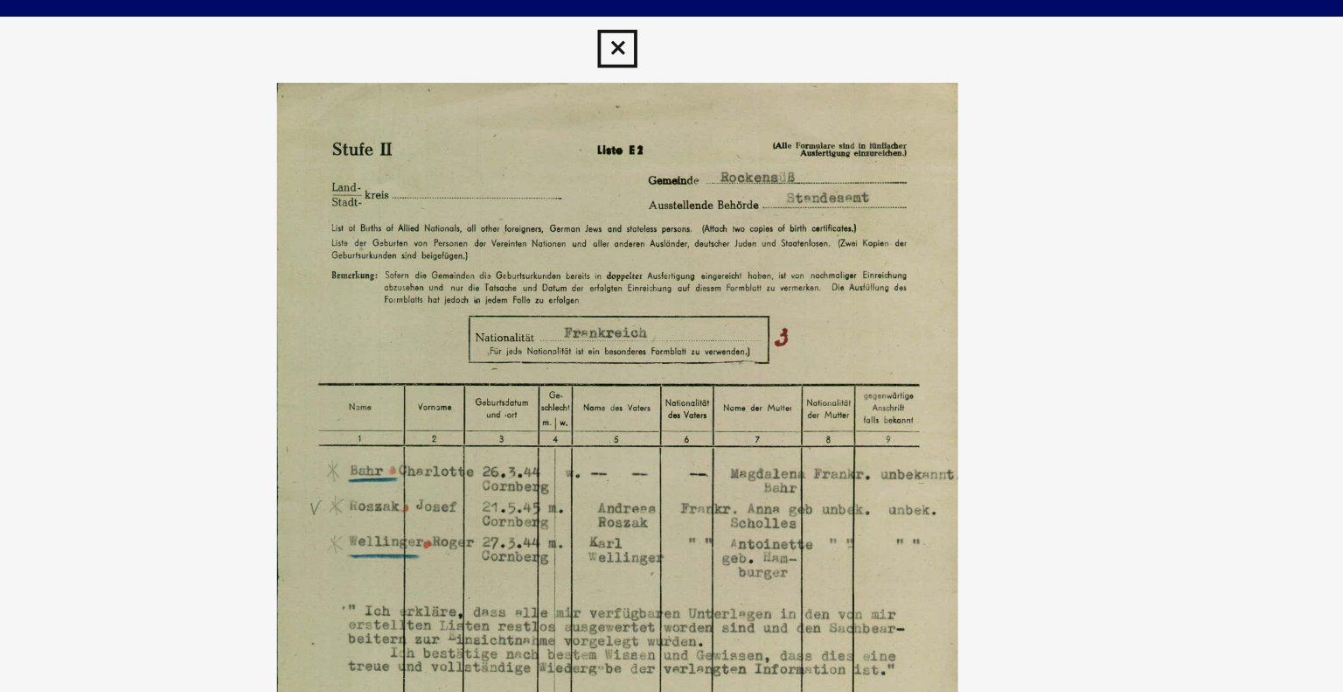
click at [673, 25] on icon at bounding box center [671, 26] width 20 height 21
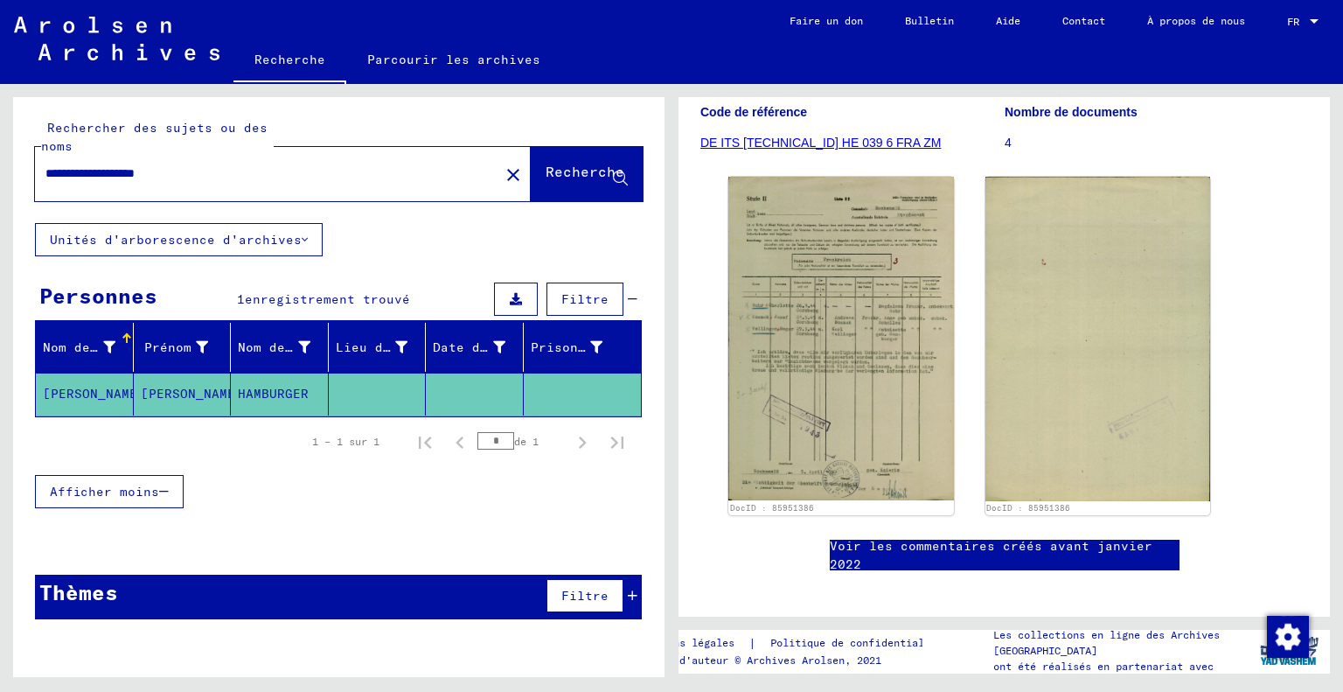
scroll to position [232, 0]
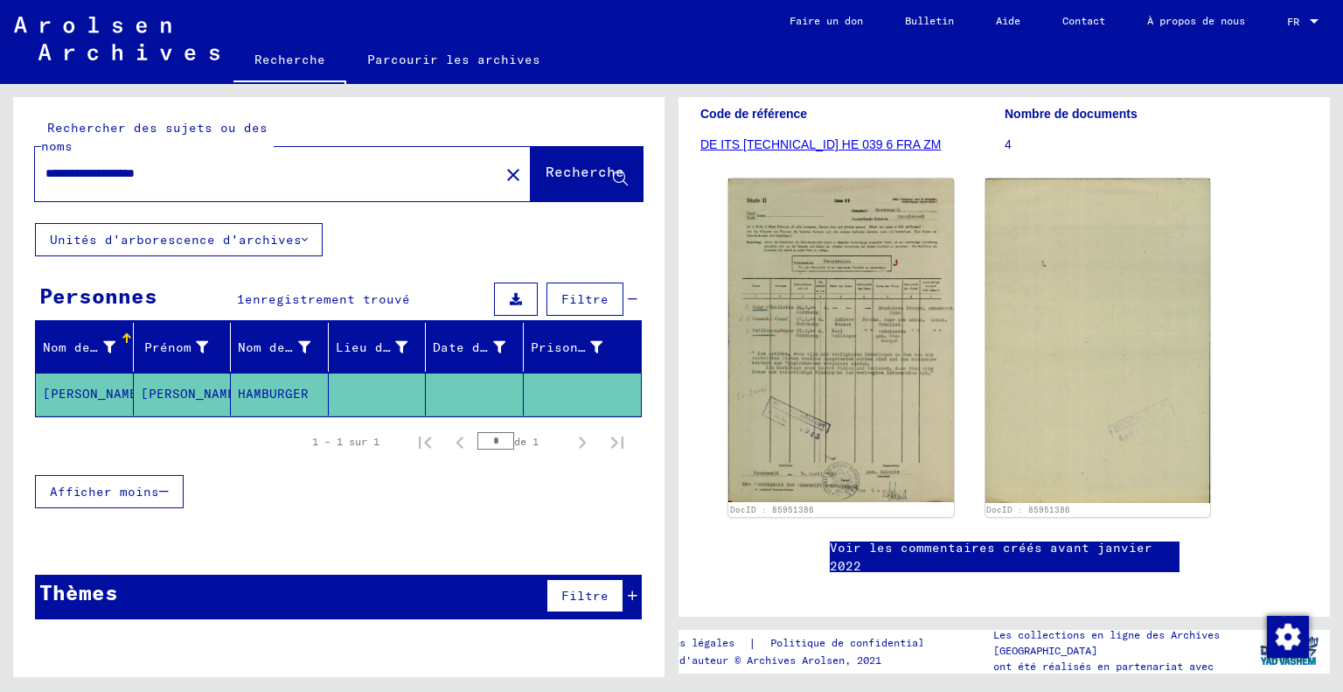
click at [272, 392] on font "HAMBURGER" at bounding box center [273, 394] width 71 height 16
click at [186, 178] on input "**********" at bounding box center [266, 173] width 443 height 18
drag, startPoint x: 130, startPoint y: 171, endPoint x: 0, endPoint y: 168, distance: 130.4
click at [0, 168] on div "**********" at bounding box center [336, 380] width 672 height 593
type input "*********"
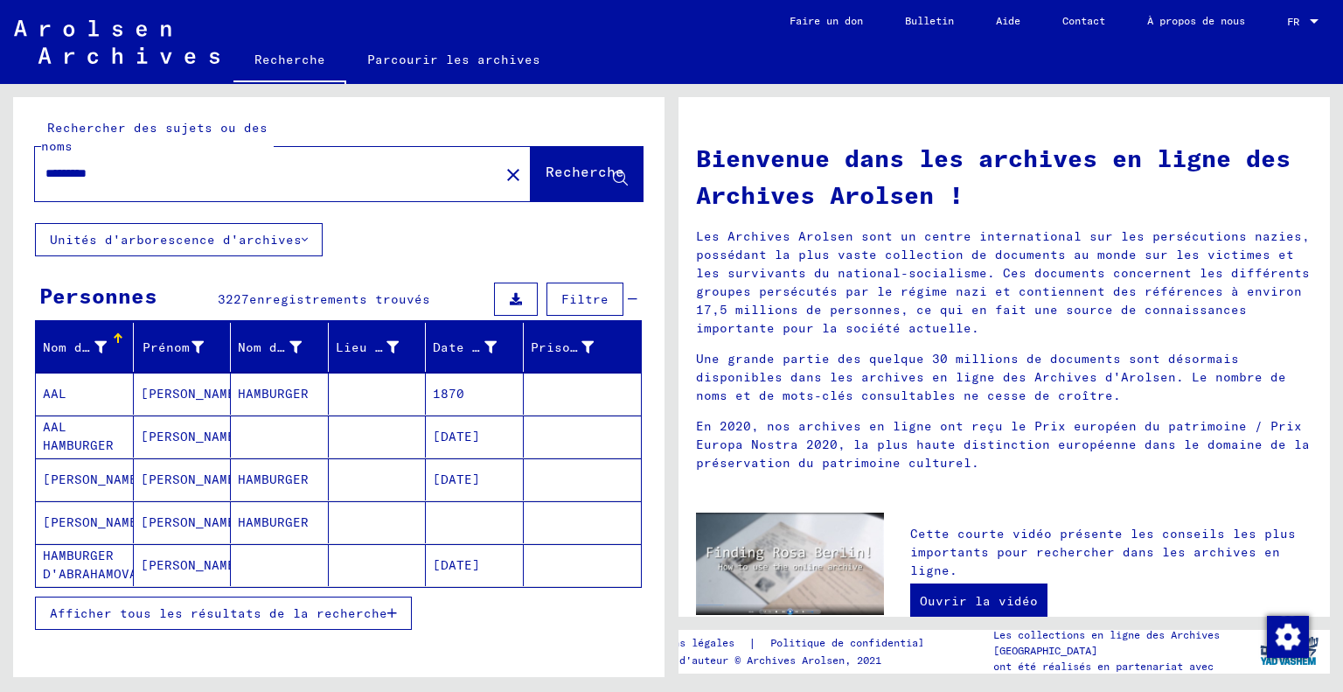
click at [171, 473] on mat-cell "[PERSON_NAME]" at bounding box center [183, 479] width 98 height 42
click at [450, 345] on font "Date de naissance" at bounding box center [500, 347] width 134 height 16
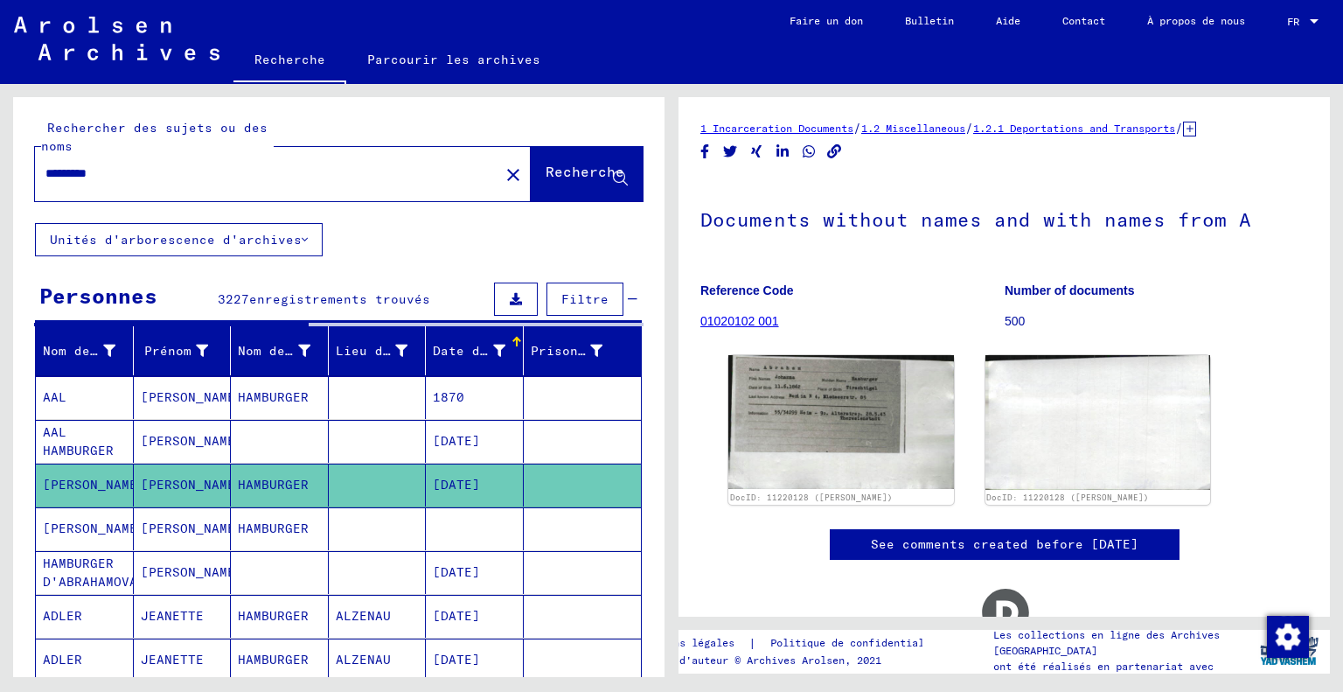
click at [469, 346] on font "Date de naissance" at bounding box center [500, 351] width 134 height 16
click at [471, 356] on font "Date de naissance" at bounding box center [500, 351] width 134 height 16
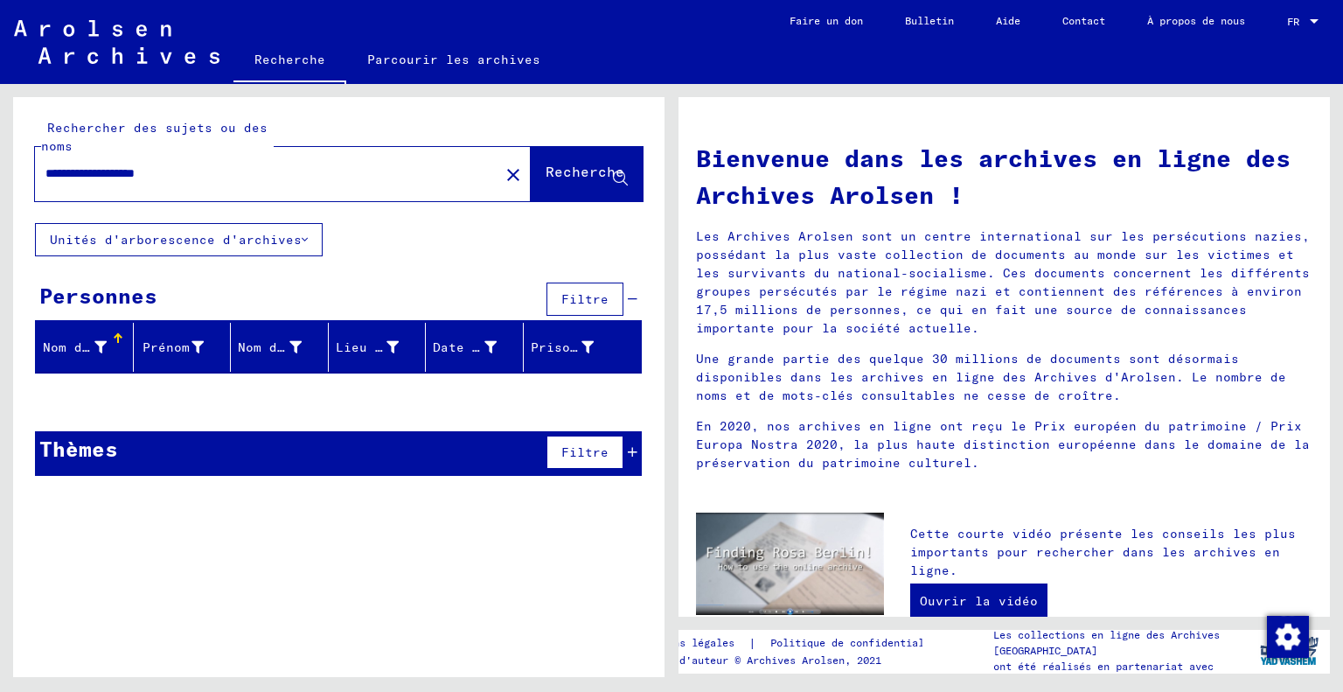
drag, startPoint x: 119, startPoint y: 171, endPoint x: 36, endPoint y: 176, distance: 83.3
click at [36, 176] on div "**********" at bounding box center [256, 173] width 443 height 39
drag, startPoint x: 115, startPoint y: 171, endPoint x: 52, endPoint y: 168, distance: 63.1
click at [52, 168] on input "**********" at bounding box center [261, 173] width 433 height 18
click at [245, 167] on input "**********" at bounding box center [261, 173] width 433 height 18
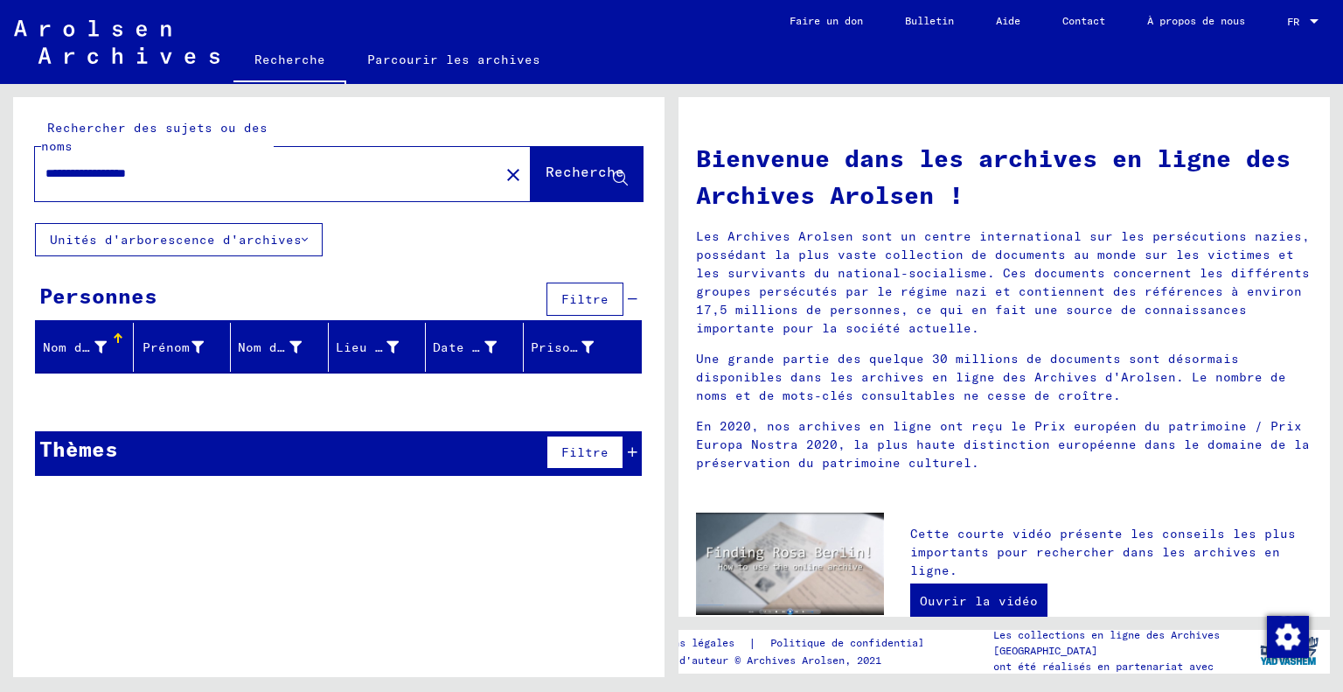
click at [245, 167] on input "**********" at bounding box center [261, 173] width 433 height 18
click at [214, 170] on input "**********" at bounding box center [261, 173] width 433 height 18
type input "**********"
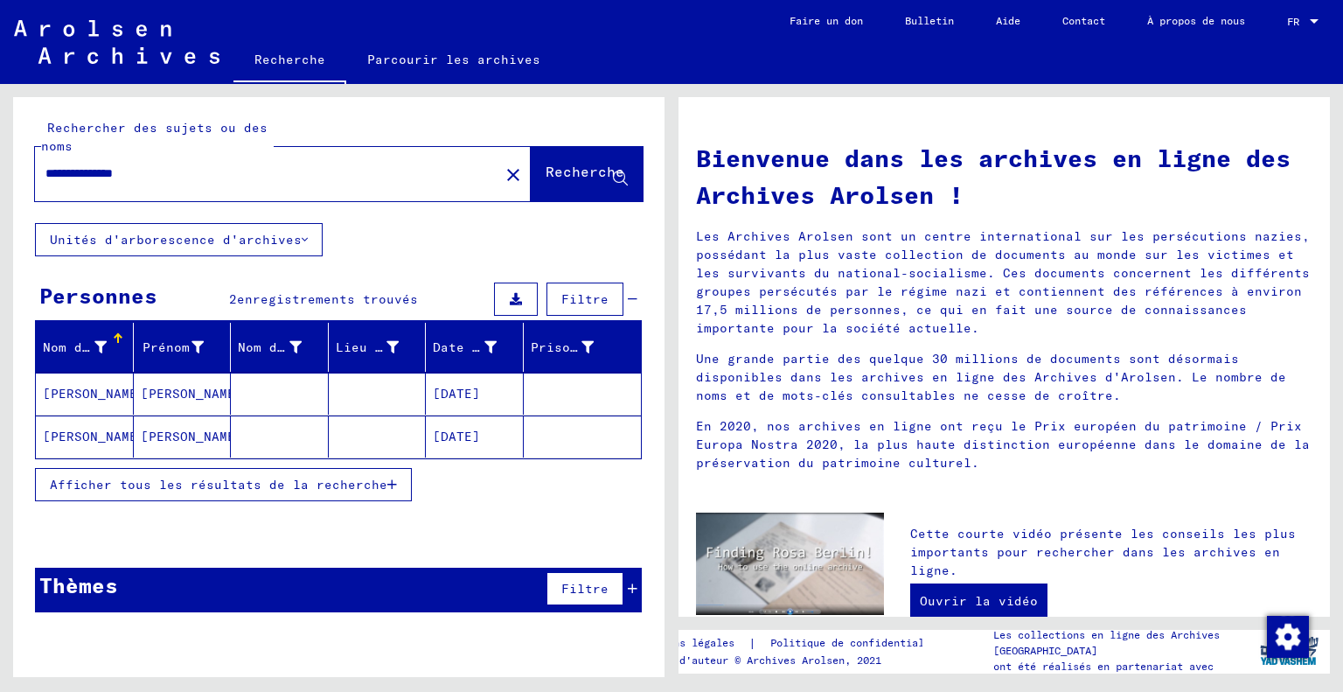
click at [164, 429] on font "[PERSON_NAME]" at bounding box center [192, 437] width 102 height 16
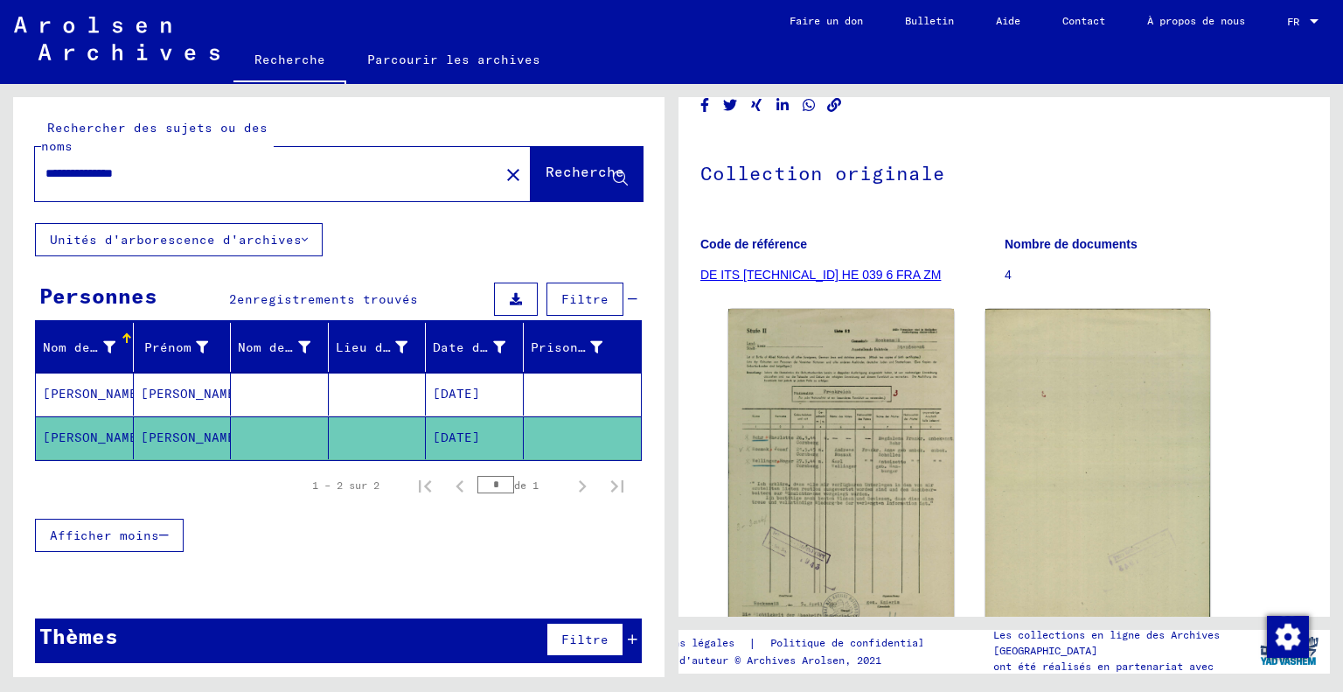
scroll to position [101, 0]
click at [162, 386] on font "[PERSON_NAME]" at bounding box center [192, 394] width 102 height 16
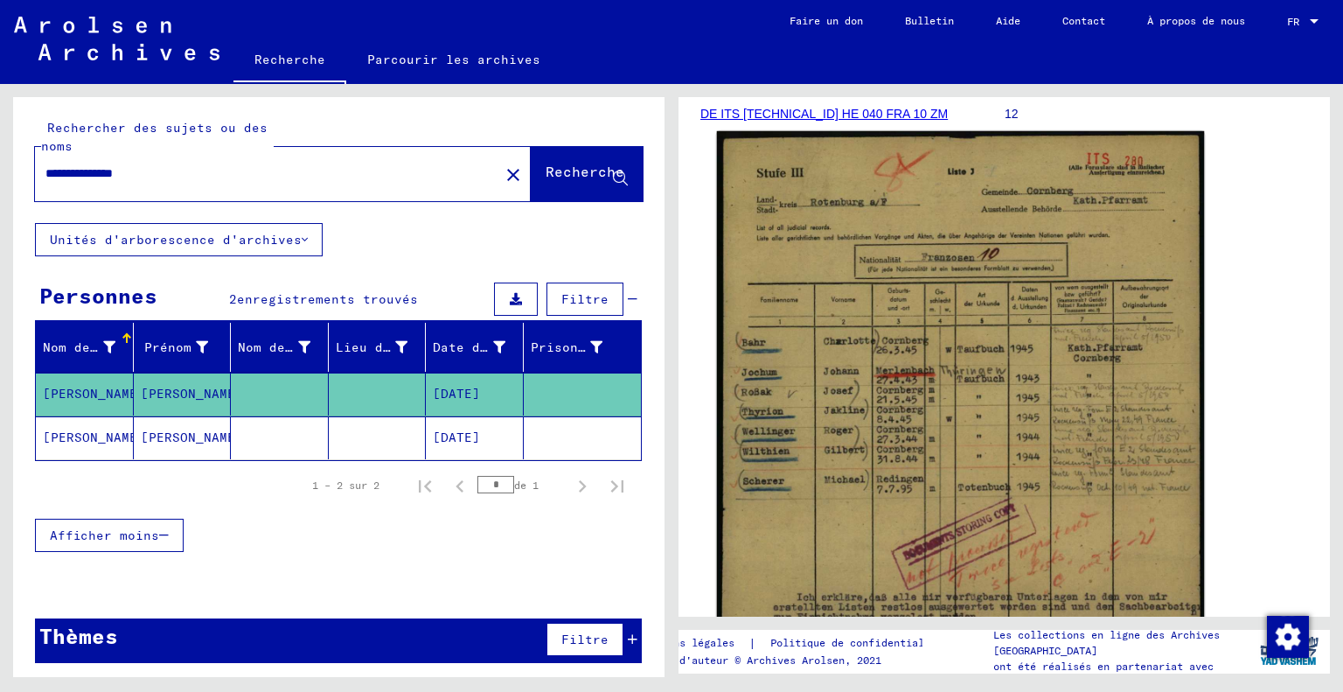
scroll to position [264, 0]
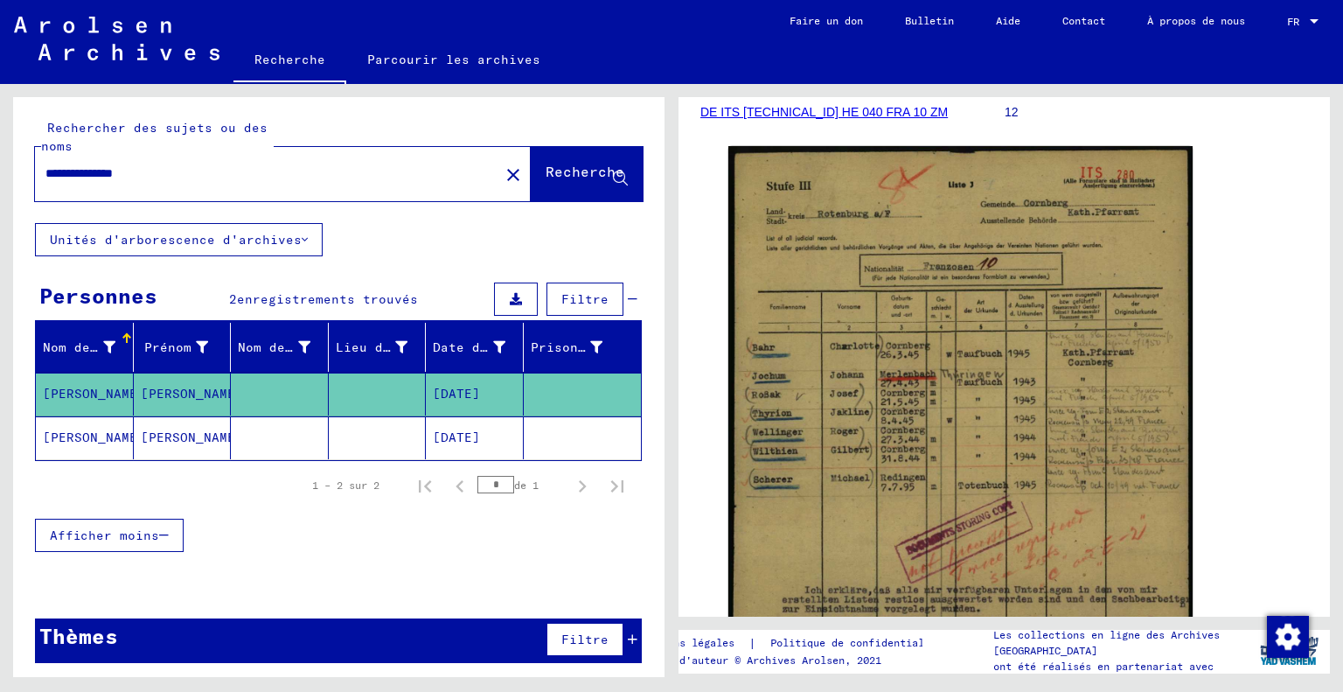
click at [94, 434] on font "[PERSON_NAME]" at bounding box center [94, 437] width 102 height 16
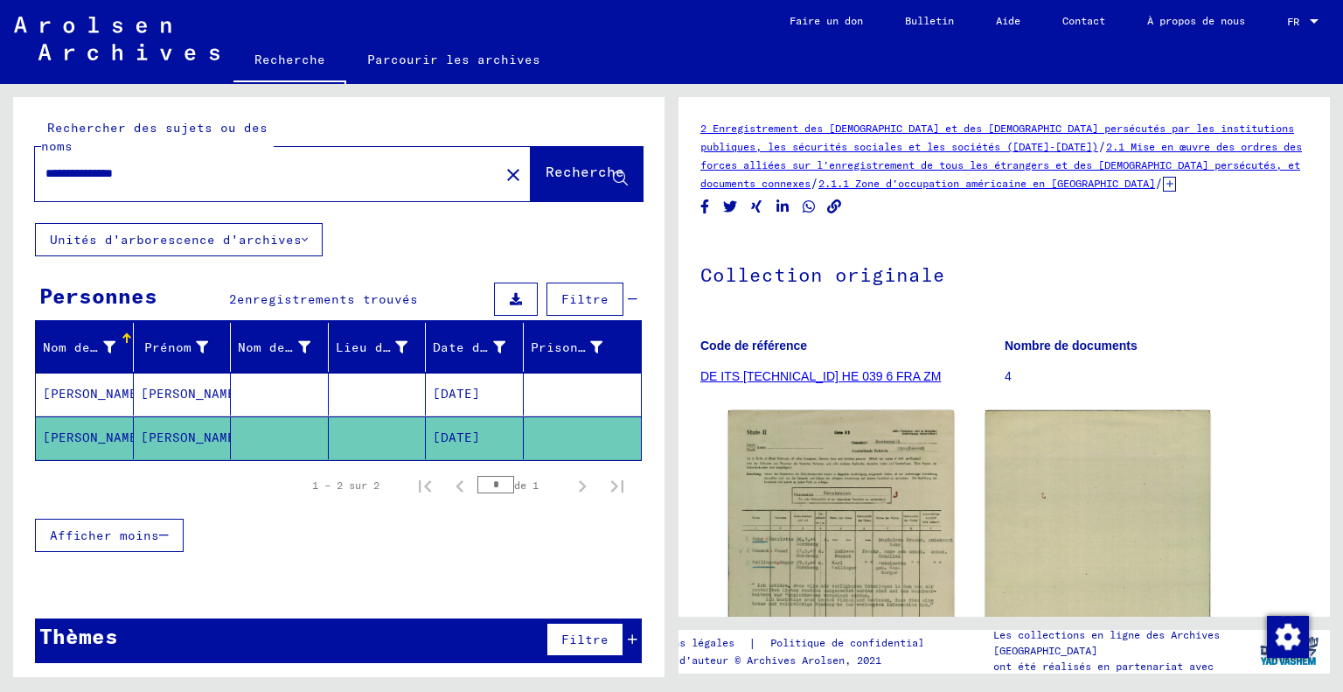
scroll to position [73, 0]
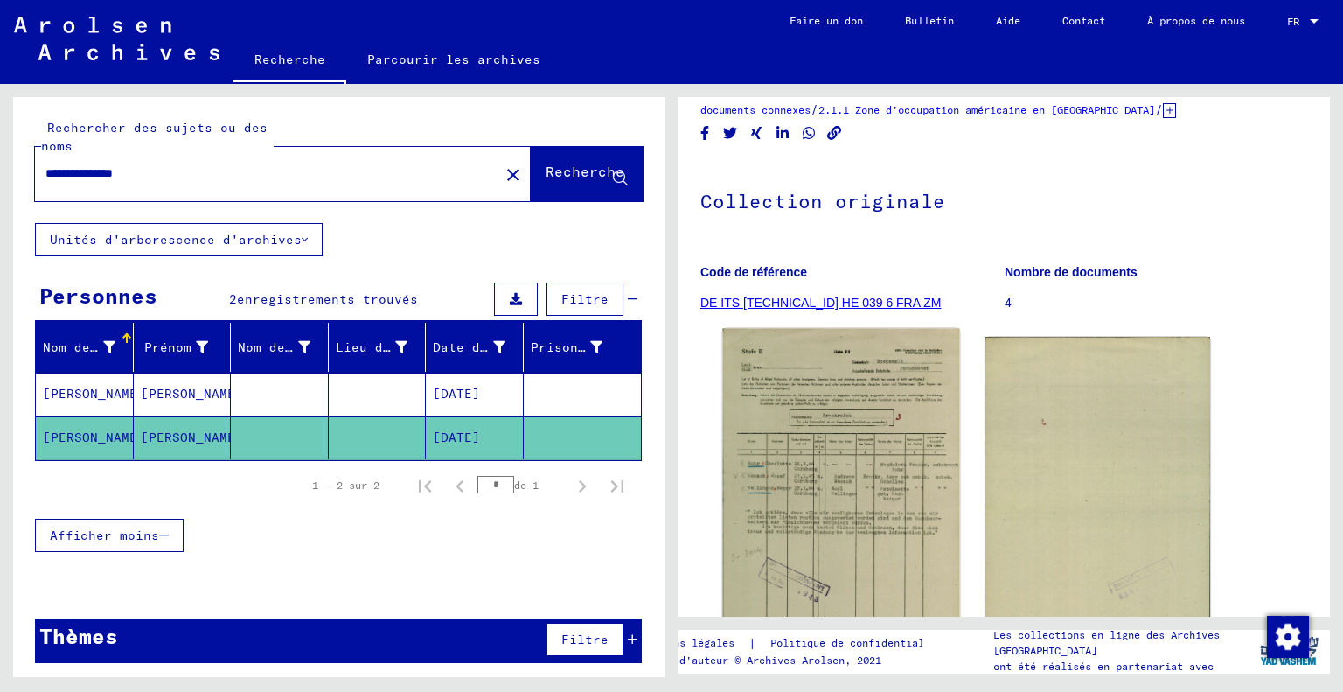
click at [862, 425] on img at bounding box center [841, 499] width 236 height 340
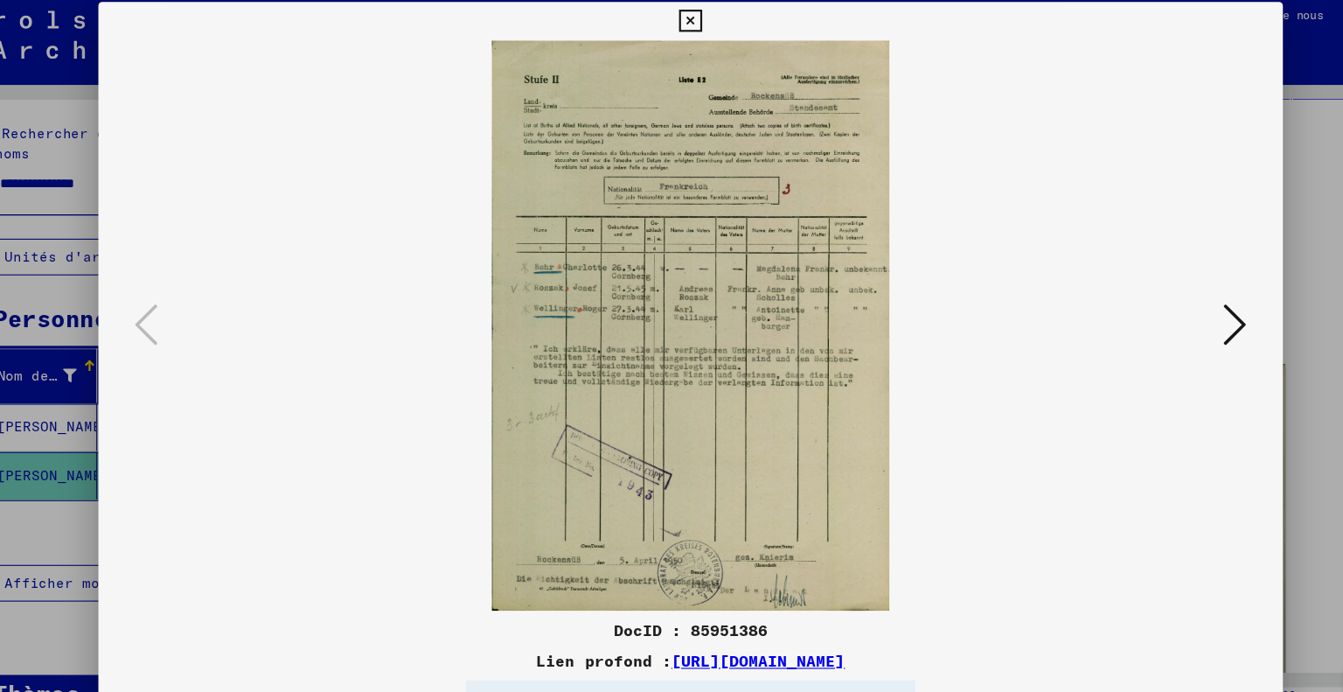
click at [1210, 288] on div at bounding box center [671, 346] width 1343 height 692
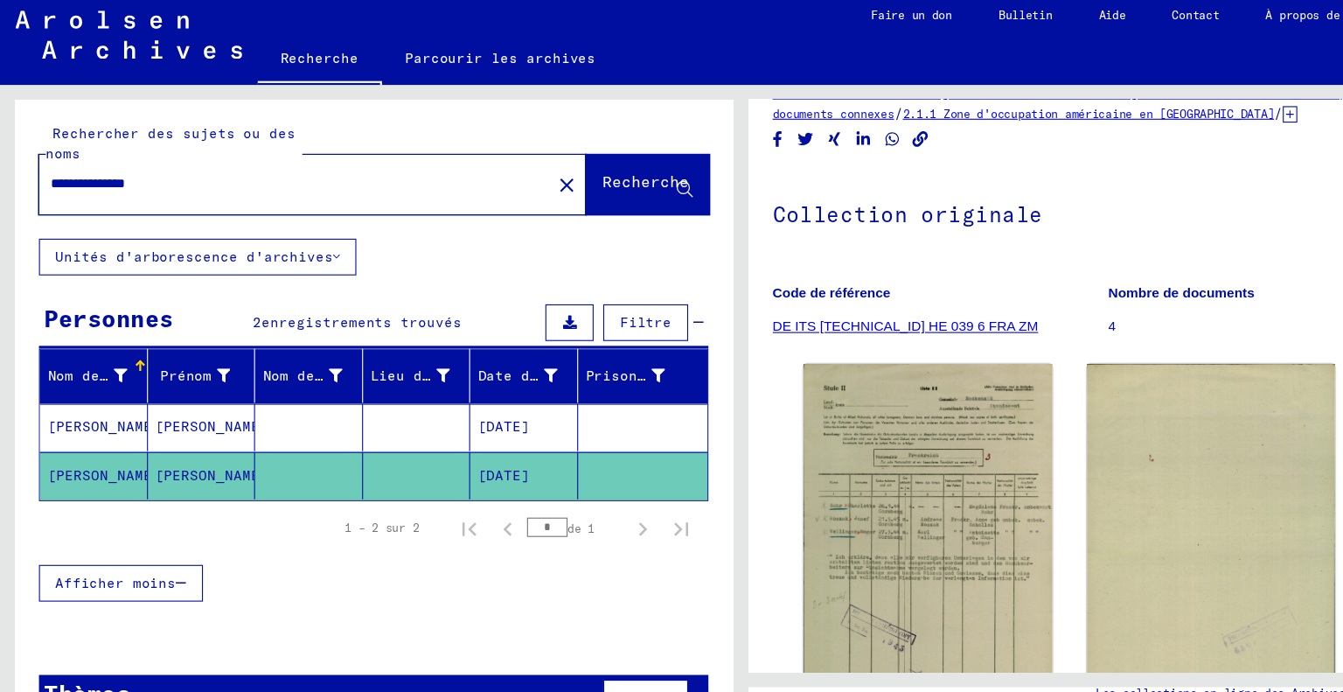
click at [88, 394] on font "[PERSON_NAME]" at bounding box center [94, 394] width 102 height 16
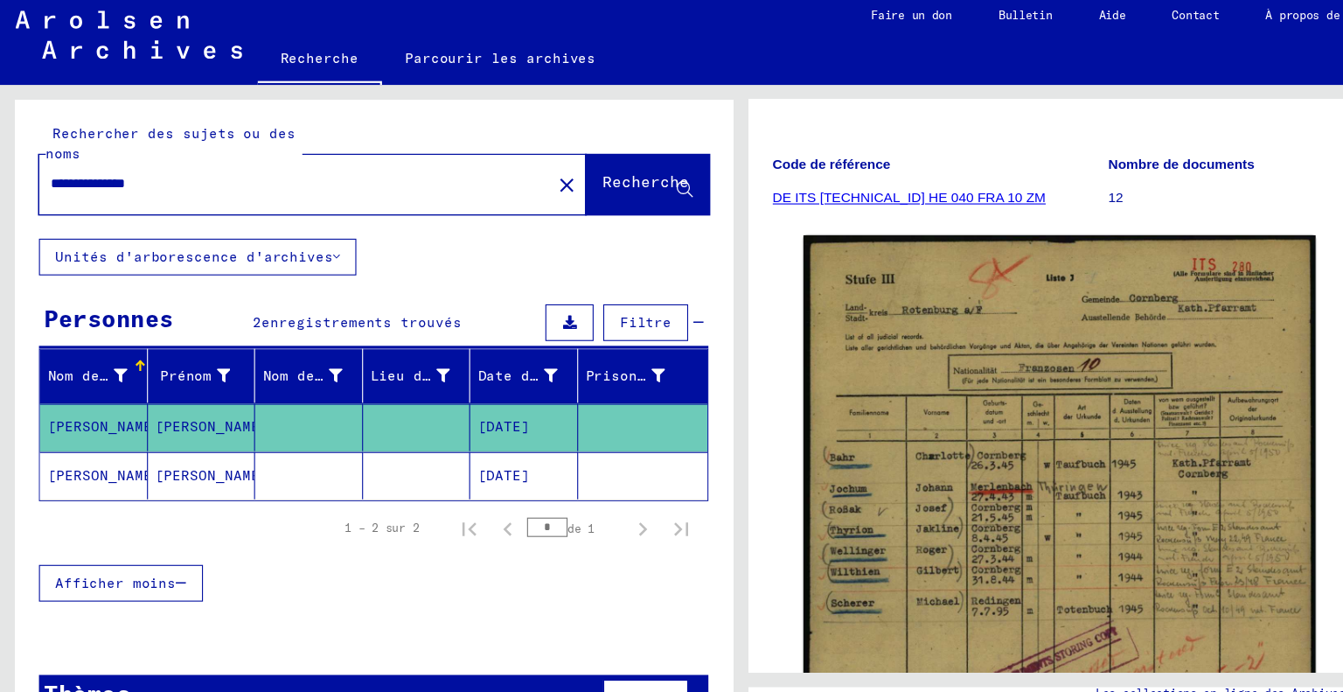
scroll to position [238, 0]
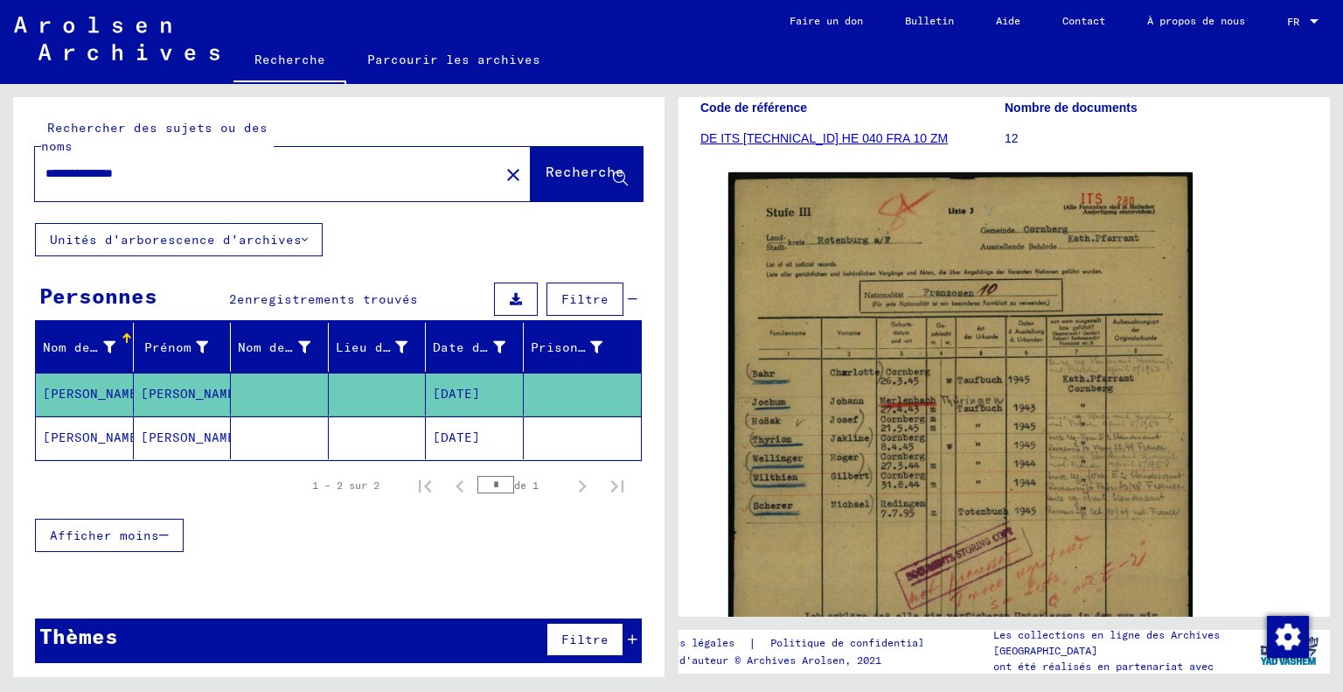
click at [1026, 399] on img at bounding box center [961, 501] width 464 height 659
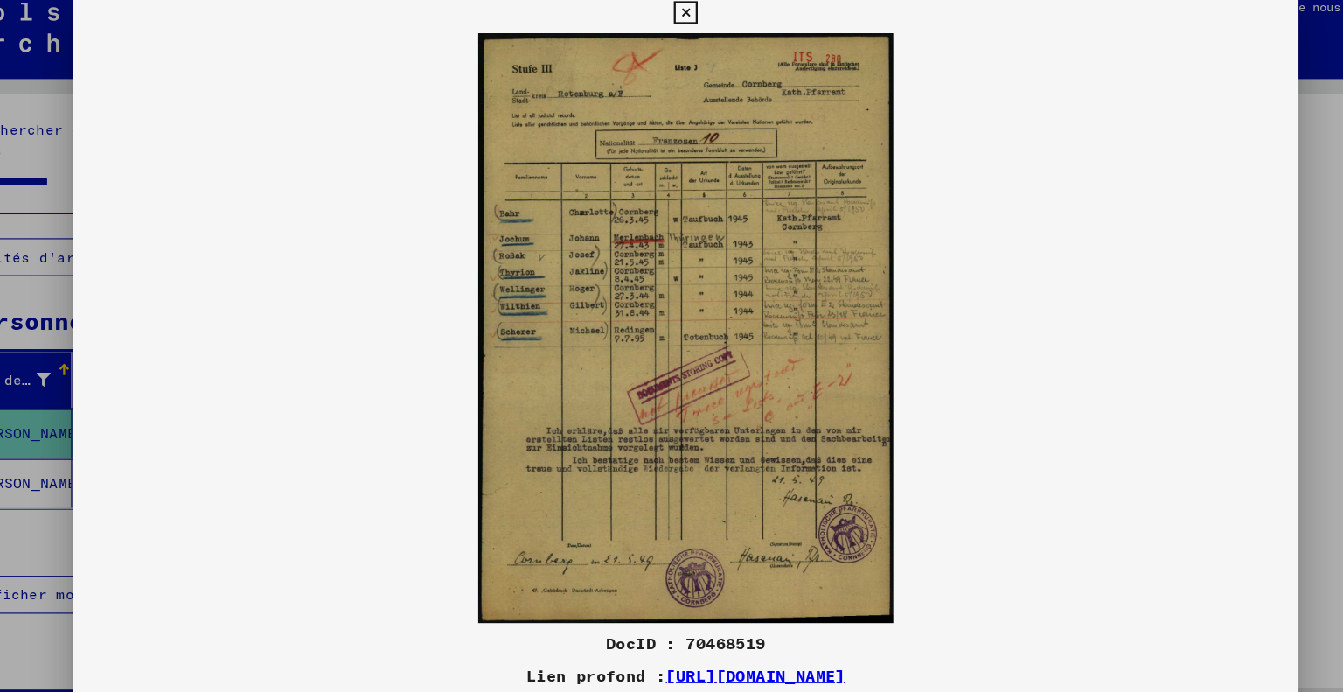
click at [678, 23] on icon at bounding box center [671, 26] width 20 height 21
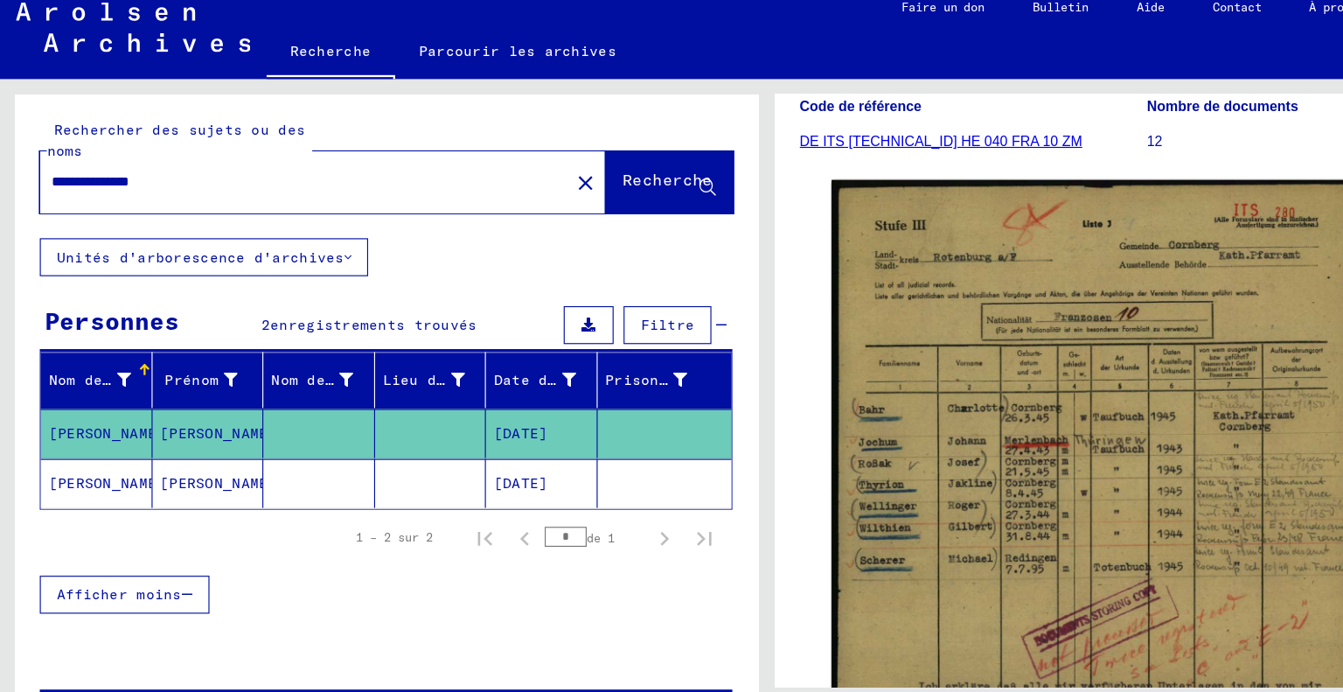
click at [221, 164] on input "**********" at bounding box center [266, 173] width 443 height 18
paste input "text"
paste input "**********"
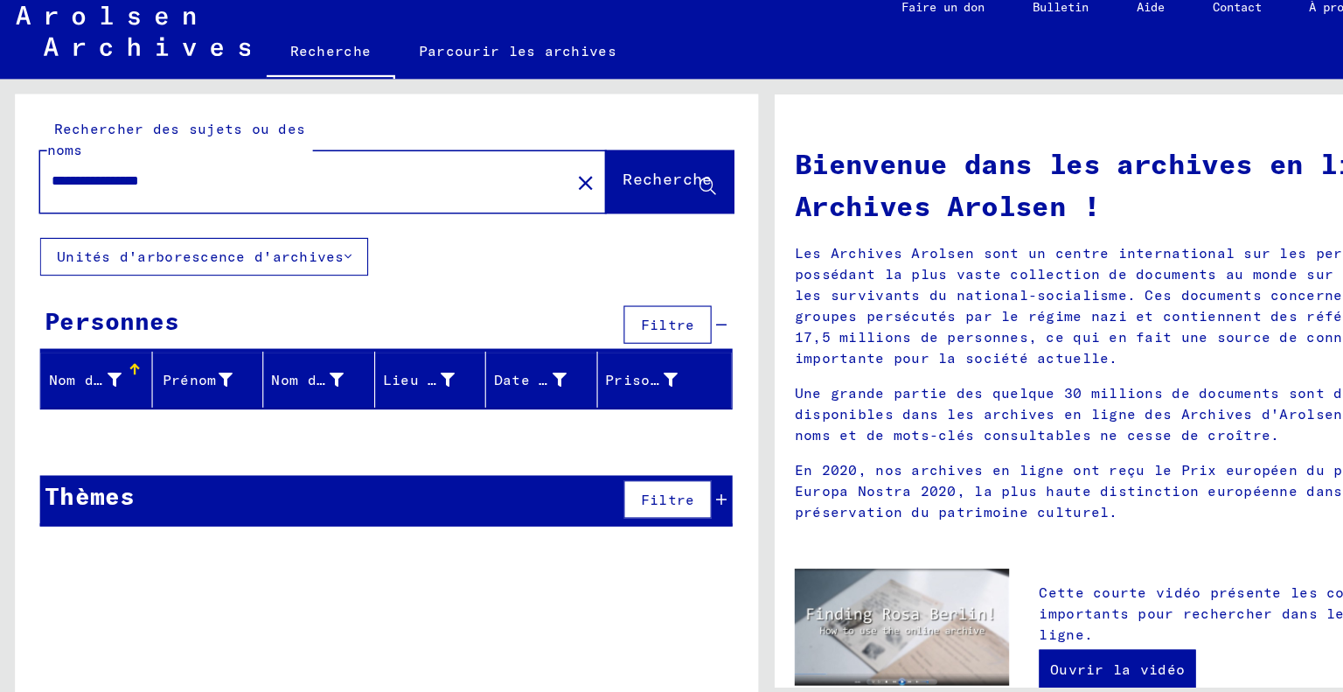
drag, startPoint x: 101, startPoint y: 178, endPoint x: 26, endPoint y: 172, distance: 75.5
click at [26, 172] on div "**********" at bounding box center [339, 160] width 652 height 126
drag, startPoint x: 129, startPoint y: 179, endPoint x: 15, endPoint y: 180, distance: 114.6
click at [15, 180] on div "**********" at bounding box center [339, 160] width 652 height 126
drag, startPoint x: 86, startPoint y: 175, endPoint x: 37, endPoint y: 175, distance: 49.0
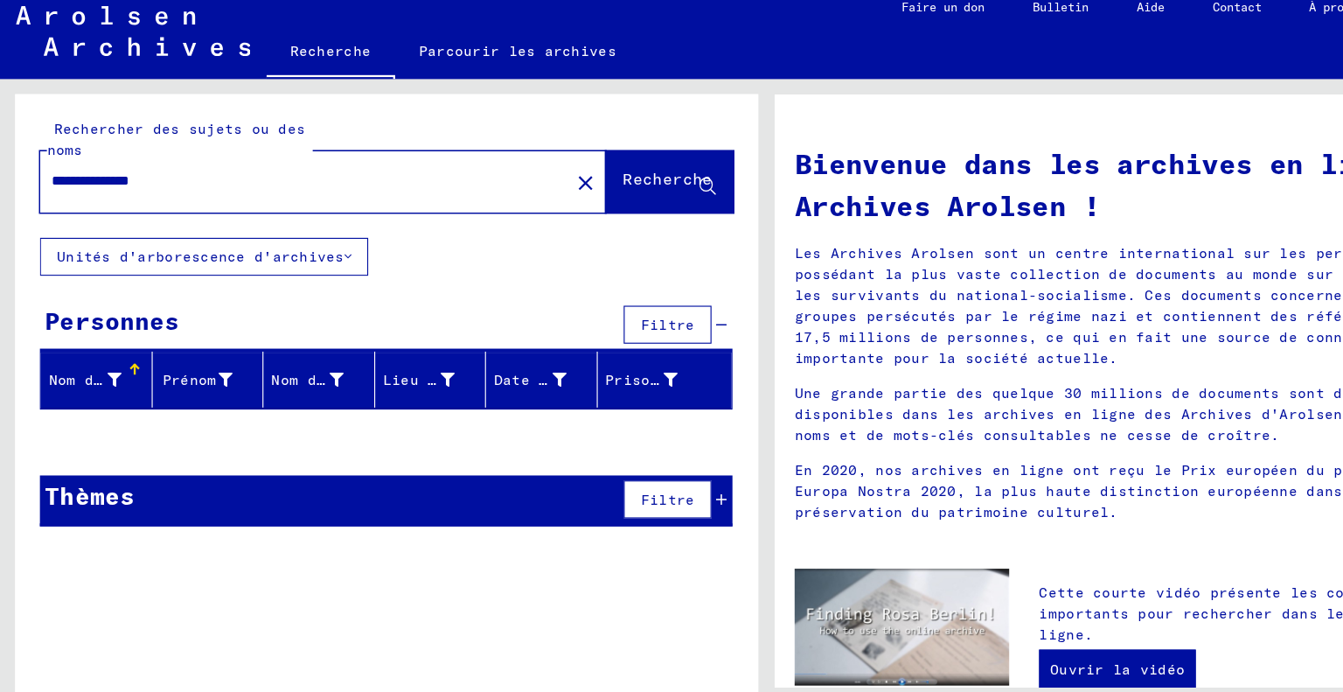
click at [37, 175] on div "**********" at bounding box center [256, 173] width 443 height 39
click at [231, 187] on div "**********" at bounding box center [256, 173] width 443 height 39
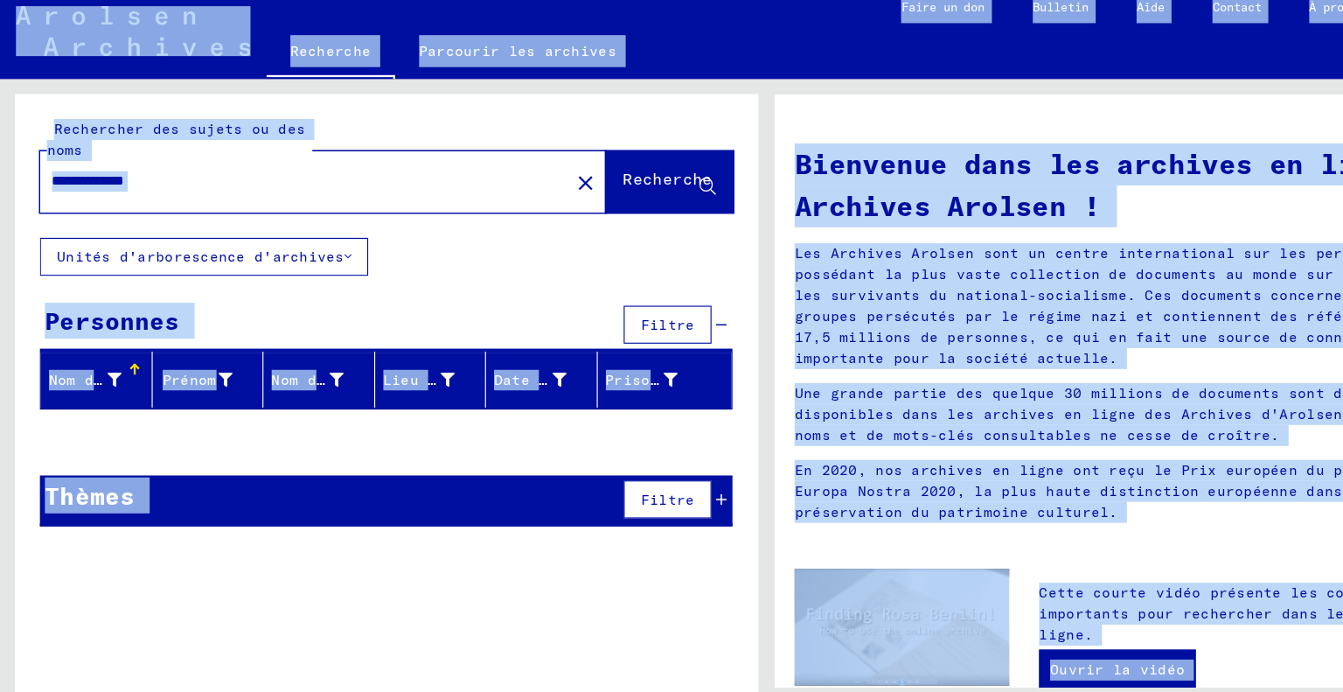
click at [218, 185] on div "**********" at bounding box center [256, 173] width 443 height 39
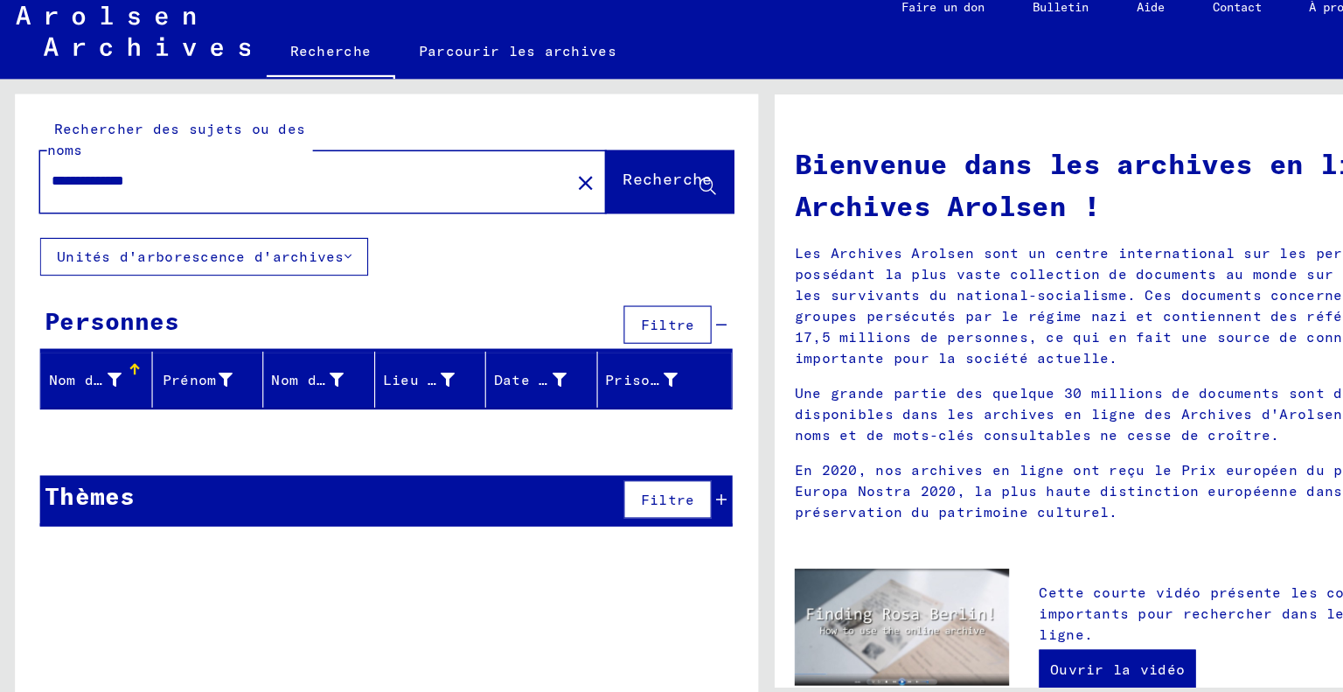
click at [204, 175] on input "**********" at bounding box center [261, 173] width 433 height 18
drag, startPoint x: 101, startPoint y: 175, endPoint x: 11, endPoint y: 175, distance: 90.1
click at [11, 175] on div "**********" at bounding box center [336, 380] width 672 height 593
type input "**********"
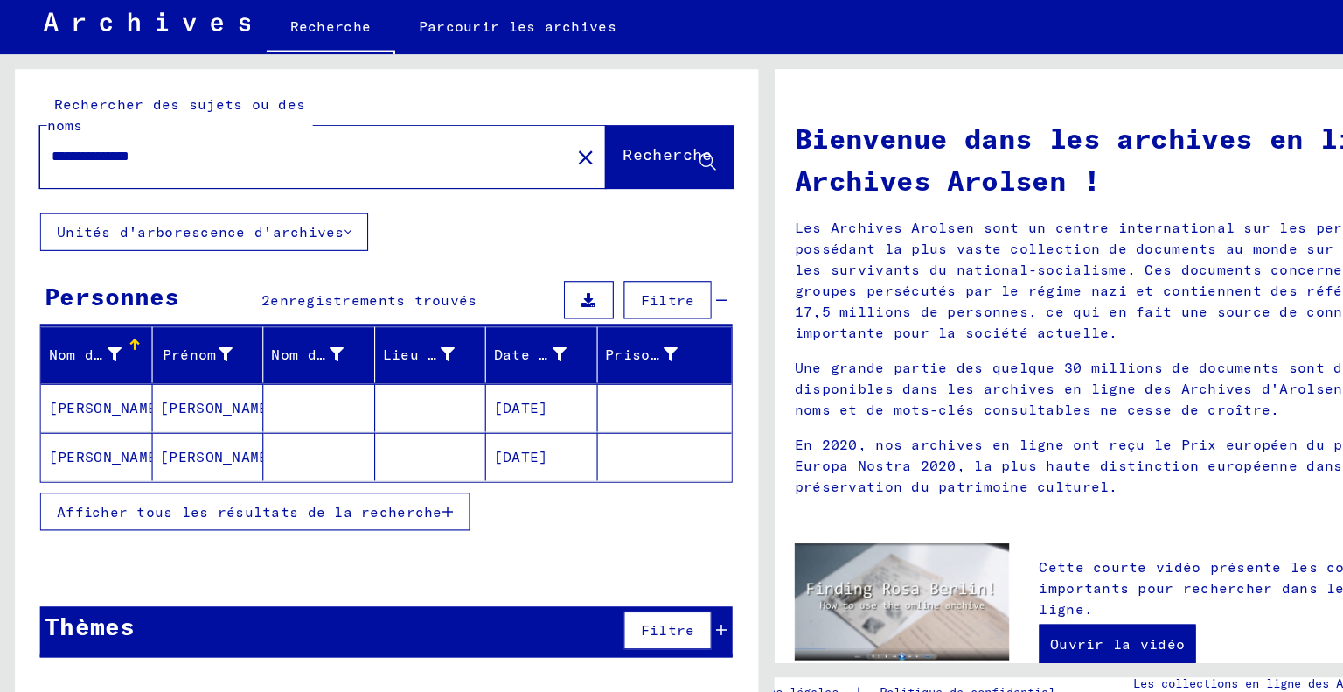
click at [151, 395] on font "[PERSON_NAME]" at bounding box center [192, 394] width 102 height 16
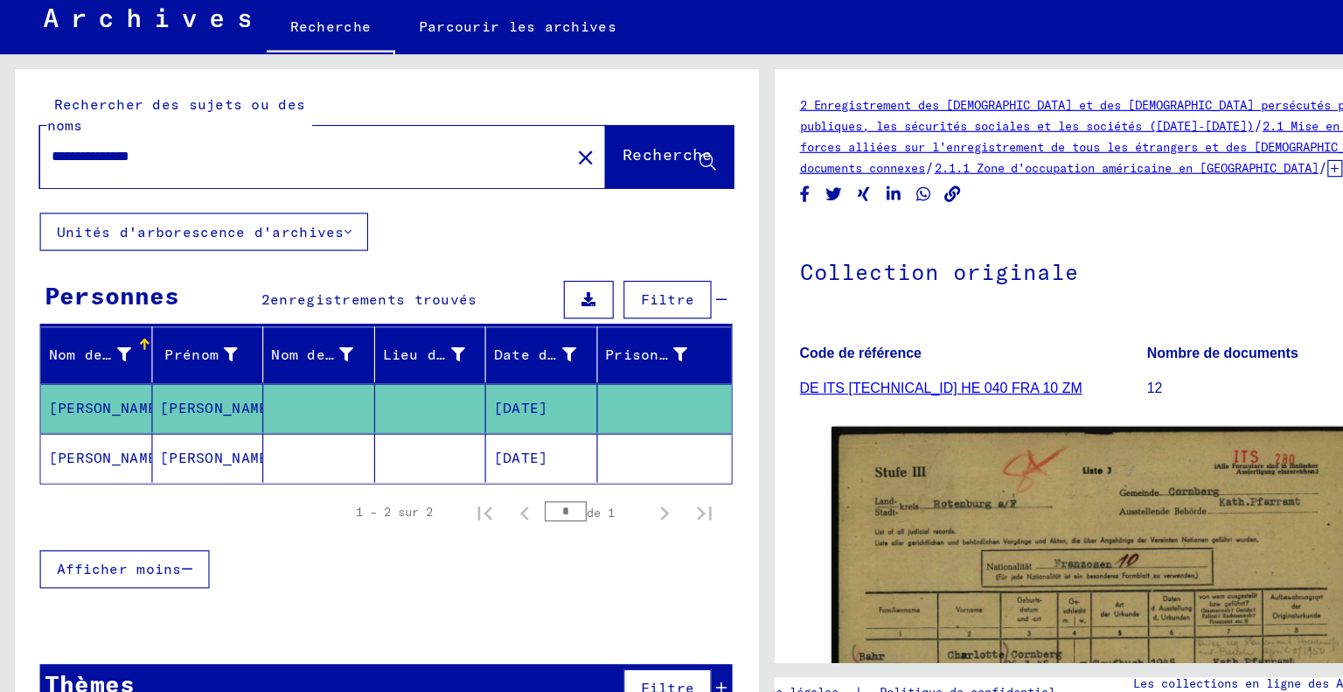
click at [194, 176] on input "**********" at bounding box center [266, 173] width 443 height 18
click at [196, 176] on input "**********" at bounding box center [266, 173] width 443 height 18
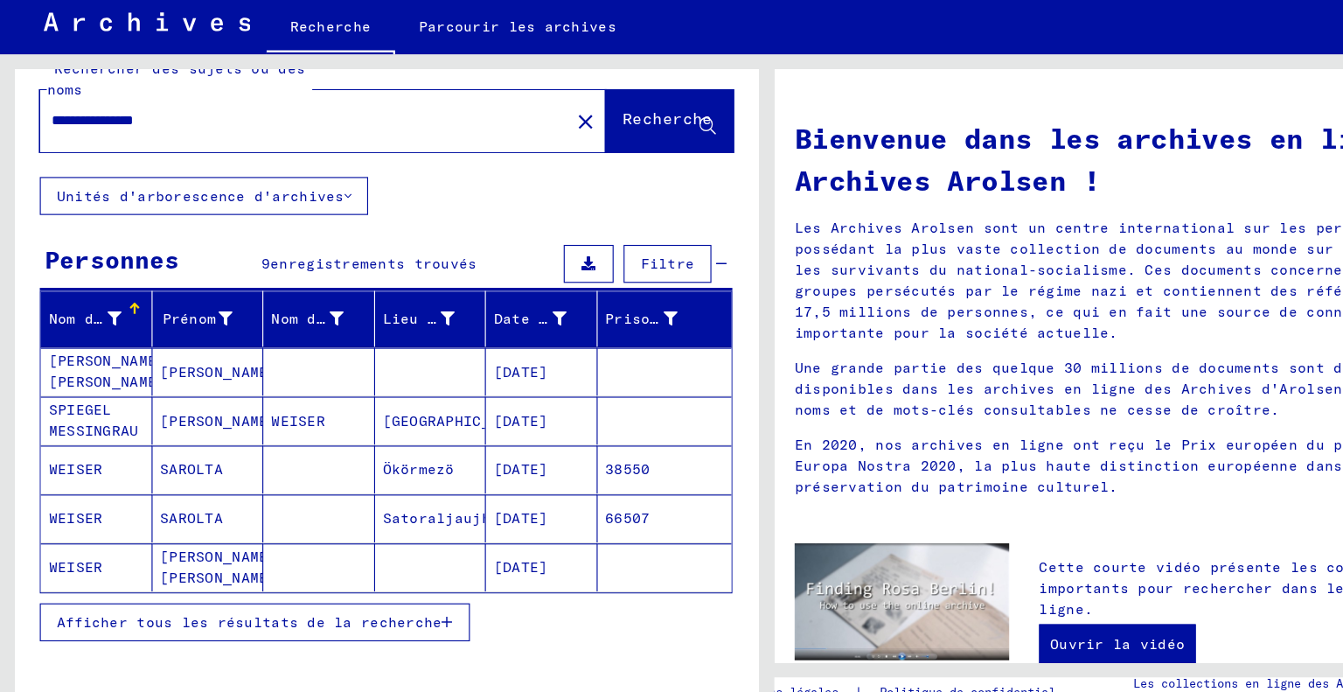
scroll to position [30, 0]
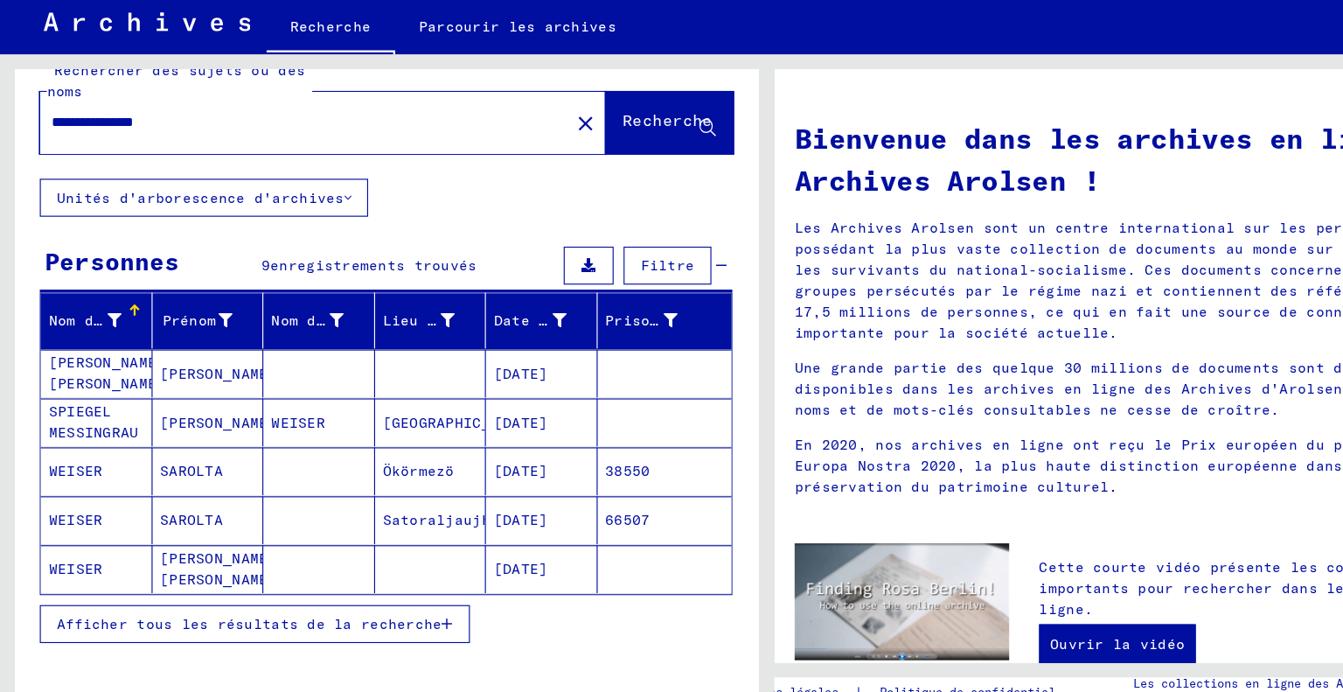
click at [115, 526] on mat-cell "WEISER" at bounding box center [85, 535] width 98 height 42
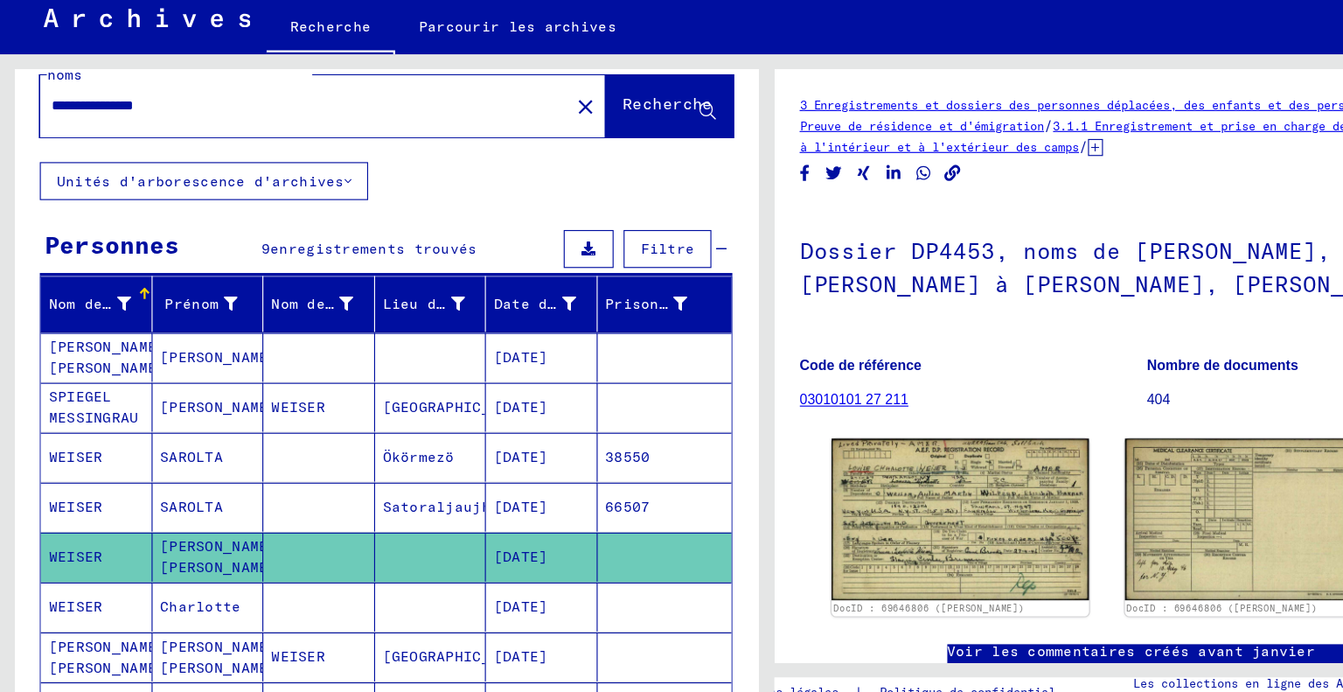
scroll to position [80, 0]
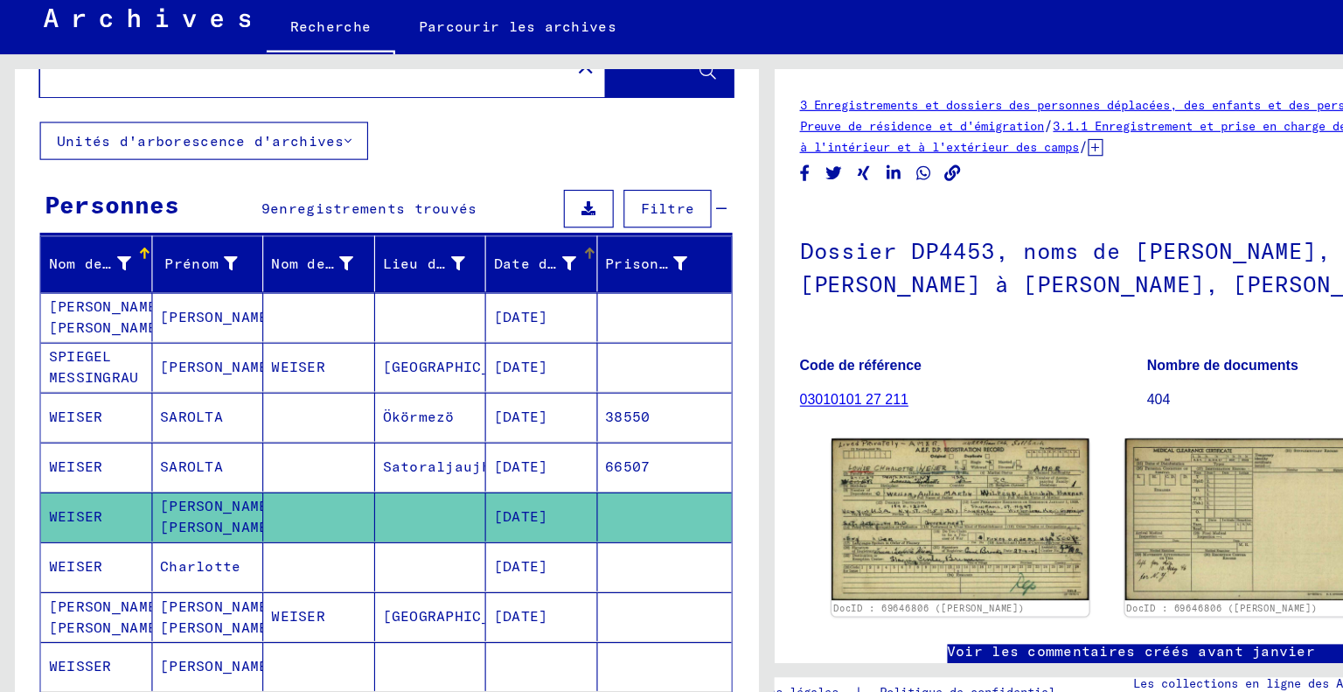
click at [465, 269] on font "Date de naissance" at bounding box center [500, 268] width 134 height 16
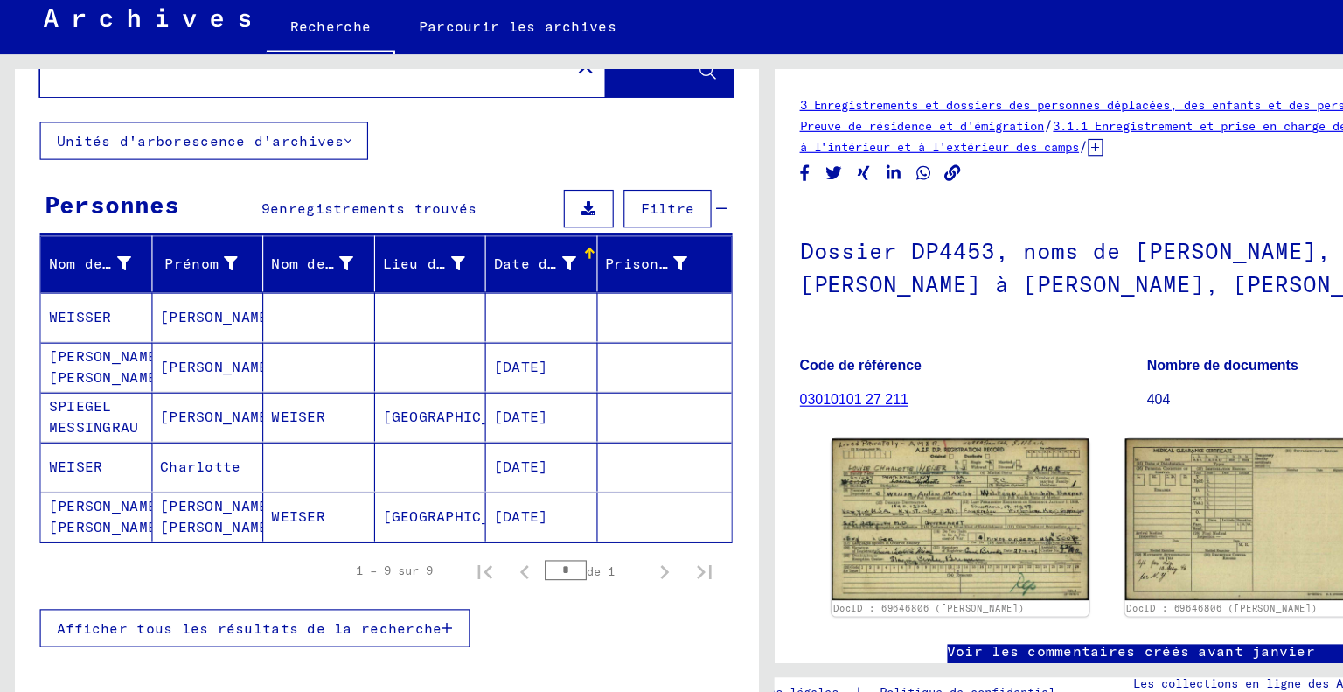
click at [466, 269] on font "Date de naissance" at bounding box center [500, 268] width 134 height 16
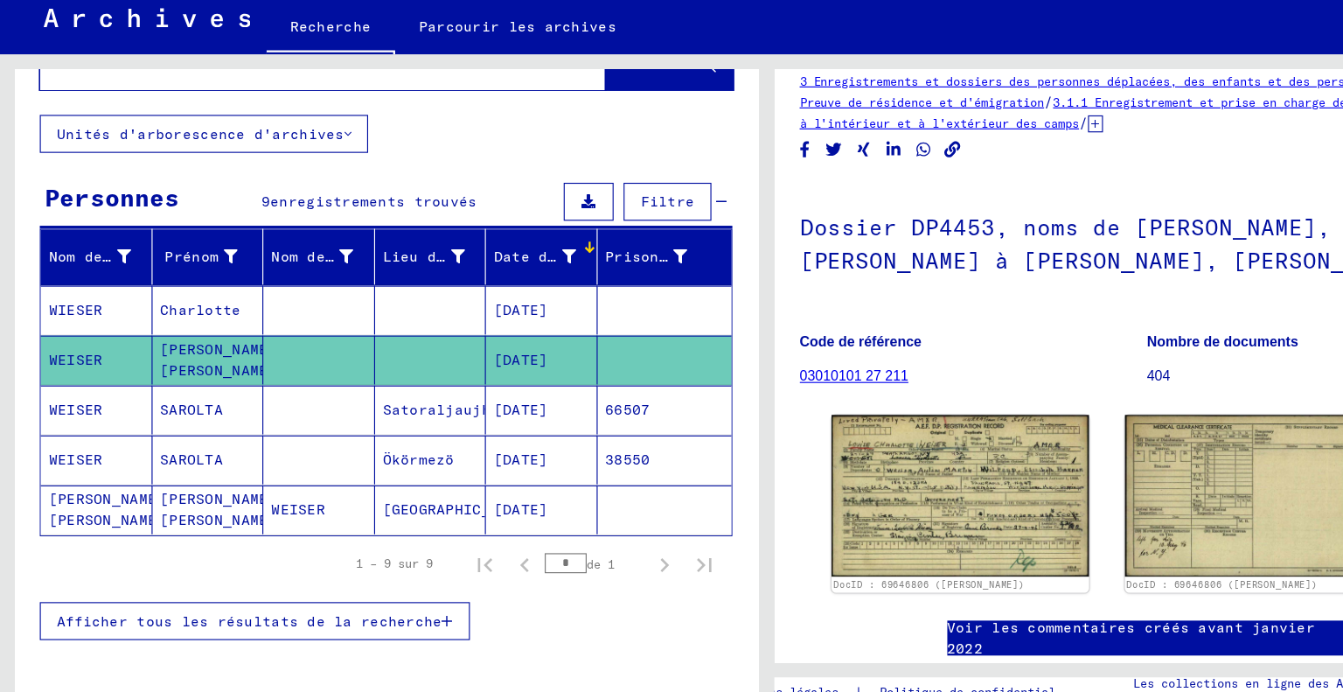
scroll to position [85, 0]
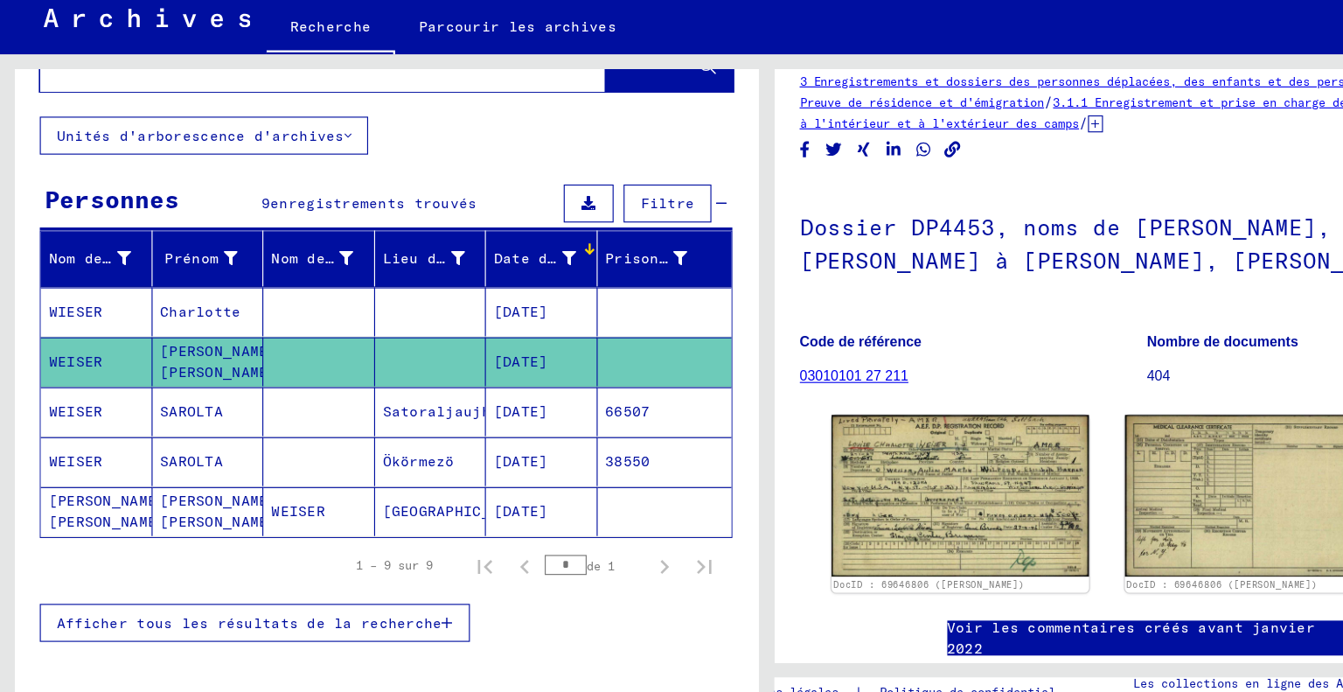
click at [171, 307] on font "Charlotte" at bounding box center [176, 309] width 71 height 16
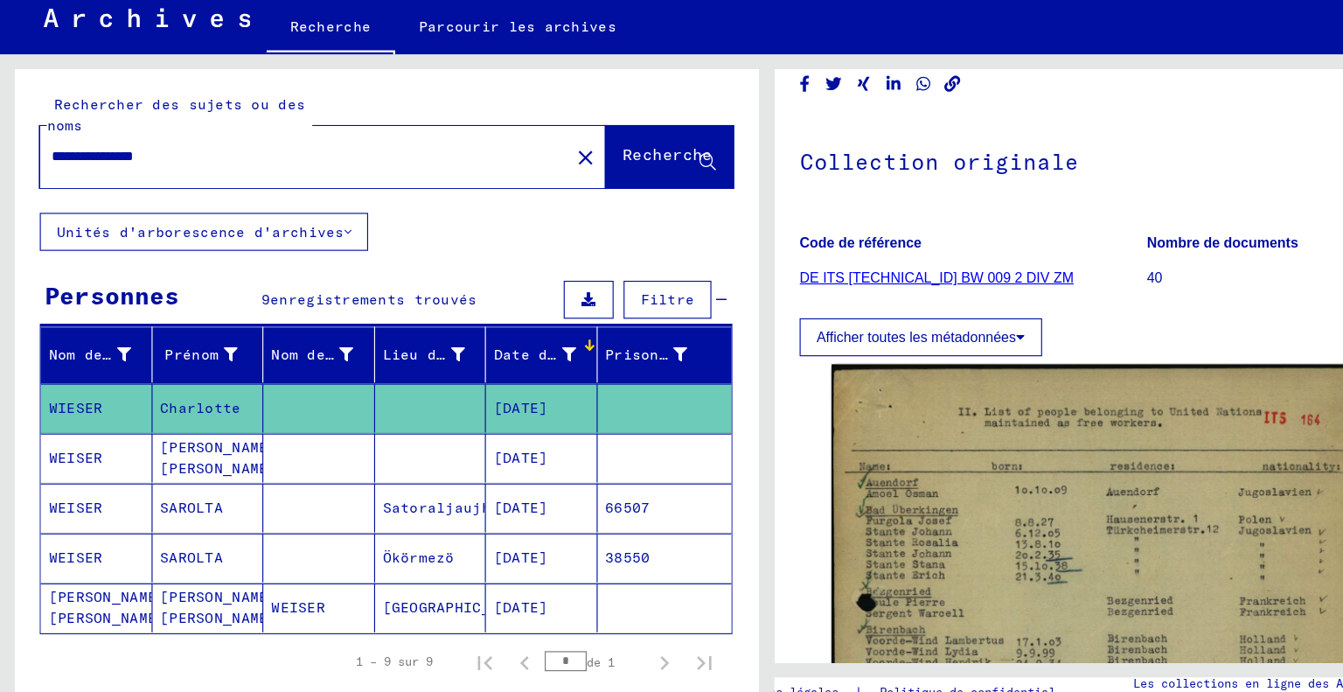
click at [182, 179] on input "**********" at bounding box center [266, 173] width 443 height 18
type input "**********"
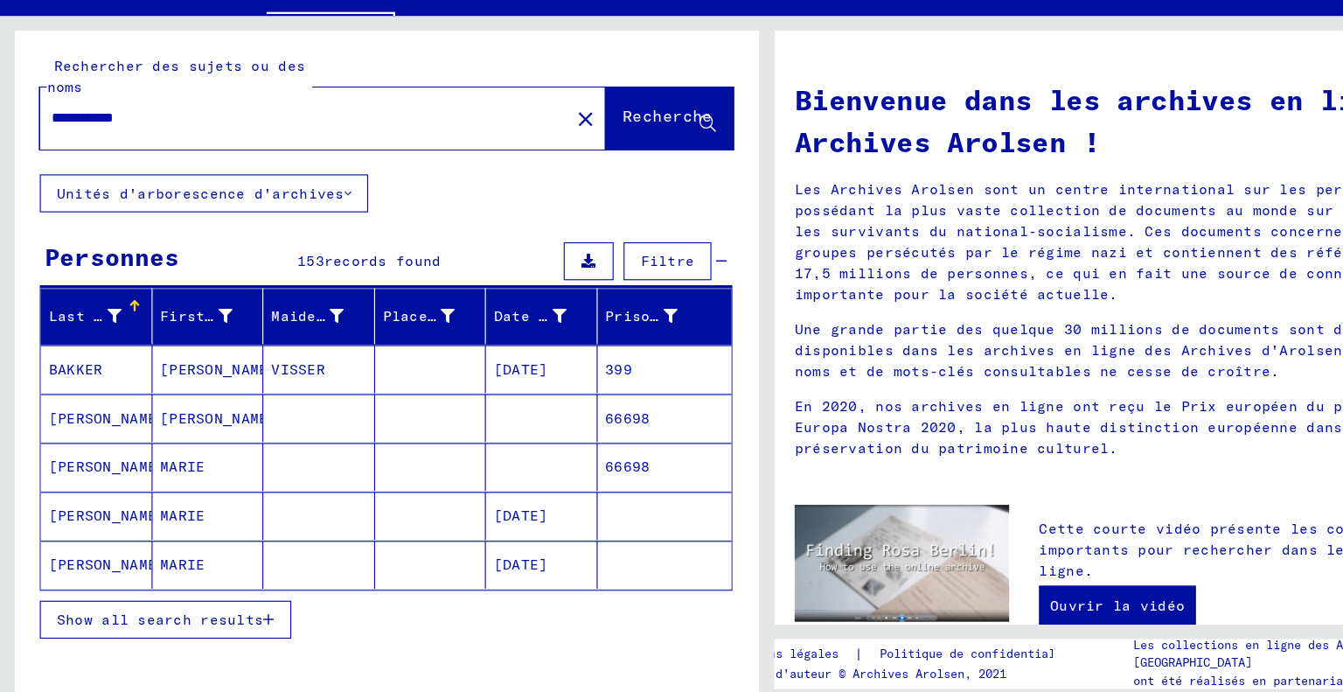
scroll to position [23, 0]
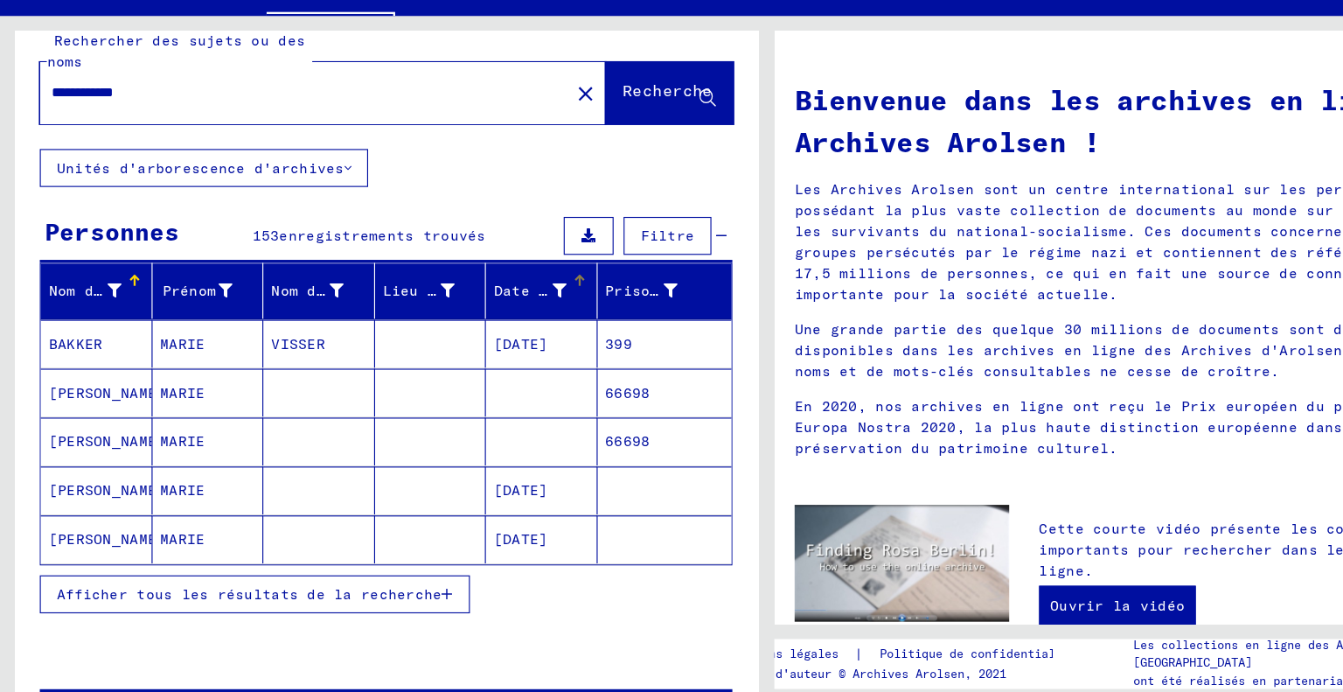
click at [461, 331] on div "Date de naissance" at bounding box center [465, 325] width 64 height 18
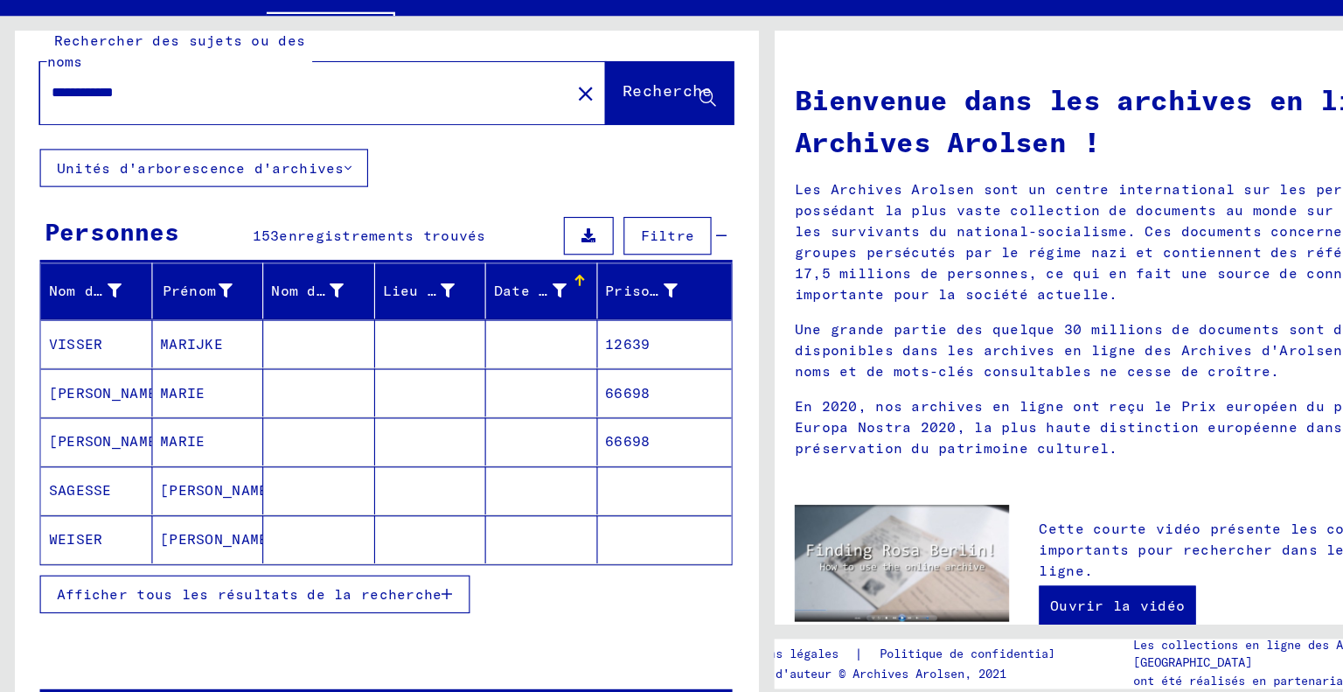
click at [457, 327] on font "Date de naissance" at bounding box center [500, 325] width 134 height 16
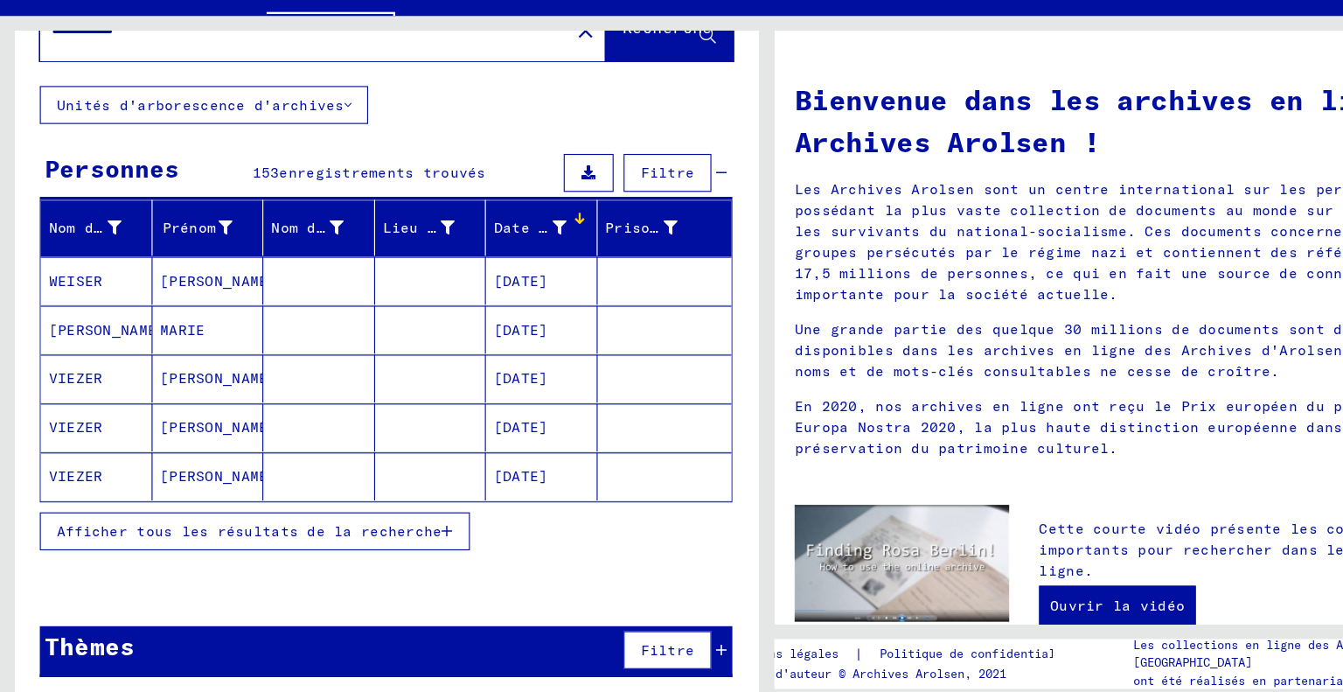
scroll to position [0, 0]
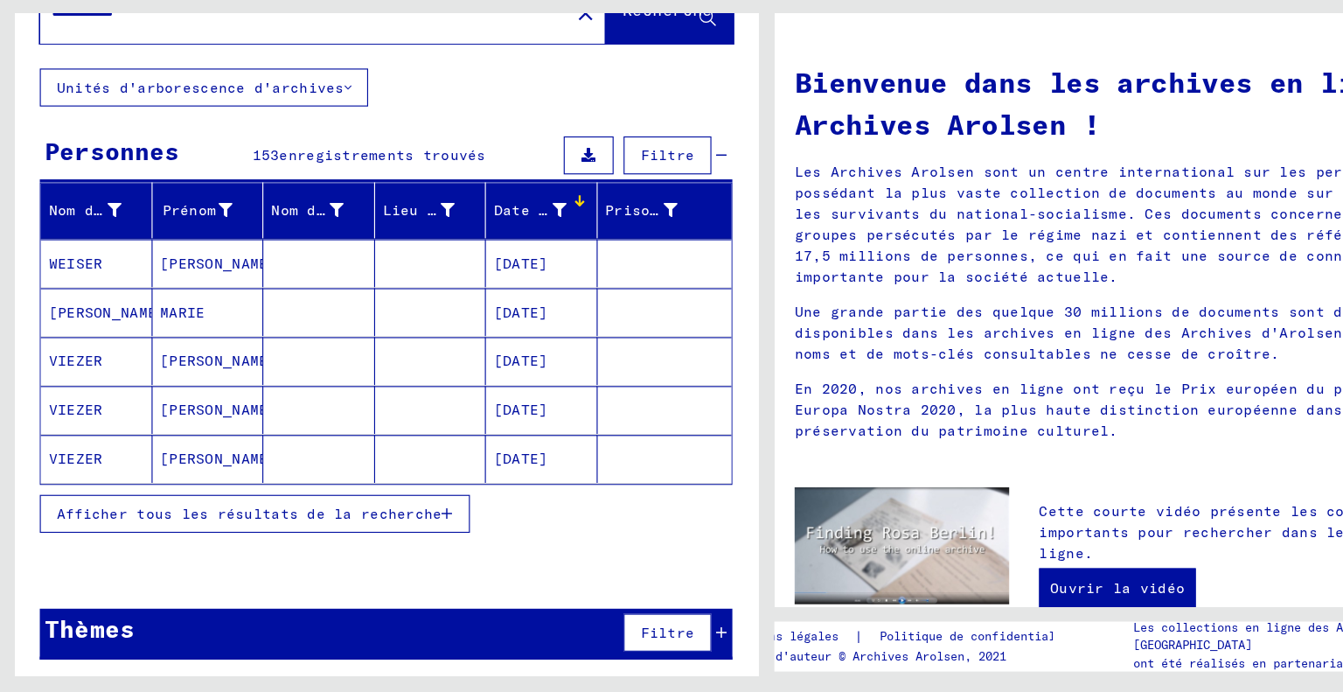
click at [334, 528] on font "Afficher tous les résultats de la recherche" at bounding box center [219, 535] width 338 height 16
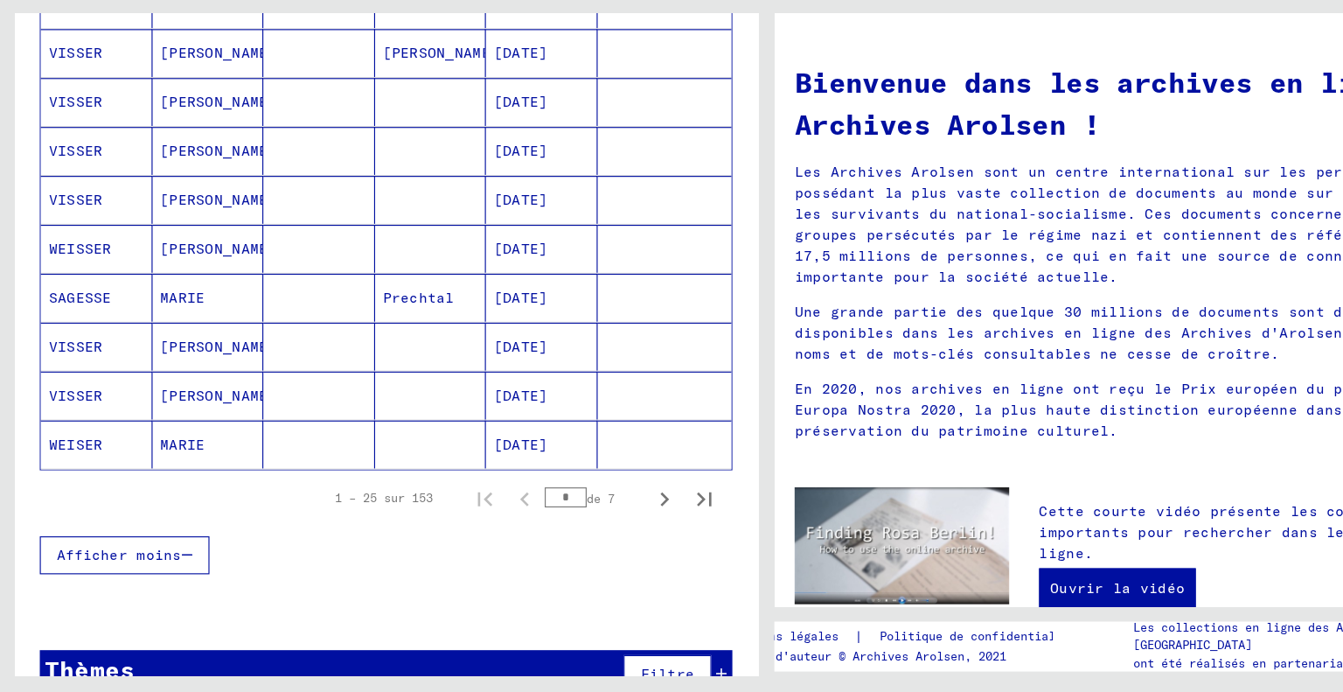
scroll to position [948, 0]
click at [579, 516] on icon "Page suivante" at bounding box center [583, 522] width 8 height 12
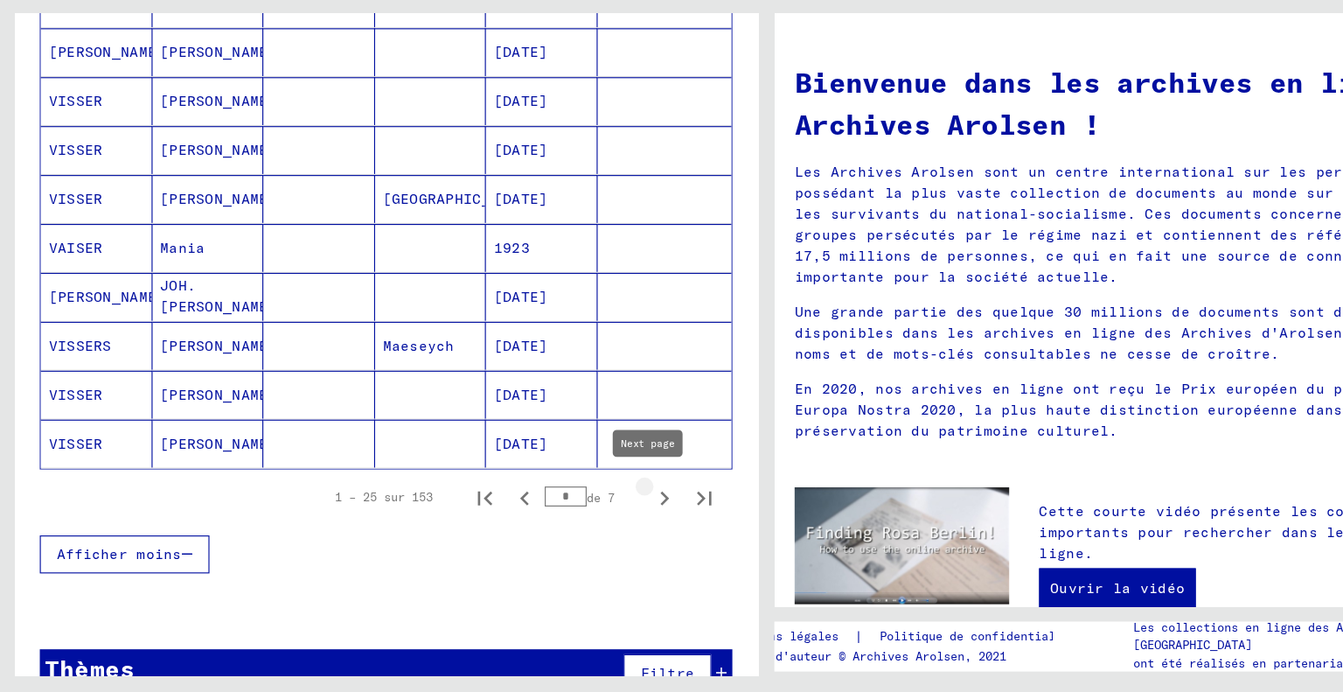
type input "*"
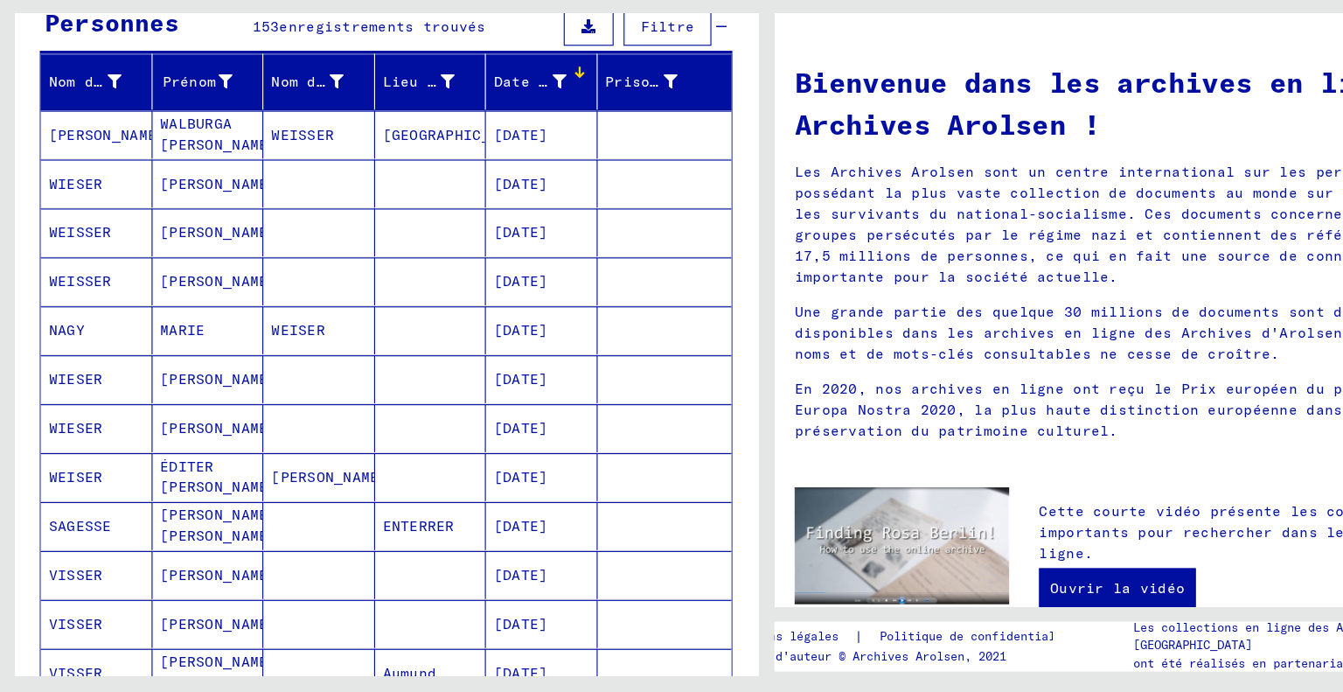
scroll to position [77, 0]
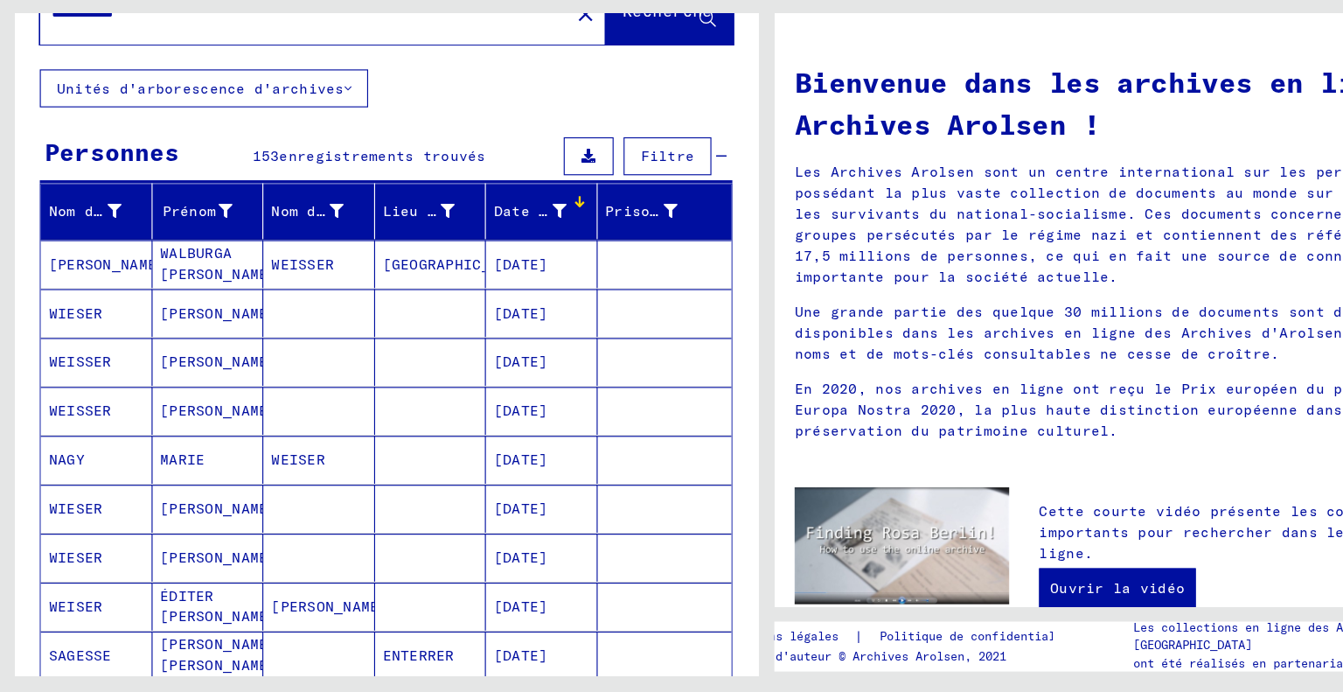
click at [562, 219] on font "Filtre" at bounding box center [585, 222] width 47 height 16
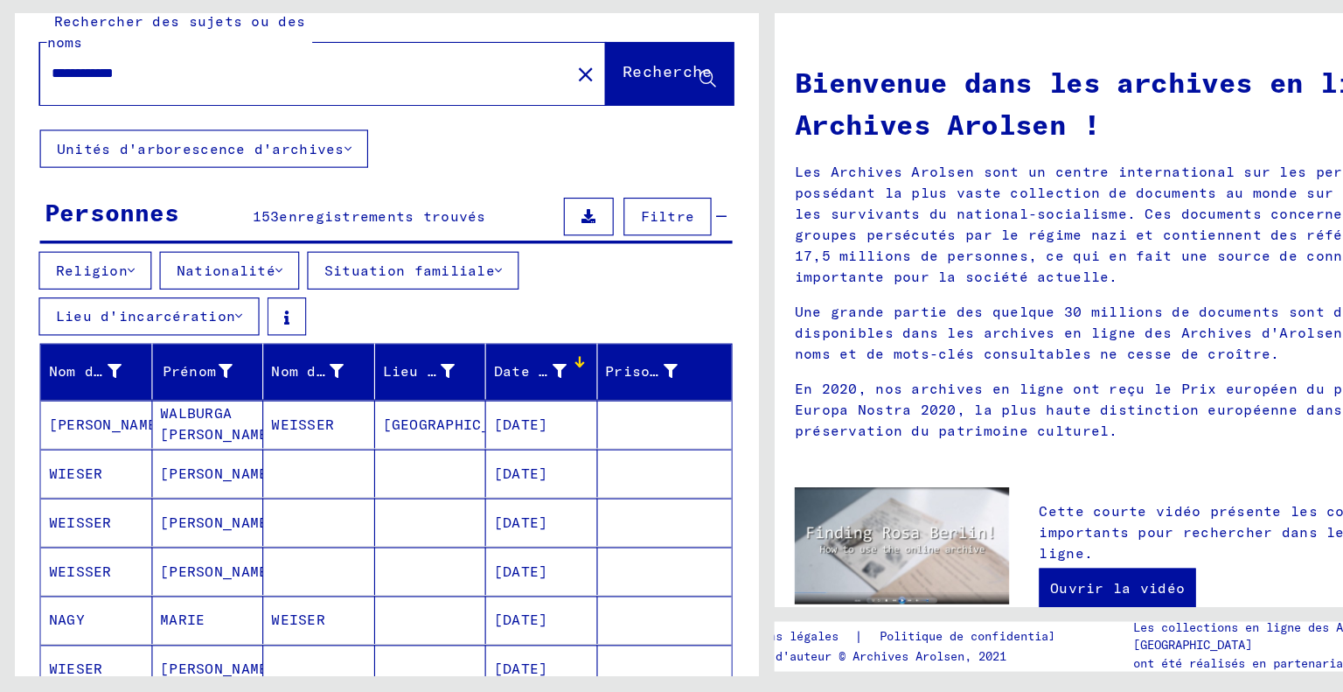
scroll to position [22, 0]
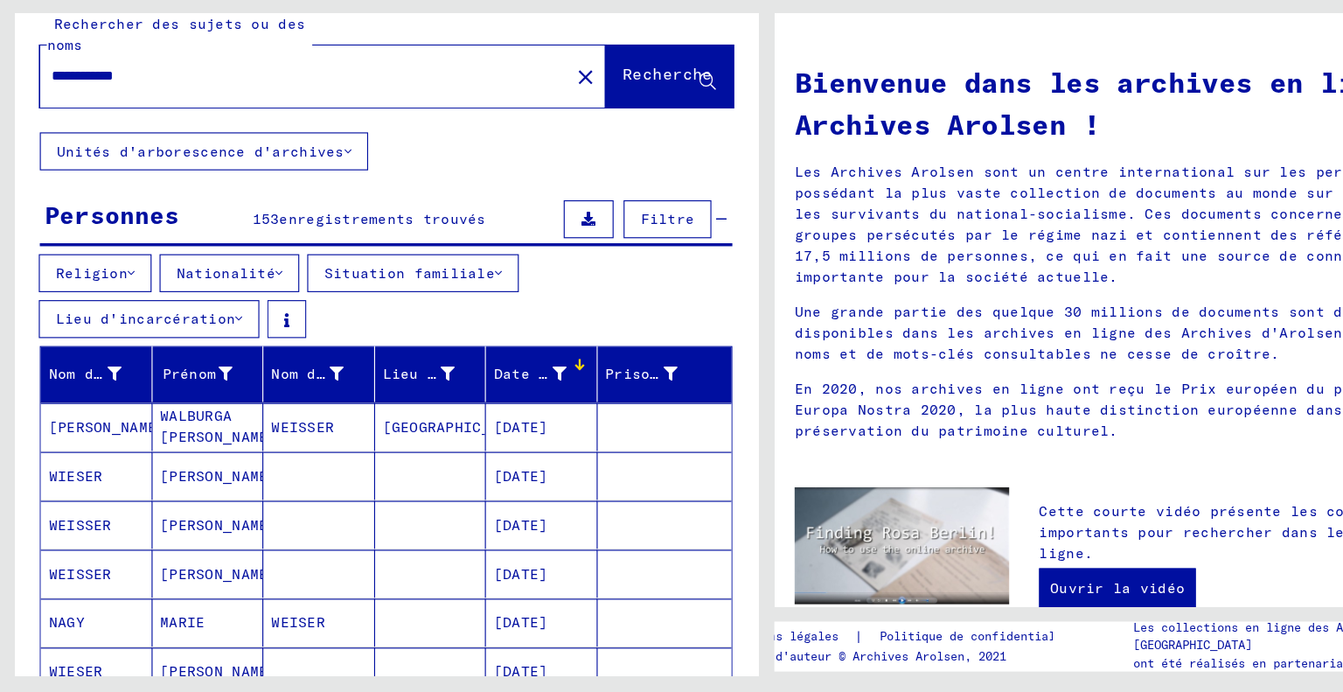
drag, startPoint x: 85, startPoint y: 153, endPoint x: 0, endPoint y: 154, distance: 84.8
click at [0, 154] on div "**********" at bounding box center [336, 380] width 672 height 593
drag, startPoint x: 186, startPoint y: 159, endPoint x: 124, endPoint y: 155, distance: 62.3
click at [124, 155] on input "**********" at bounding box center [261, 152] width 433 height 18
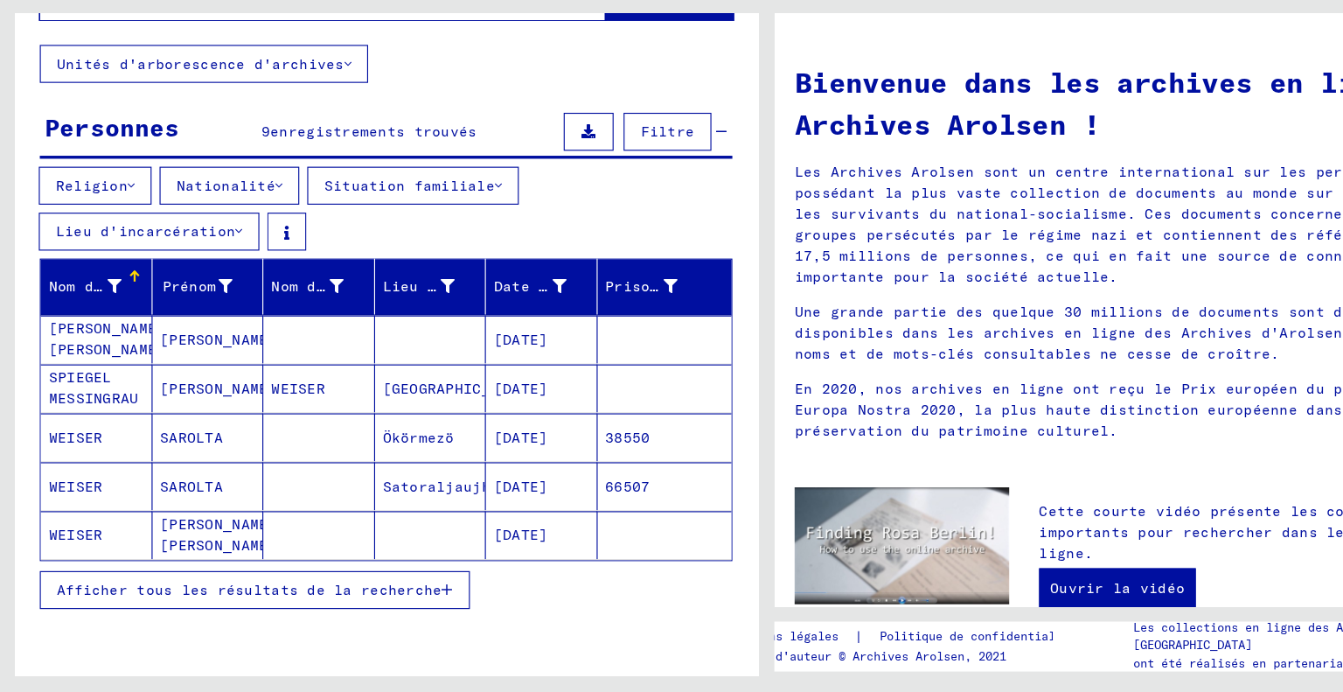
scroll to position [107, 0]
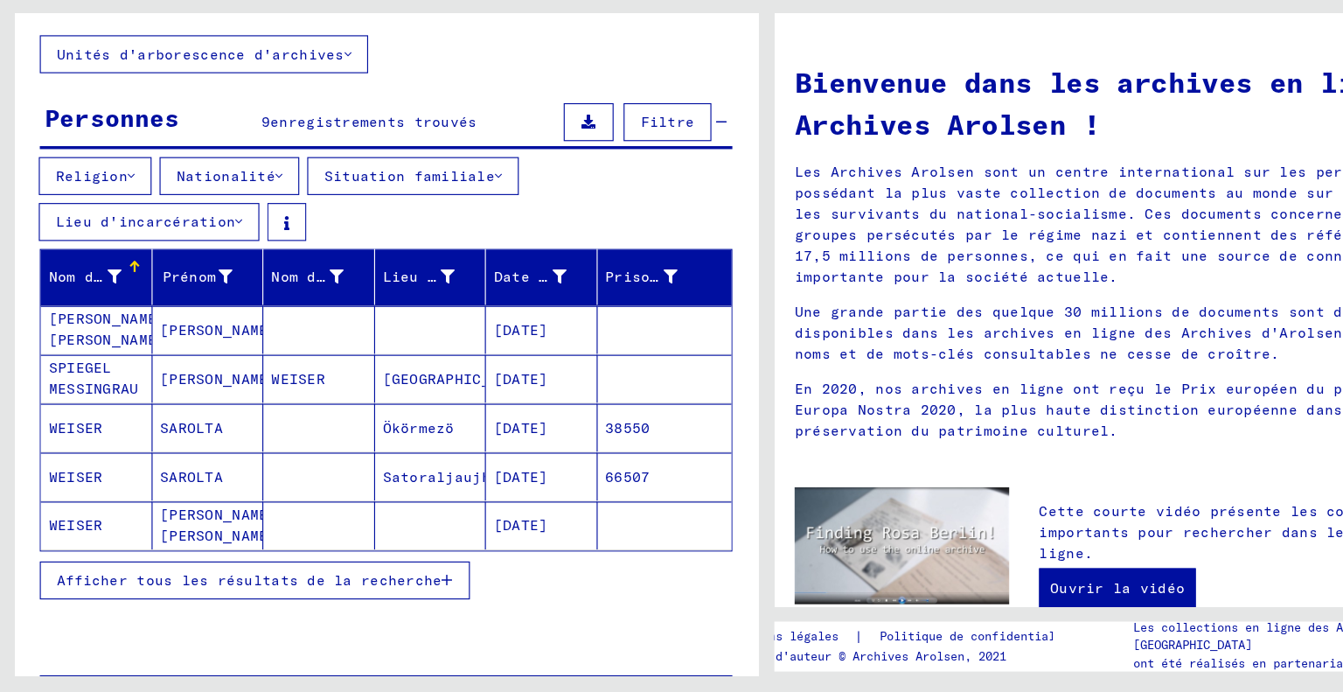
click at [366, 577] on button "Afficher tous les résultats de la recherche" at bounding box center [223, 593] width 377 height 33
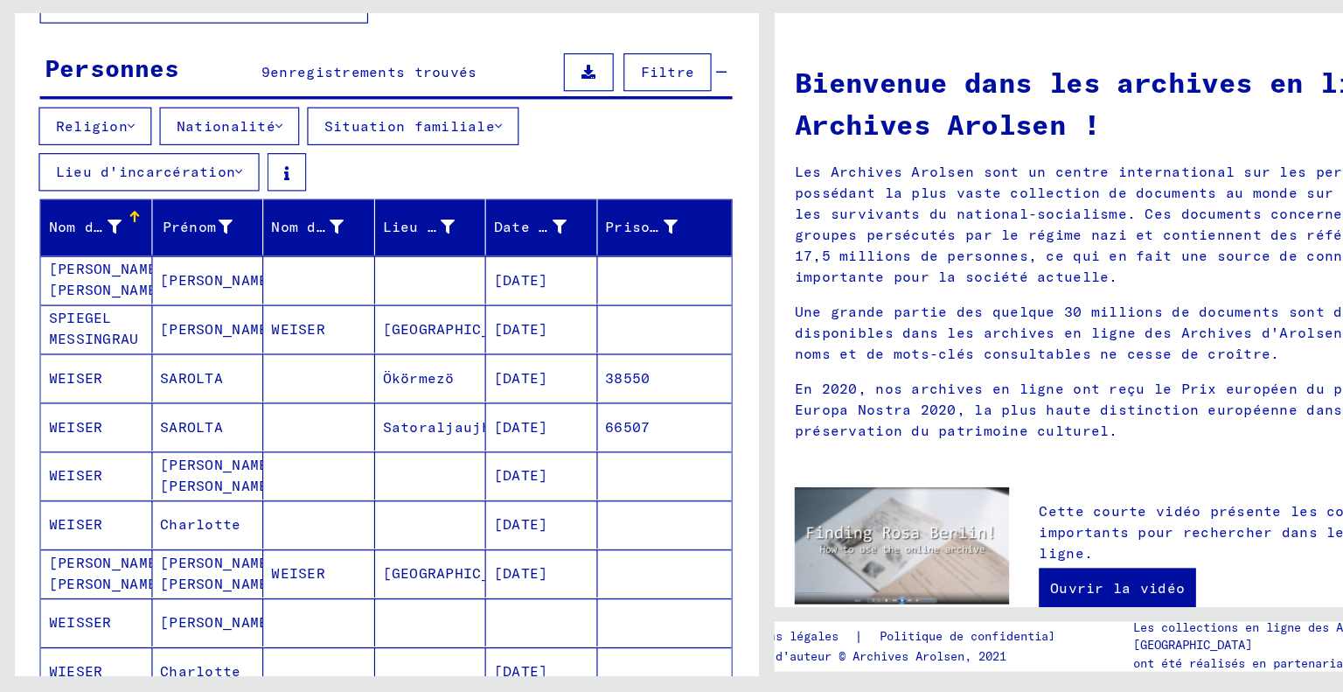
scroll to position [152, 0]
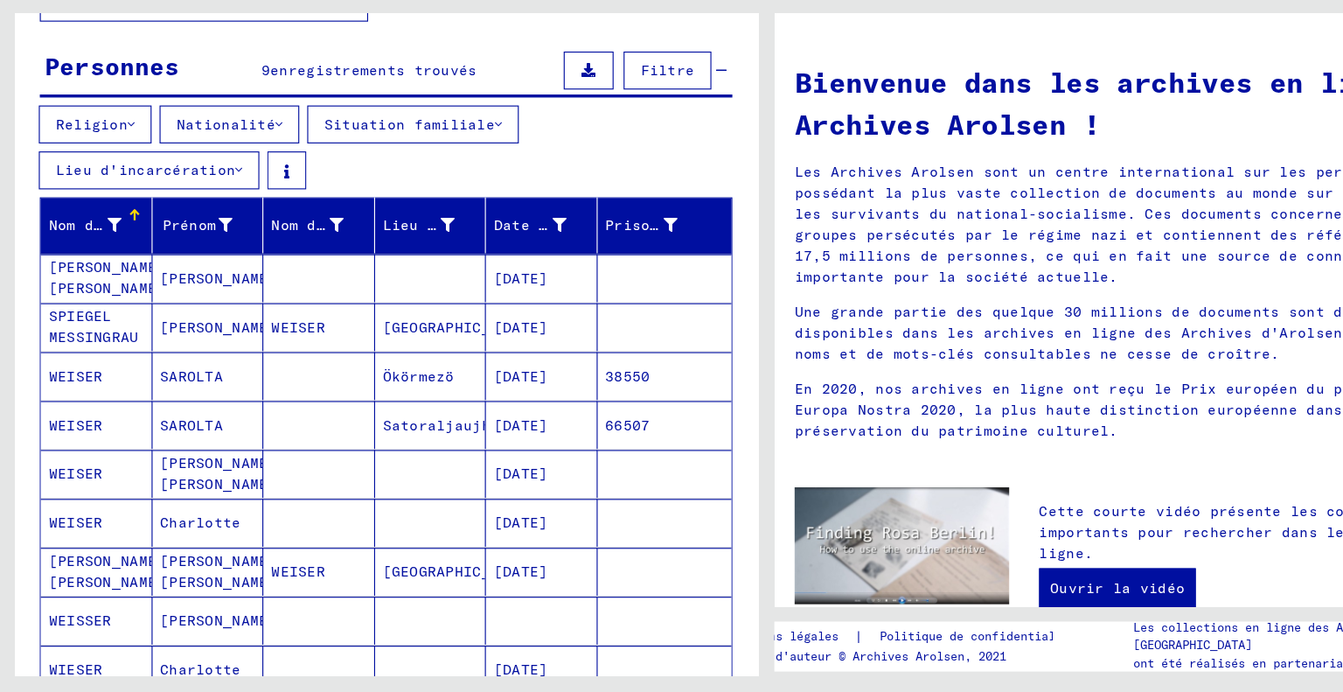
click at [545, 414] on font "38550" at bounding box center [550, 415] width 39 height 16
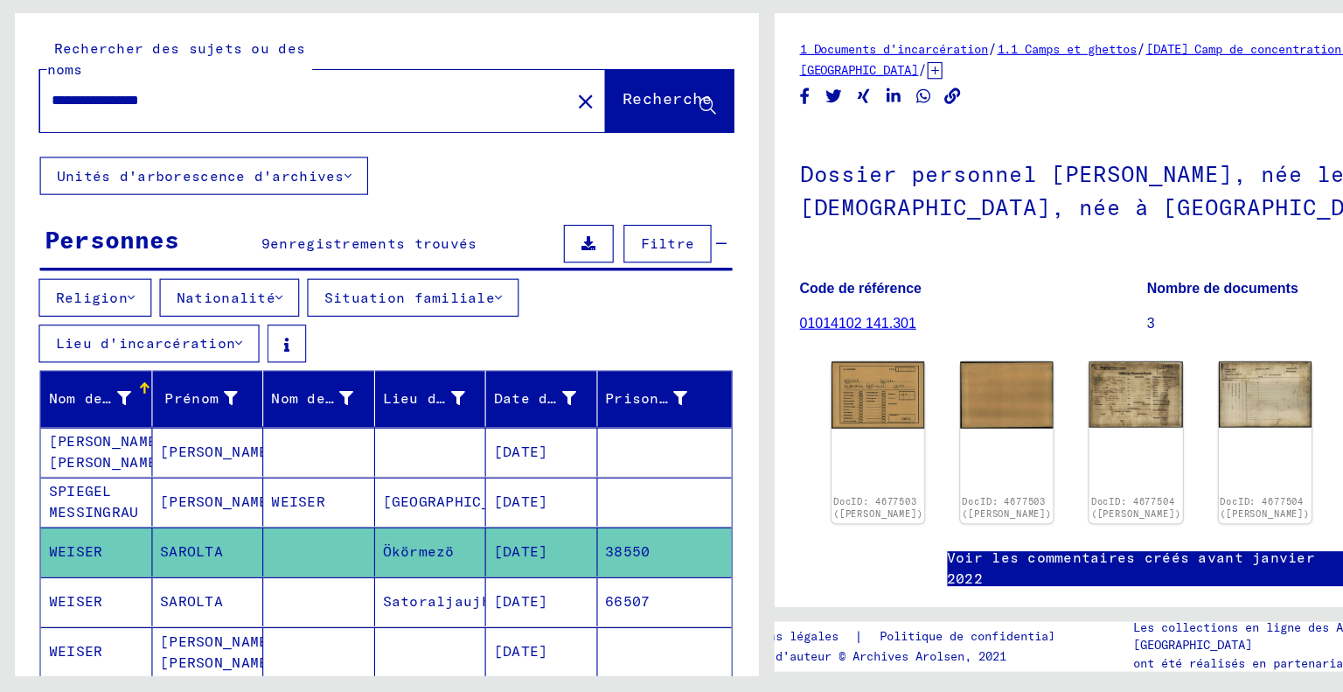
click at [131, 167] on input "**********" at bounding box center [266, 173] width 443 height 18
type input "******"
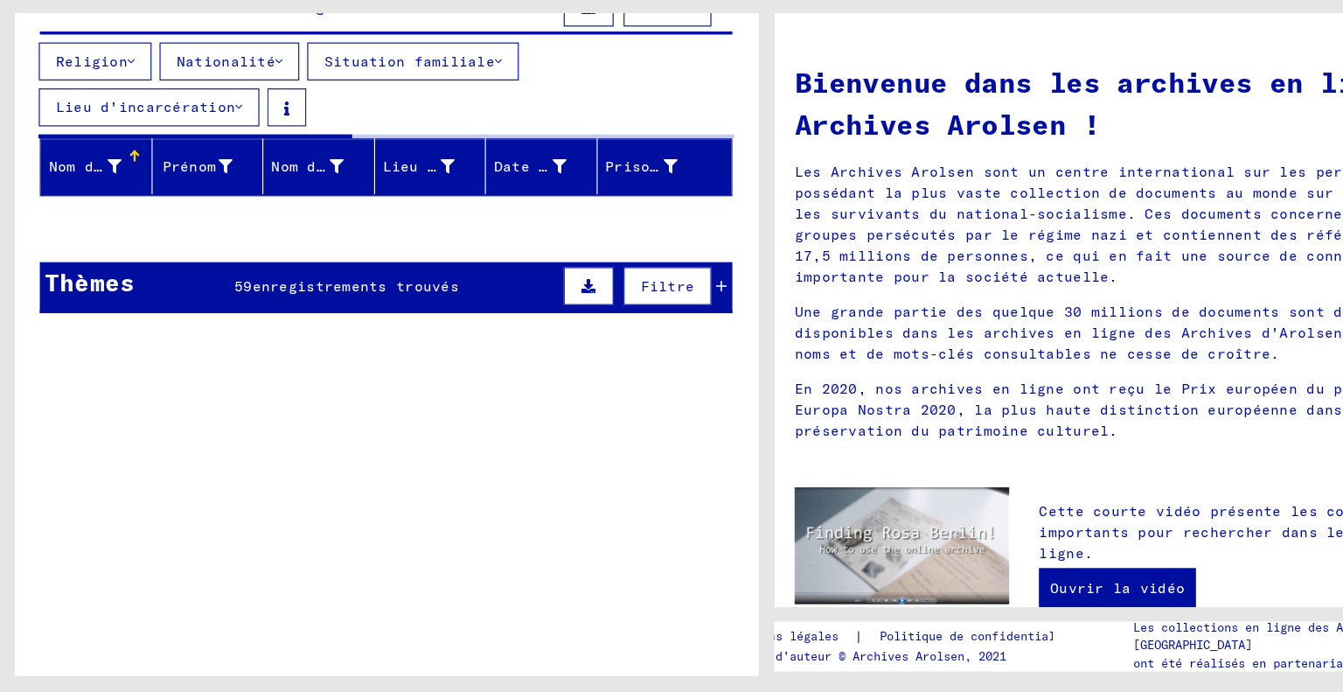
scroll to position [201, 0]
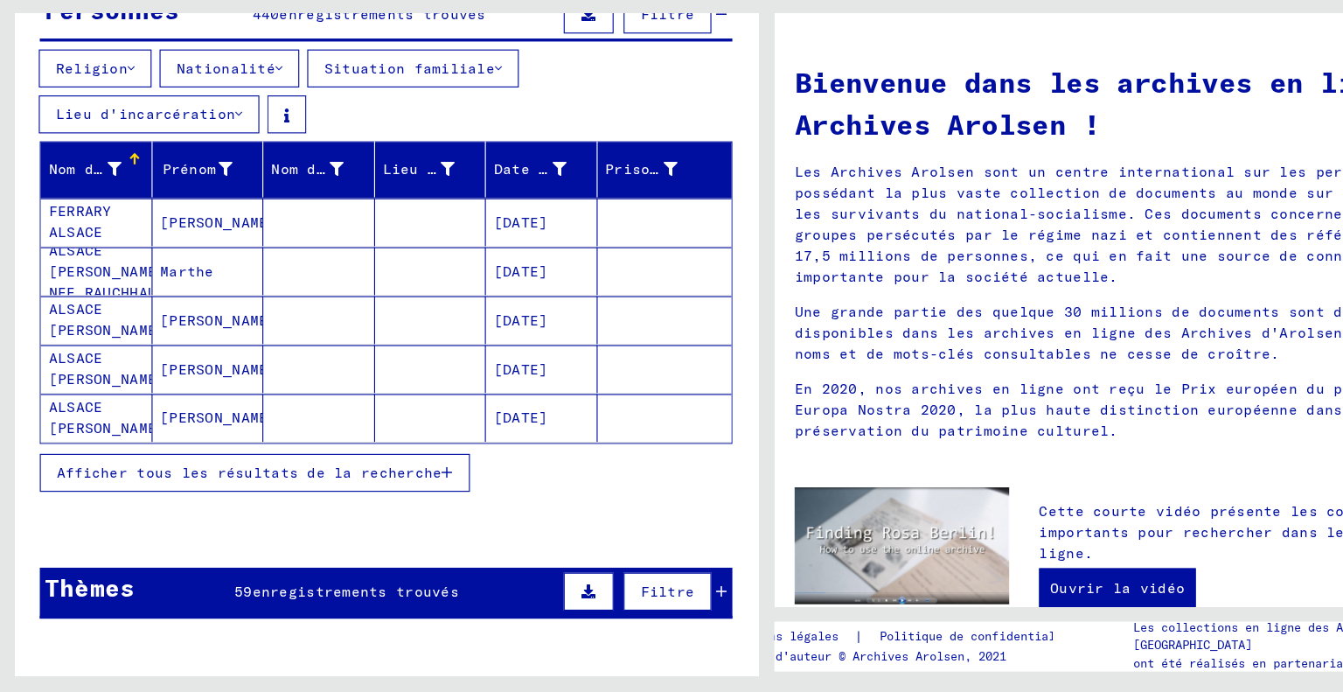
click at [169, 506] on button "Afficher tous les résultats de la recherche" at bounding box center [223, 499] width 377 height 33
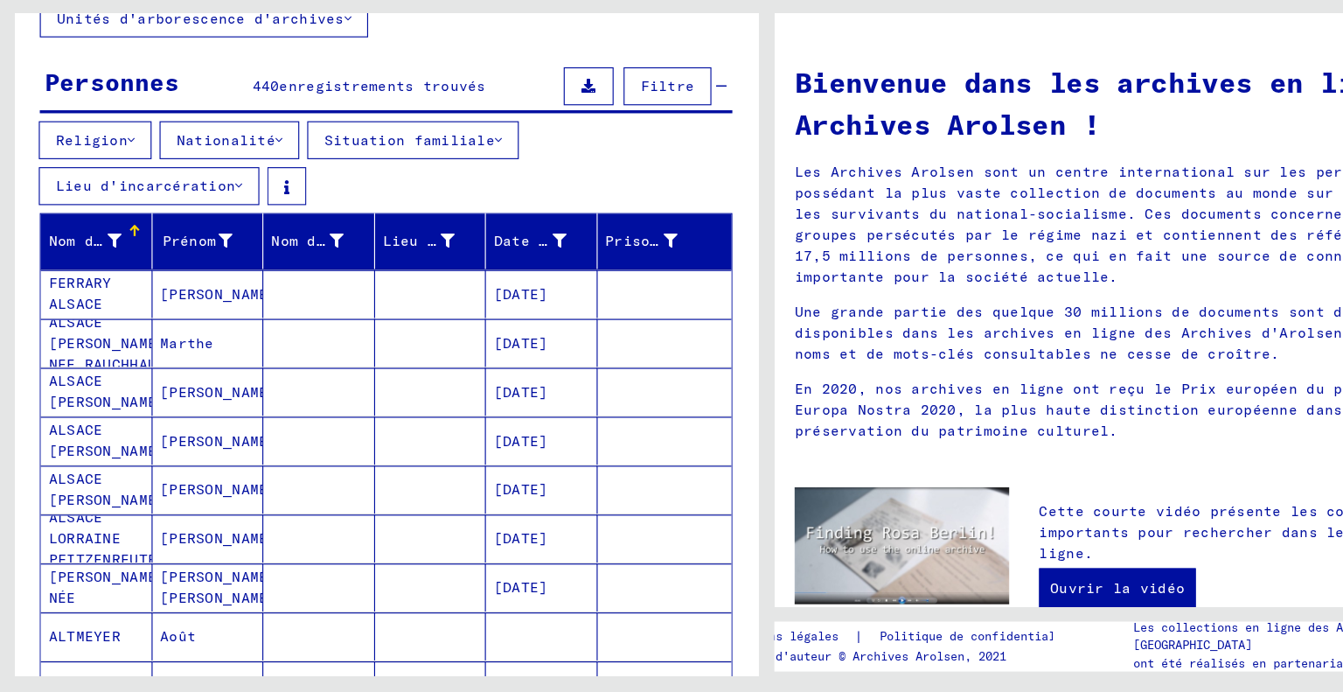
scroll to position [143, 0]
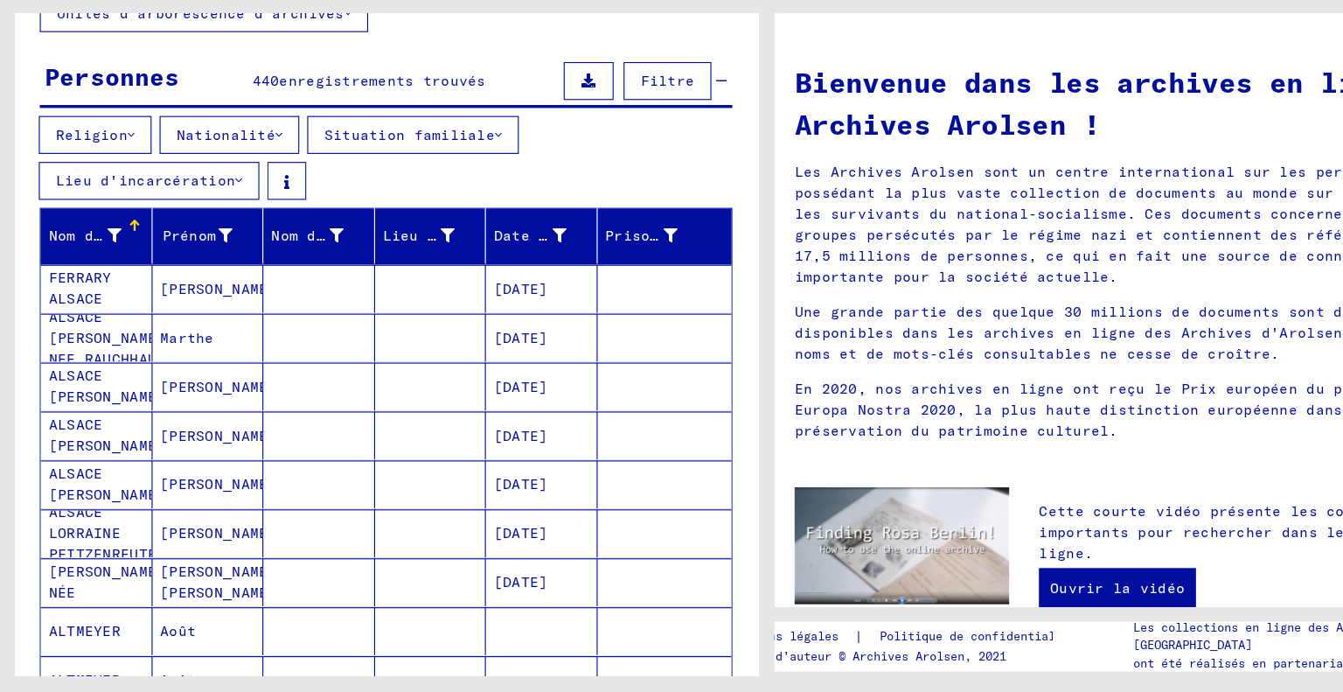
click at [369, 290] on font "Lieu de naissance" at bounding box center [403, 292] width 134 height 16
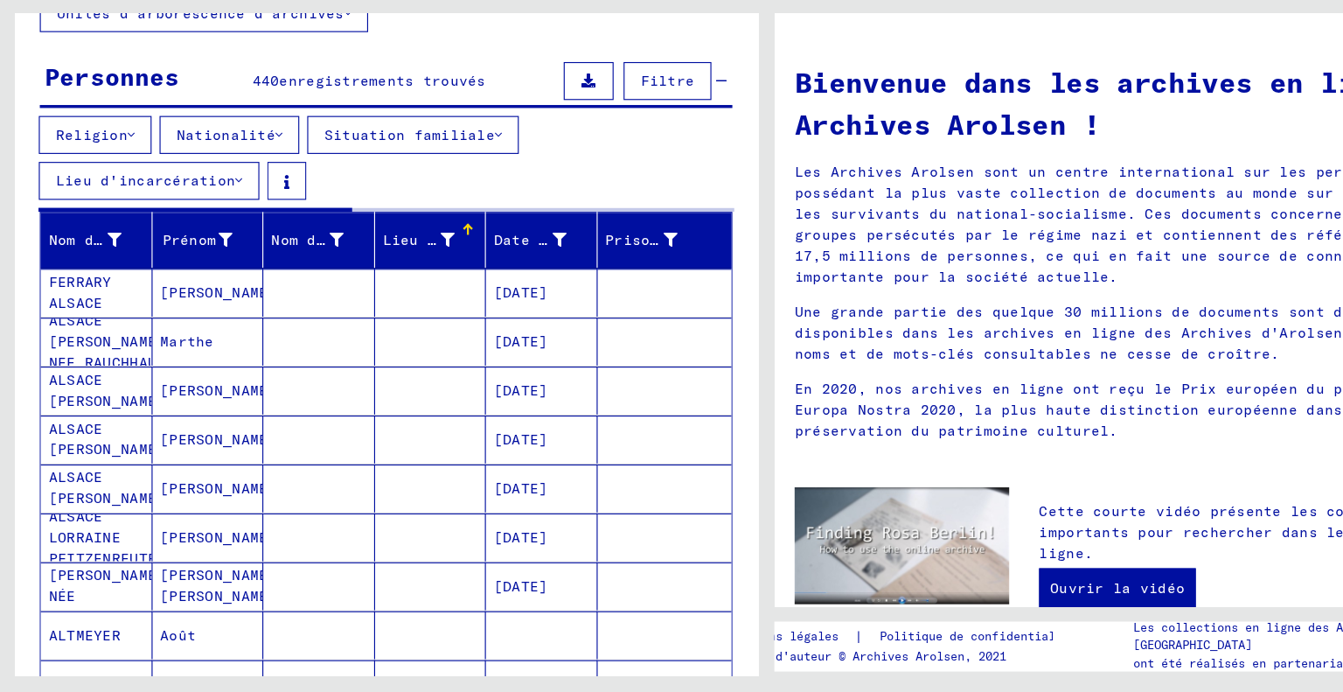
click at [383, 292] on font "Lieu de naissance" at bounding box center [403, 296] width 134 height 16
click at [206, 203] on font "Nationalité" at bounding box center [198, 204] width 87 height 16
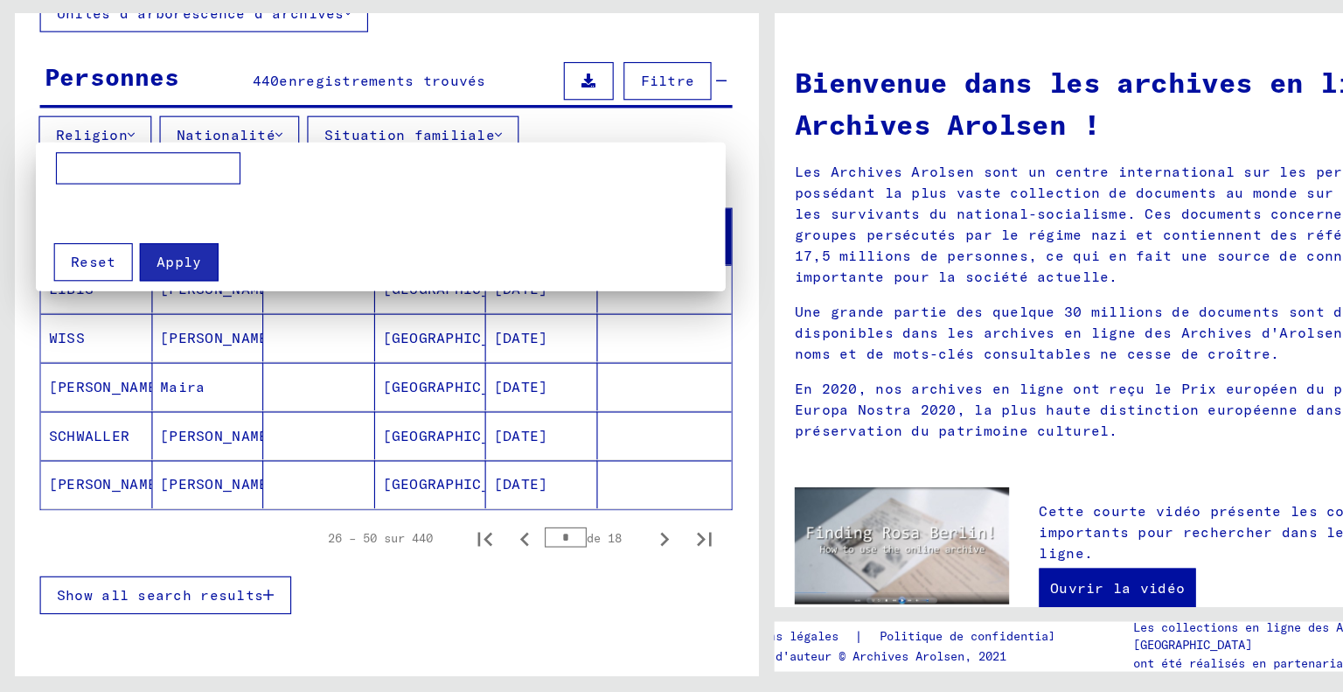
click at [164, 229] on input at bounding box center [130, 233] width 162 height 28
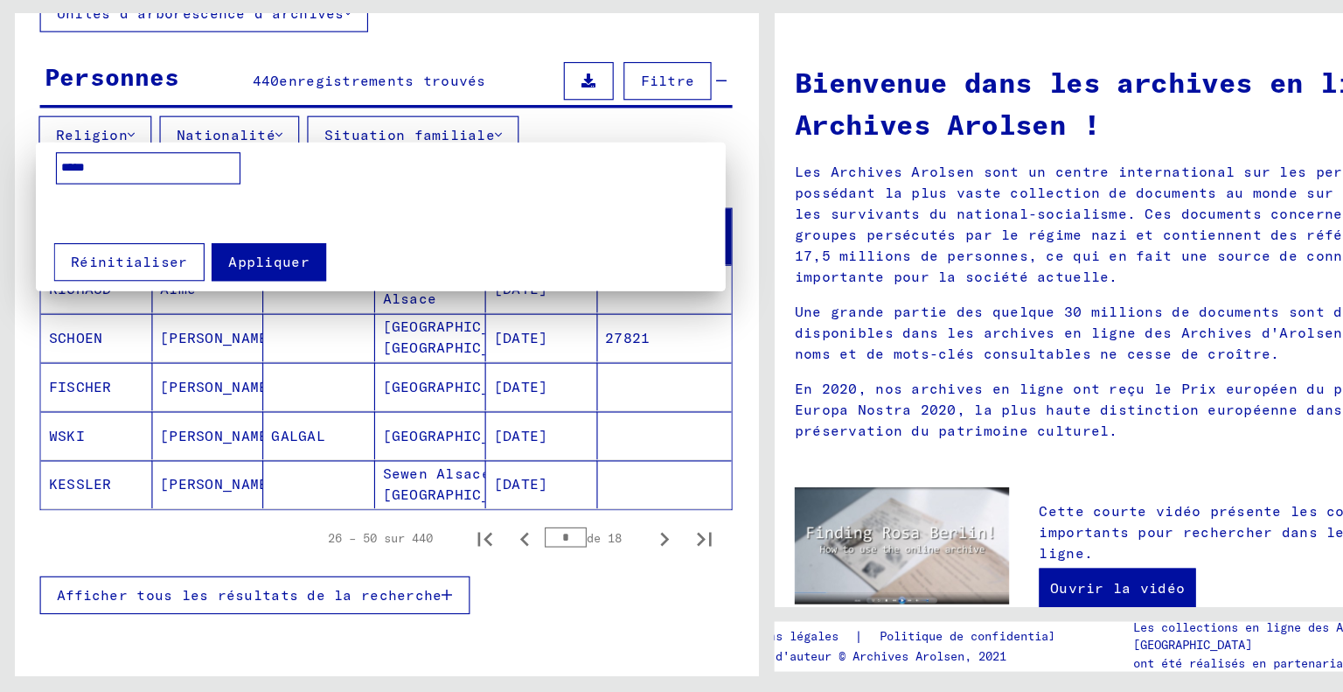
type input "******"
click at [223, 327] on button "Appliquer" at bounding box center [235, 314] width 101 height 33
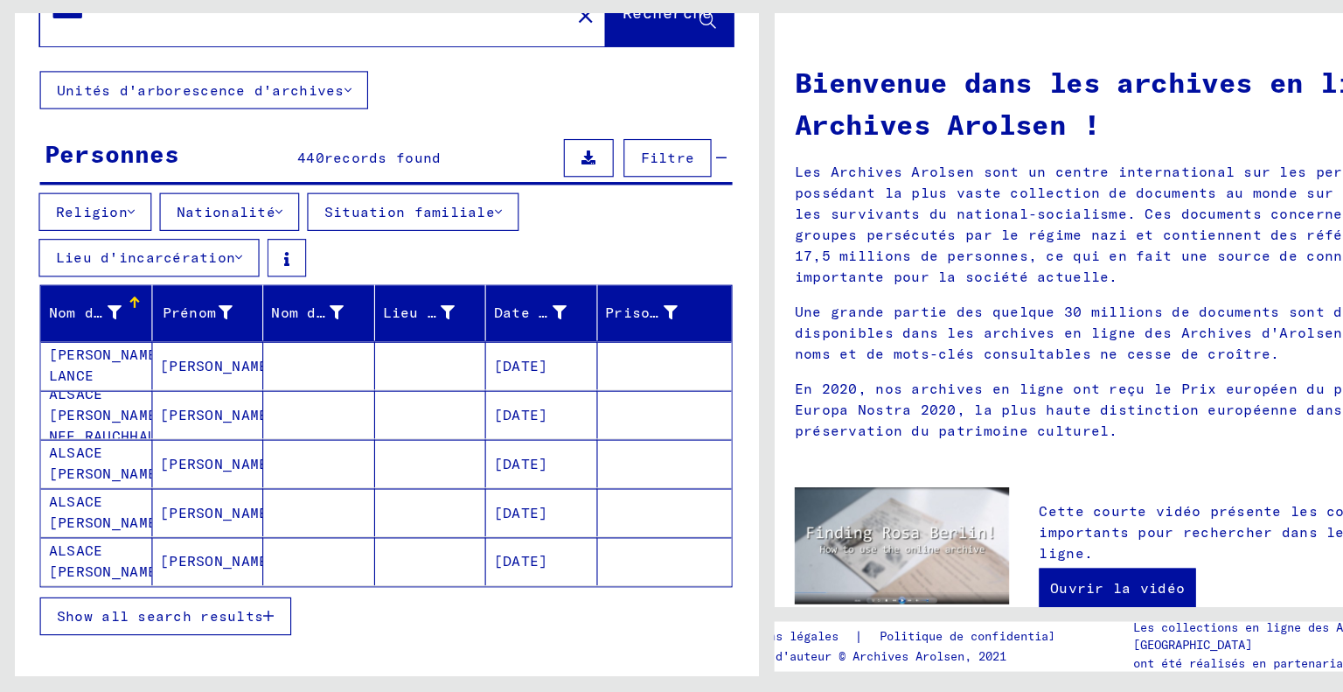
scroll to position [23, 0]
